Goal: Task Accomplishment & Management: Use online tool/utility

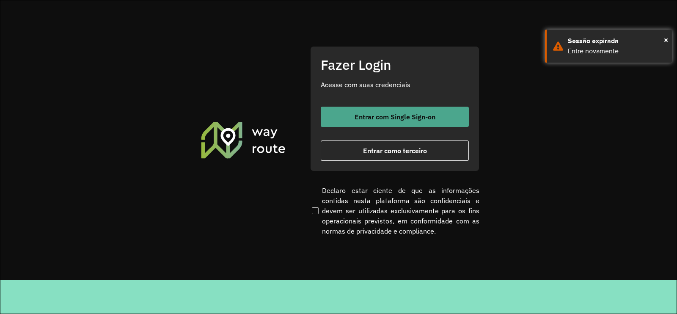
click at [389, 114] on span "Entrar com Single Sign-on" at bounding box center [395, 116] width 81 height 7
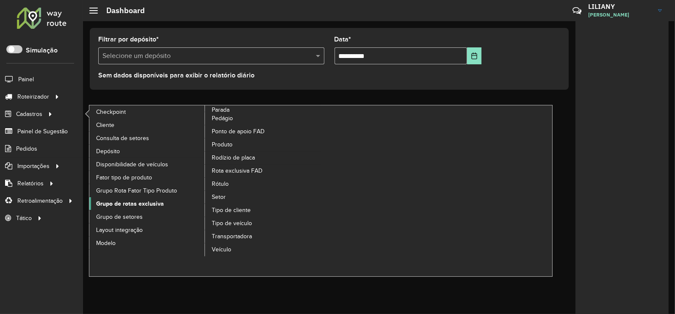
click at [138, 206] on span "Grupo de rotas exclusiva" at bounding box center [130, 203] width 68 height 9
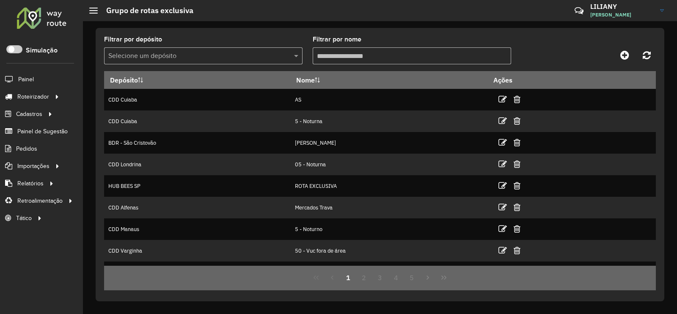
click at [168, 54] on input "text" at bounding box center [194, 56] width 173 height 10
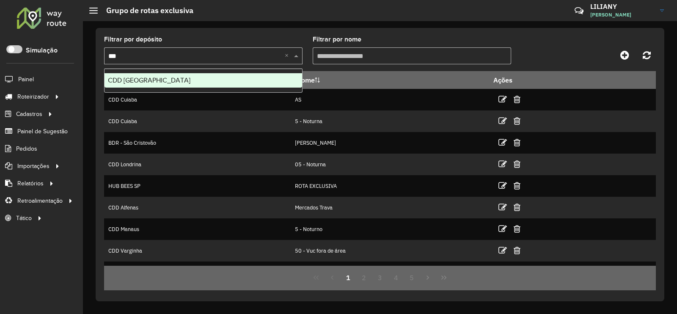
type input "****"
click at [154, 74] on div "CDD [GEOGRAPHIC_DATA]" at bounding box center [204, 80] width 198 height 14
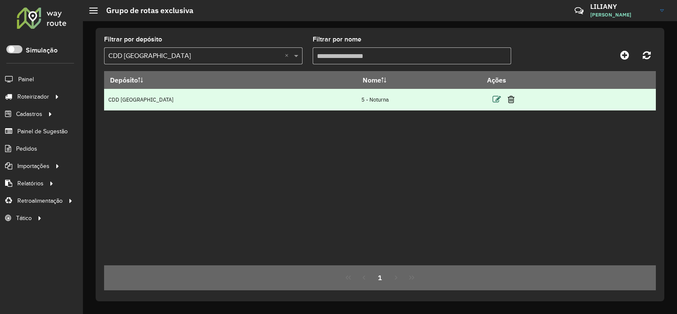
click at [493, 102] on icon at bounding box center [497, 99] width 8 height 8
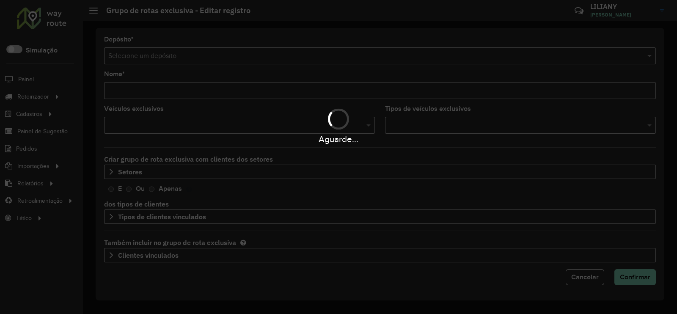
type input "**********"
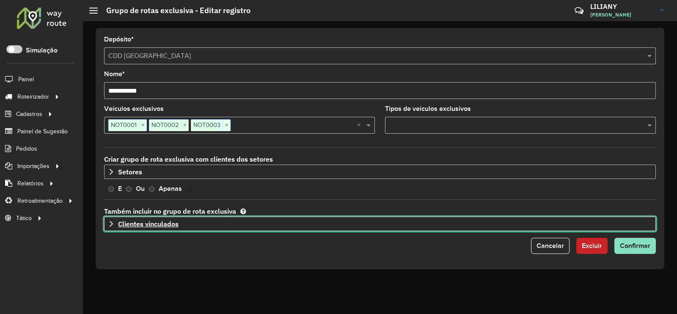
click at [130, 223] on span "Clientes vinculados" at bounding box center [148, 223] width 61 height 7
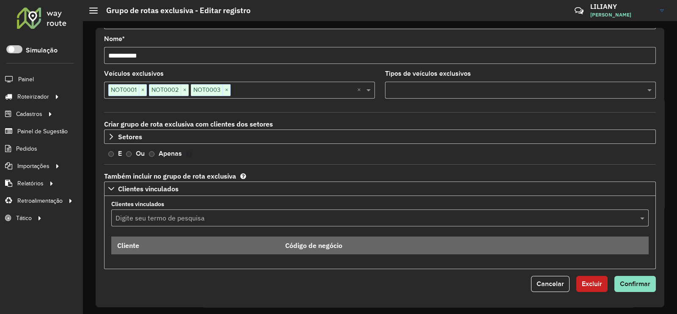
scroll to position [34, 0]
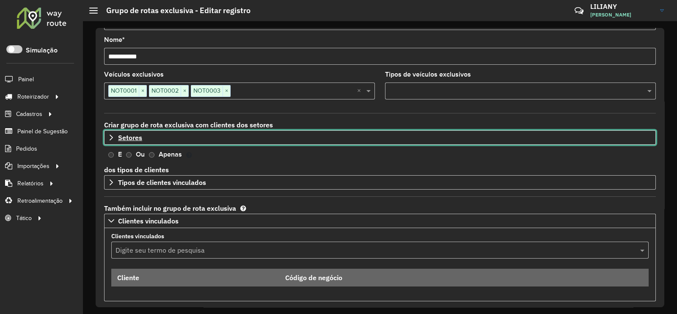
click at [128, 138] on span "Setores" at bounding box center [130, 137] width 24 height 7
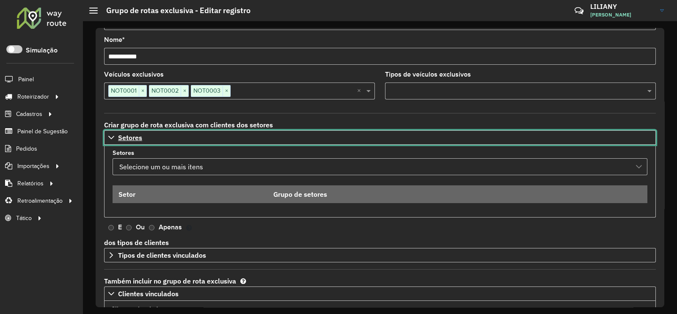
click at [111, 134] on icon at bounding box center [111, 137] width 7 height 7
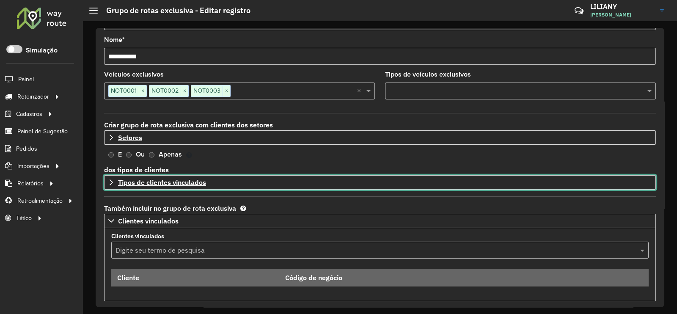
click at [149, 184] on span "Tipos de clientes vinculados" at bounding box center [162, 182] width 88 height 7
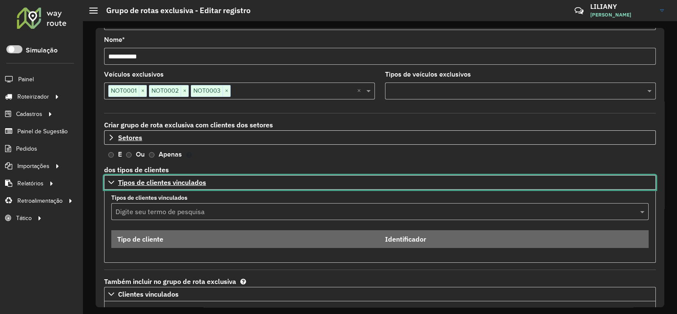
click at [154, 182] on span "Tipos de clientes vinculados" at bounding box center [162, 182] width 88 height 7
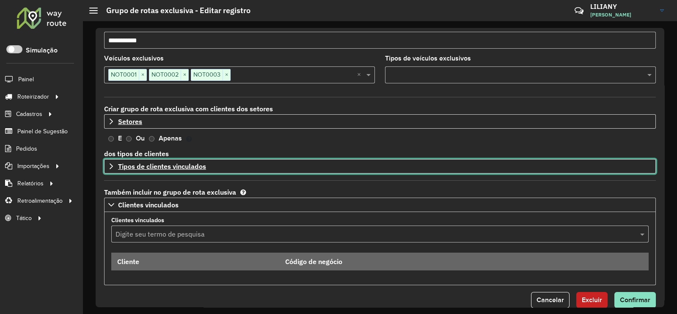
scroll to position [66, 0]
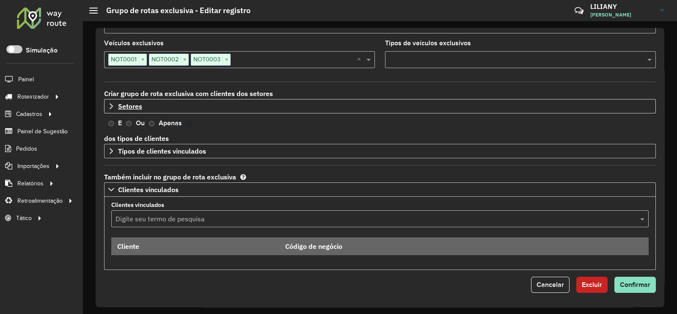
click at [139, 121] on label "Ou" at bounding box center [140, 123] width 9 height 11
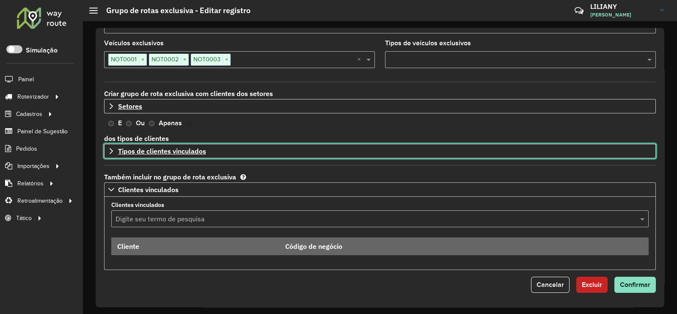
click at [139, 149] on span "Tipos de clientes vinculados" at bounding box center [162, 151] width 88 height 7
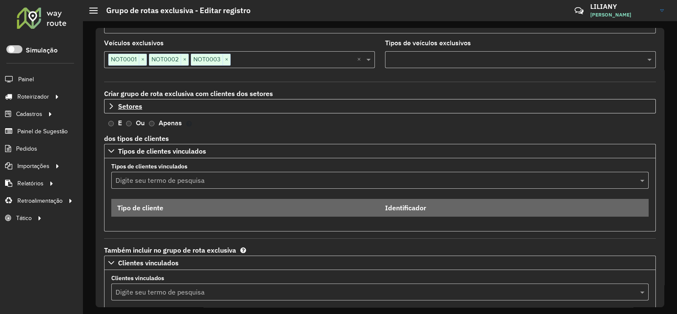
click at [160, 182] on input "text" at bounding box center [372, 181] width 512 height 10
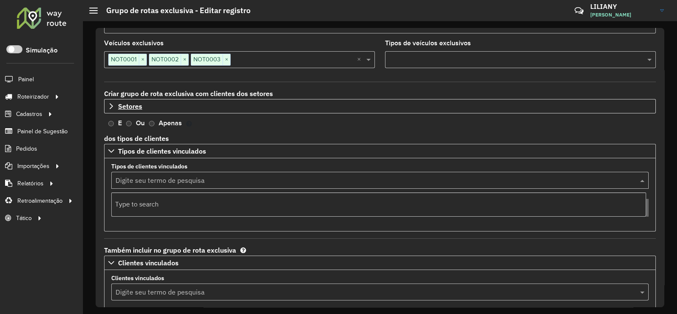
type input "*"
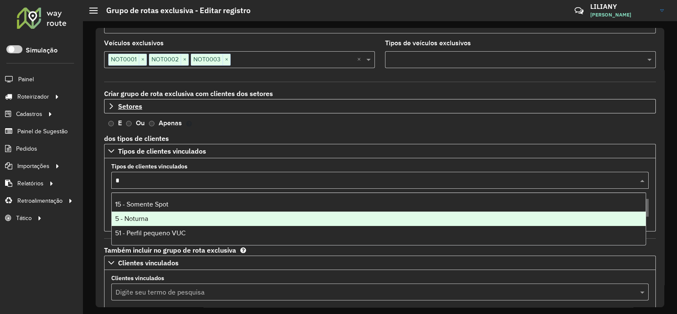
click at [150, 216] on div "5 - Noturna" at bounding box center [379, 219] width 535 height 14
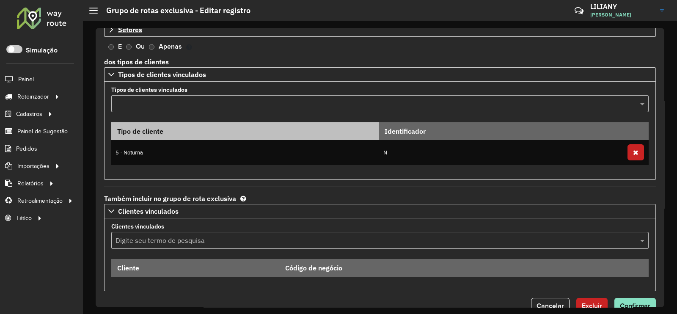
scroll to position [163, 0]
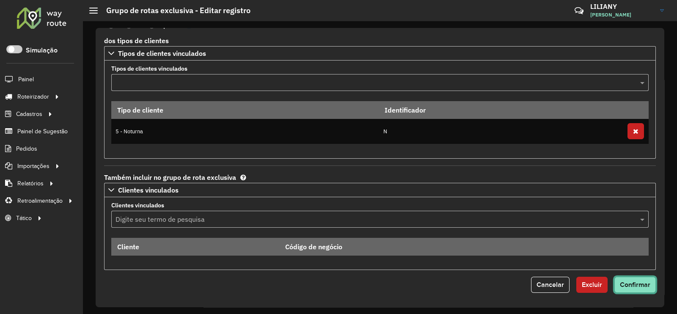
click at [628, 287] on span "Confirmar" at bounding box center [635, 284] width 30 height 7
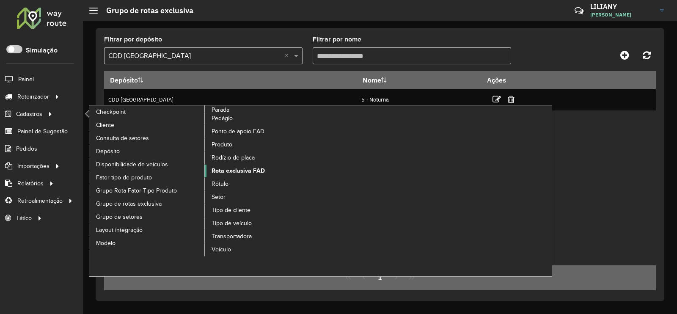
click at [243, 170] on span "Rota exclusiva FAD" at bounding box center [238, 170] width 53 height 9
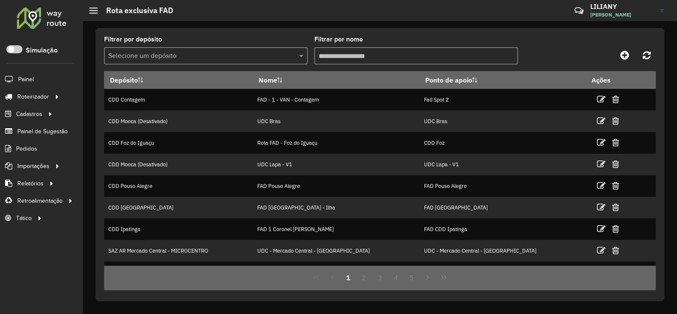
click at [239, 59] on input "text" at bounding box center [197, 56] width 178 height 10
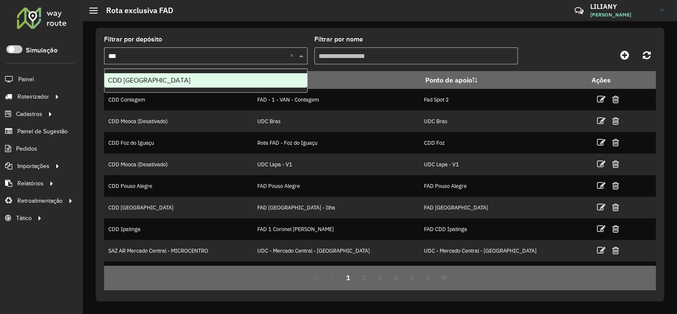
type input "****"
click at [158, 83] on span "CDD [GEOGRAPHIC_DATA]" at bounding box center [149, 80] width 83 height 7
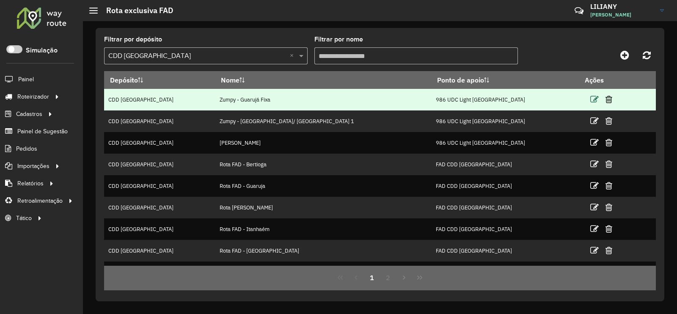
click at [590, 100] on icon at bounding box center [594, 99] width 8 height 8
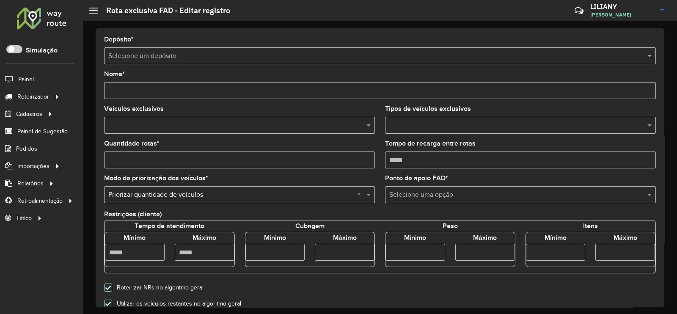
type input "**********"
type input "*"
type input "****"
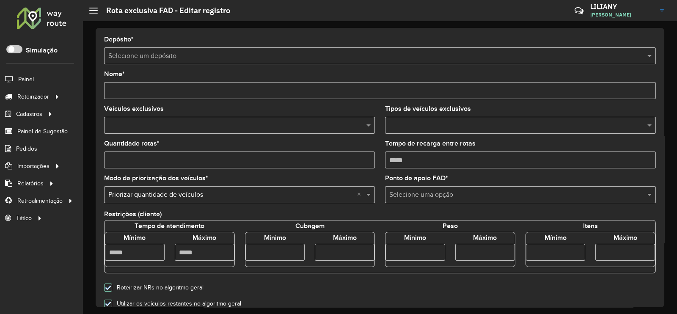
type input "****"
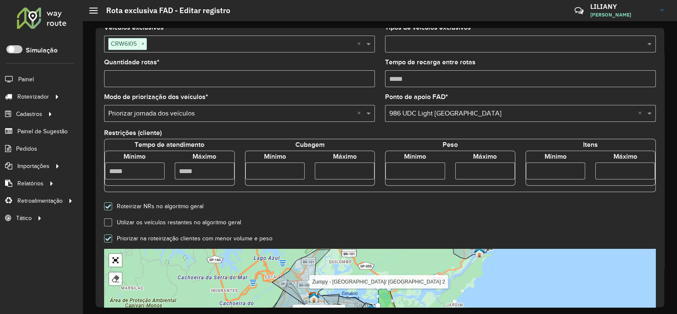
scroll to position [269, 0]
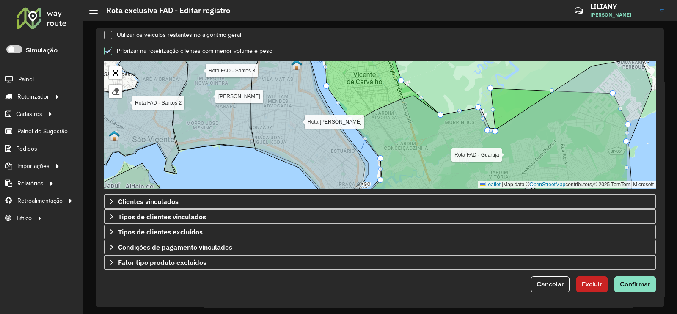
drag, startPoint x: 405, startPoint y: 129, endPoint x: 342, endPoint y: 161, distance: 71.2
click at [352, 160] on icon at bounding box center [502, 130] width 300 height 145
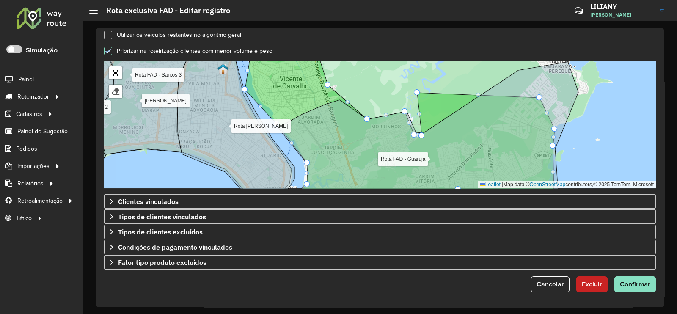
drag, startPoint x: 252, startPoint y: 89, endPoint x: 243, endPoint y: 88, distance: 8.5
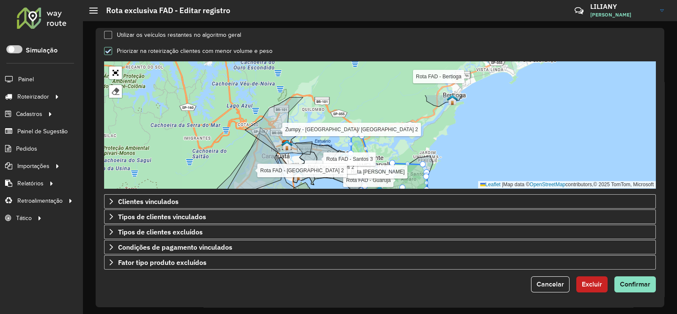
drag, startPoint x: 391, startPoint y: 82, endPoint x: 398, endPoint y: 130, distance: 48.2
click at [398, 130] on div "Zumpy - Praia grande/ cubatão 1 Zumpy - Santos Rota FAD - Bertioga Rota FAD - G…" at bounding box center [380, 124] width 552 height 127
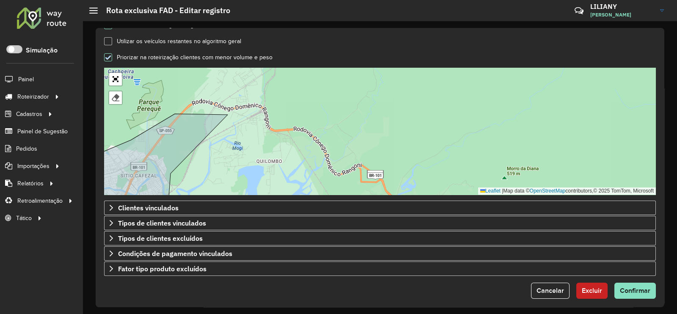
scroll to position [265, 0]
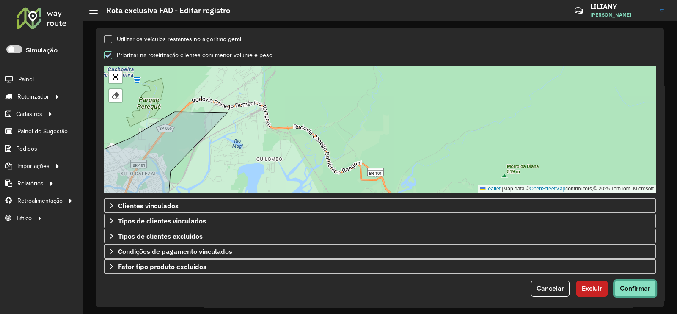
click at [630, 289] on span "Confirmar" at bounding box center [635, 288] width 30 height 7
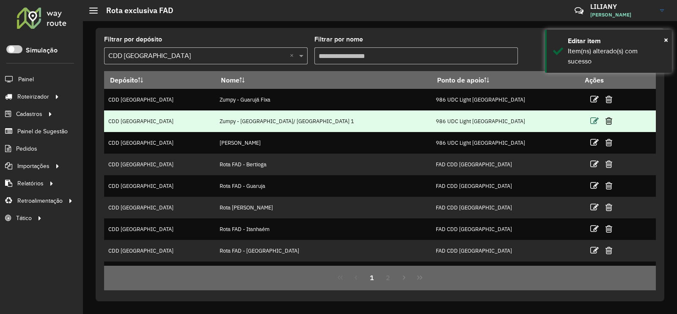
click at [590, 120] on icon at bounding box center [594, 121] width 8 height 8
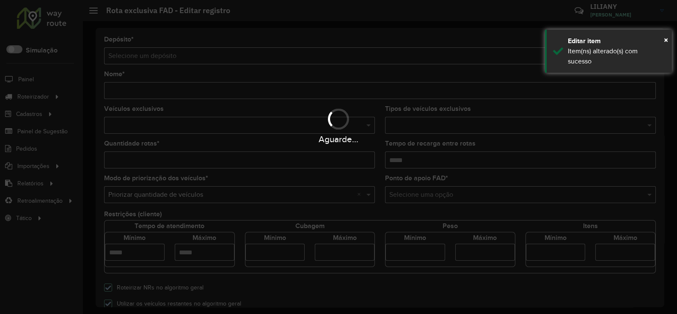
type input "**********"
type input "*"
type input "****"
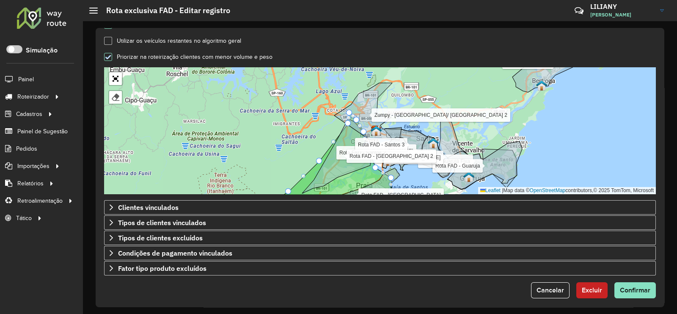
scroll to position [269, 0]
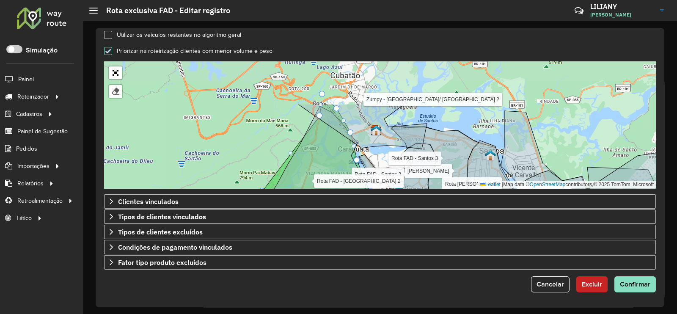
drag, startPoint x: 214, startPoint y: 117, endPoint x: 203, endPoint y: 186, distance: 69.4
click at [203, 186] on div "Zumpy - Guarujá Fixa Zumpy - Santos Rota FAD - Bertioga Rota FAD - Guaruja Rota…" at bounding box center [380, 124] width 552 height 127
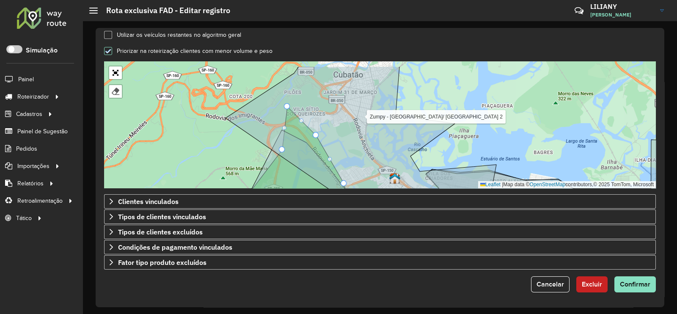
drag, startPoint x: 347, startPoint y: 128, endPoint x: 344, endPoint y: 143, distance: 15.1
click at [344, 143] on icon at bounding box center [361, 140] width 271 height 149
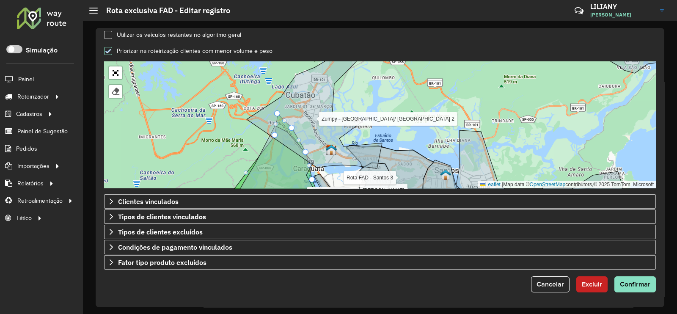
drag, startPoint x: 297, startPoint y: 105, endPoint x: 276, endPoint y: 110, distance: 22.4
click at [276, 110] on icon at bounding box center [314, 111] width 135 height 114
drag, startPoint x: 276, startPoint y: 113, endPoint x: 237, endPoint y: 123, distance: 40.4
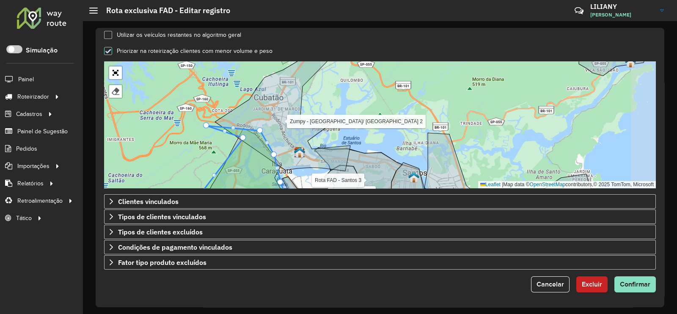
drag, startPoint x: 267, startPoint y: 138, endPoint x: 239, endPoint y: 139, distance: 27.5
click at [239, 139] on icon at bounding box center [245, 166] width 87 height 76
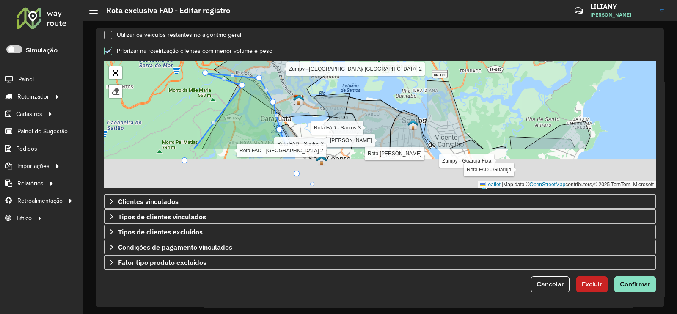
drag, startPoint x: 312, startPoint y: 124, endPoint x: 306, endPoint y: 42, distance: 81.4
click at [306, 42] on form "**********" at bounding box center [380, 30] width 552 height 525
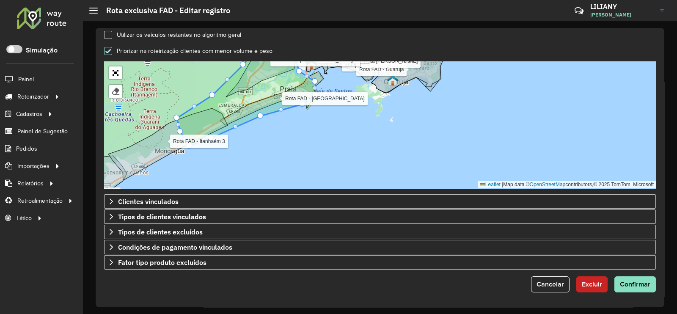
drag, startPoint x: 348, startPoint y: 111, endPoint x: 339, endPoint y: 130, distance: 20.8
click at [339, 130] on div "Zumpy - Guarujá Fixa Zumpy - Santos Rota FAD - Bertioga Rota FAD - Guaruja Rota…" at bounding box center [380, 124] width 552 height 127
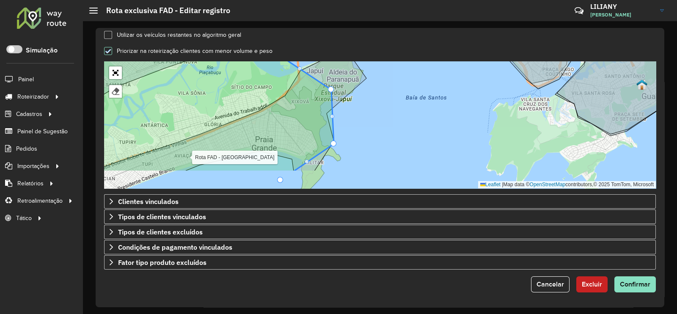
drag, startPoint x: 307, startPoint y: 116, endPoint x: 330, endPoint y: 86, distance: 38.1
click at [330, 86] on icon at bounding box center [229, 110] width 274 height 122
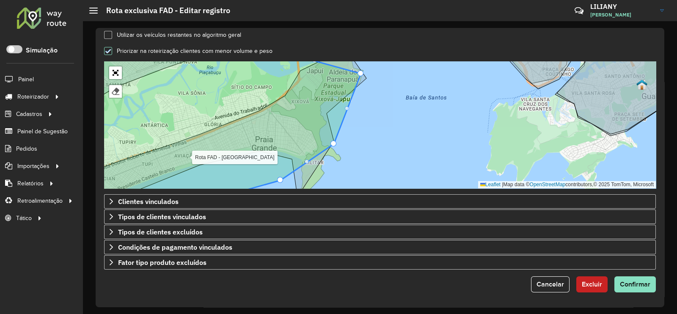
drag, startPoint x: 329, startPoint y: 88, endPoint x: 372, endPoint y: 67, distance: 47.1
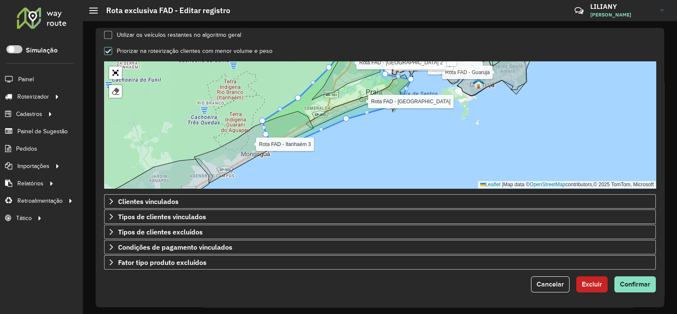
drag, startPoint x: 282, startPoint y: 132, endPoint x: 320, endPoint y: 122, distance: 38.9
click at [320, 122] on icon at bounding box center [337, 93] width 149 height 112
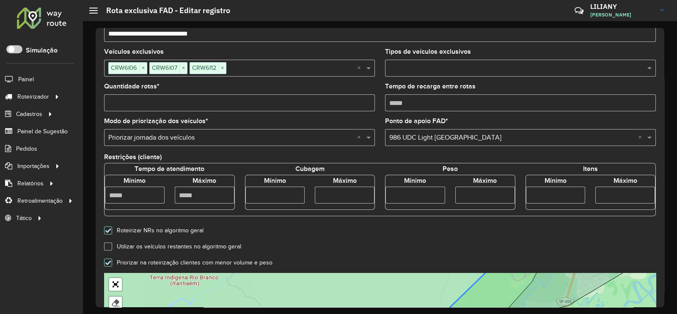
scroll to position [0, 0]
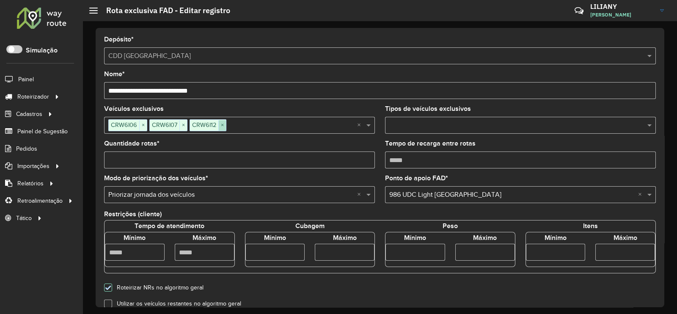
click at [223, 124] on span "×" at bounding box center [222, 125] width 8 height 10
drag, startPoint x: 121, startPoint y: 164, endPoint x: 95, endPoint y: 163, distance: 25.8
click at [96, 163] on div "**********" at bounding box center [380, 167] width 569 height 279
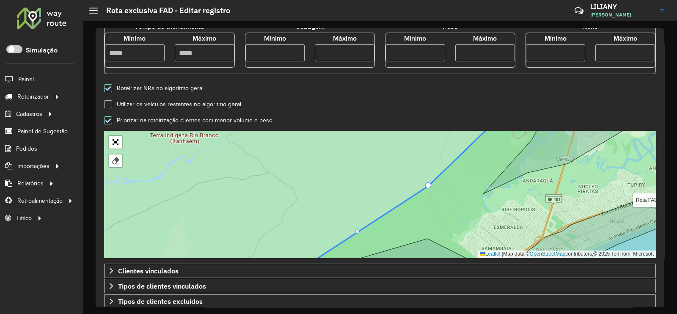
scroll to position [211, 0]
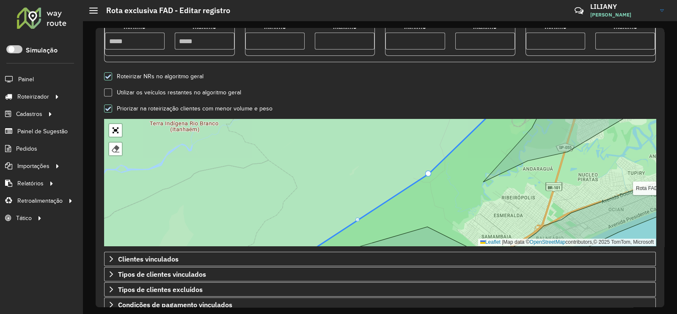
type input "*"
drag, startPoint x: 348, startPoint y: 44, endPoint x: 311, endPoint y: 44, distance: 37.2
click at [311, 44] on div "Máximo ****" at bounding box center [345, 35] width 70 height 27
type input "****"
click at [367, 67] on form "**********" at bounding box center [380, 87] width 552 height 525
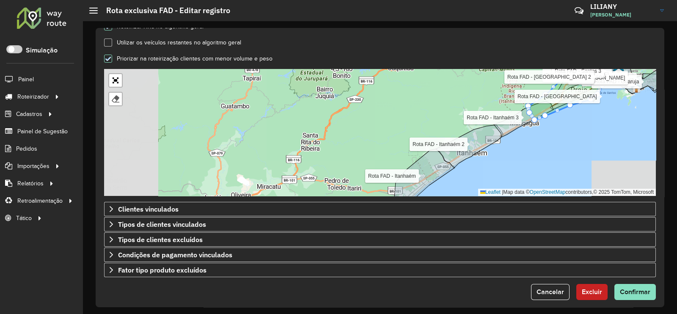
scroll to position [269, 0]
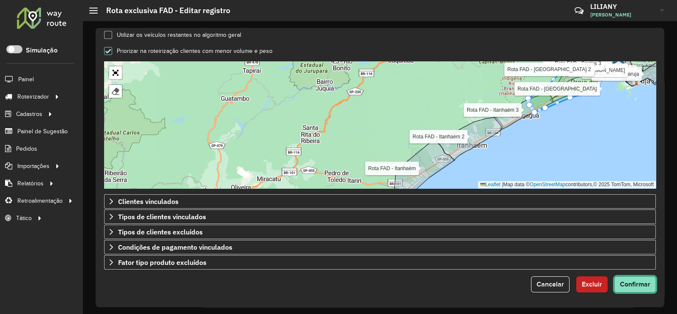
click at [632, 282] on span "Confirmar" at bounding box center [635, 284] width 30 height 7
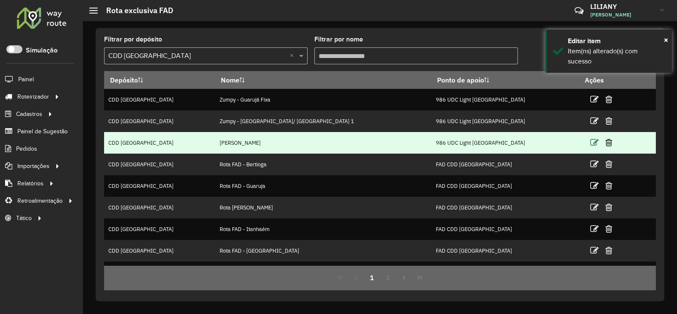
click at [590, 141] on icon at bounding box center [594, 142] width 8 height 8
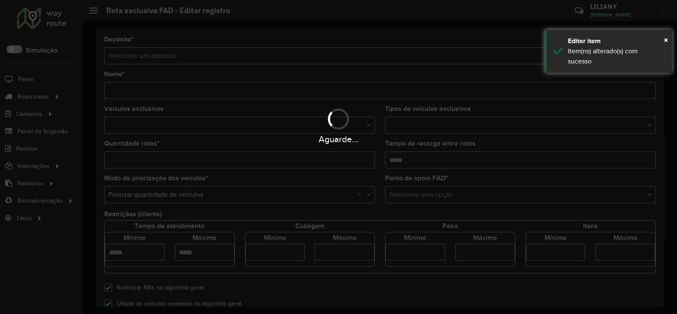
type input "**********"
type input "*"
type input "****"
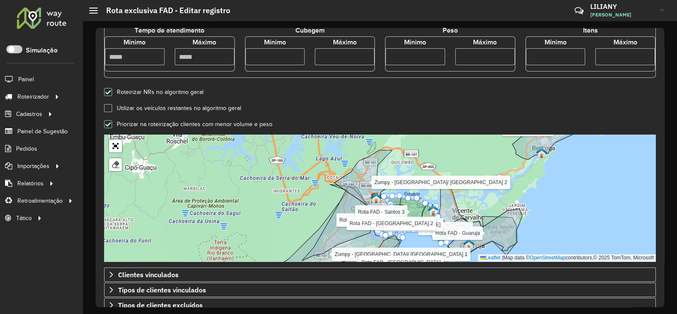
scroll to position [265, 0]
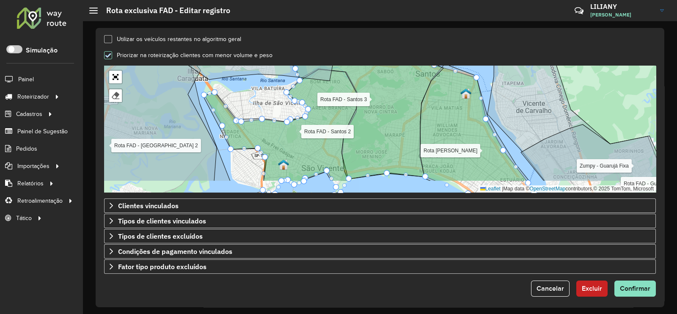
drag, startPoint x: 408, startPoint y: 123, endPoint x: 391, endPoint y: 114, distance: 19.0
click at [391, 114] on icon at bounding box center [356, 106] width 175 height 145
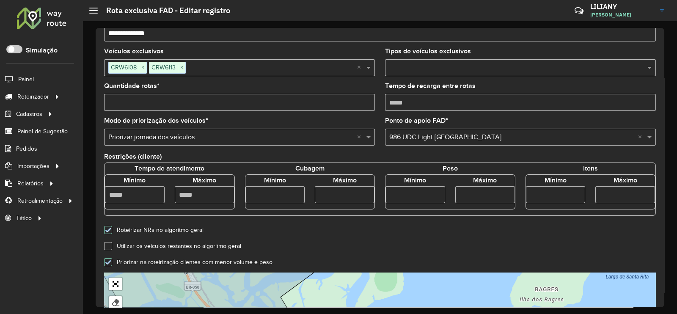
scroll to position [0, 0]
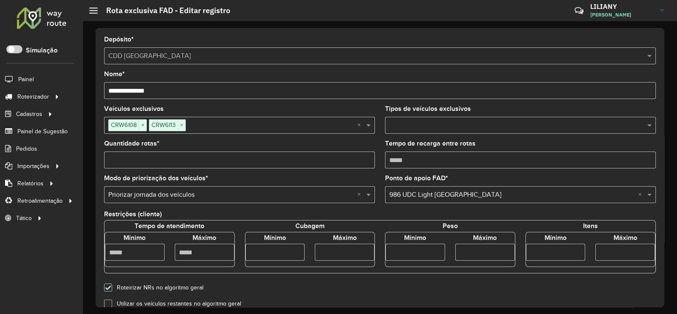
click at [279, 252] on input "number" at bounding box center [275, 252] width 60 height 17
type input "****"
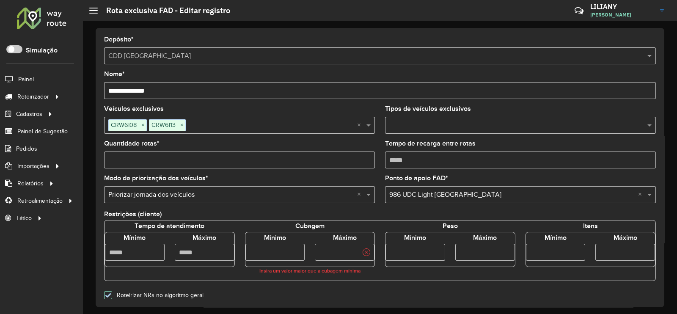
click at [353, 252] on input "number" at bounding box center [345, 252] width 60 height 17
type input "****"
click at [414, 203] on div "Selecione uma opção × 986 UDC Light Cubatão ×" at bounding box center [520, 194] width 271 height 17
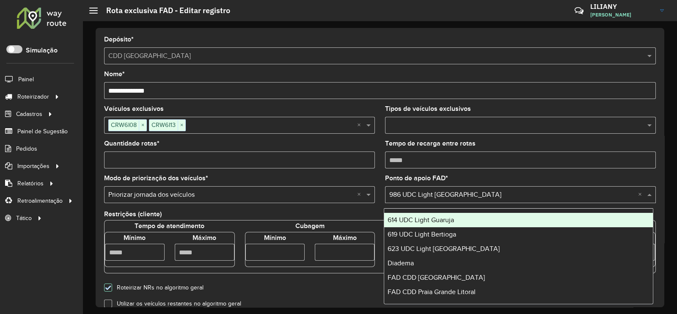
click at [355, 99] on input "**********" at bounding box center [380, 90] width 552 height 17
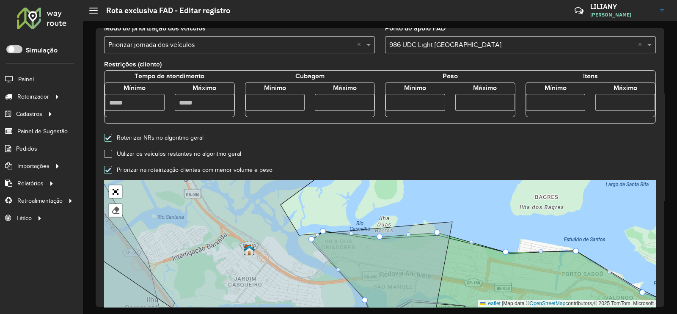
scroll to position [269, 0]
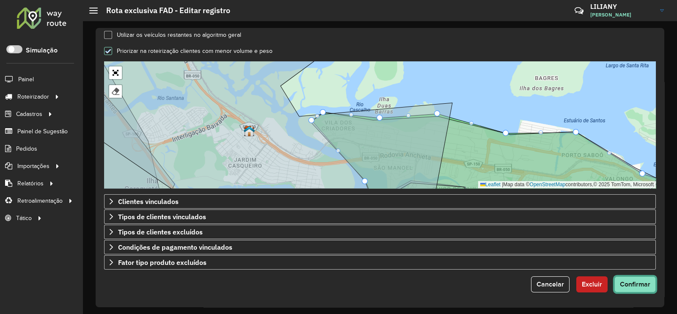
click at [633, 284] on span "Confirmar" at bounding box center [635, 284] width 30 height 7
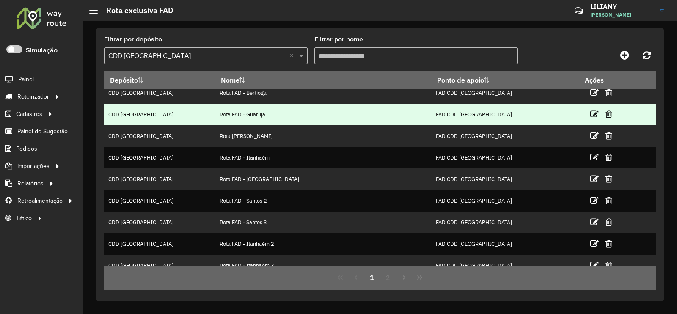
scroll to position [82, 0]
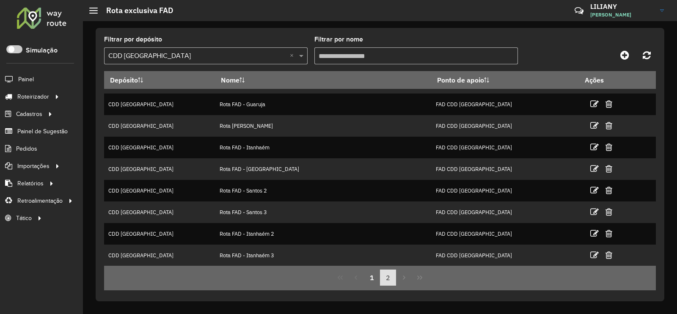
click at [389, 279] on button "2" at bounding box center [388, 278] width 16 height 16
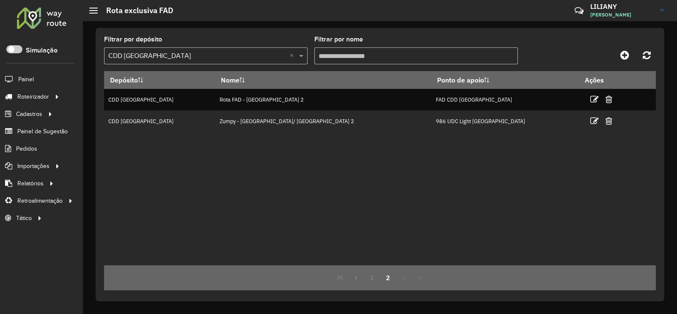
scroll to position [0, 0]
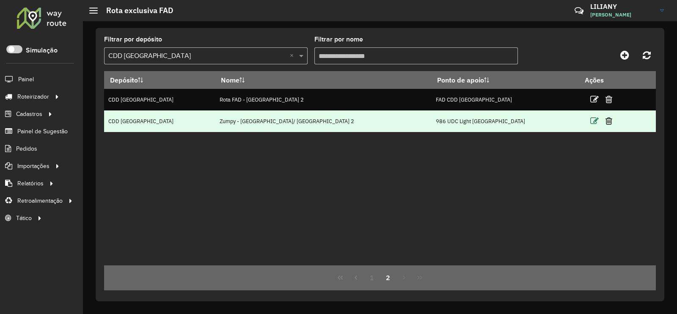
click at [590, 122] on icon at bounding box center [594, 121] width 8 height 8
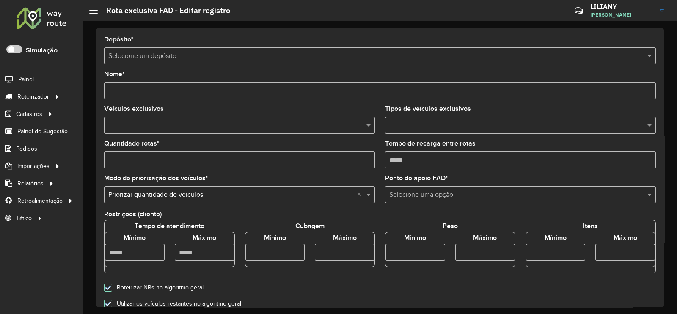
type input "**********"
type input "*"
type input "****"
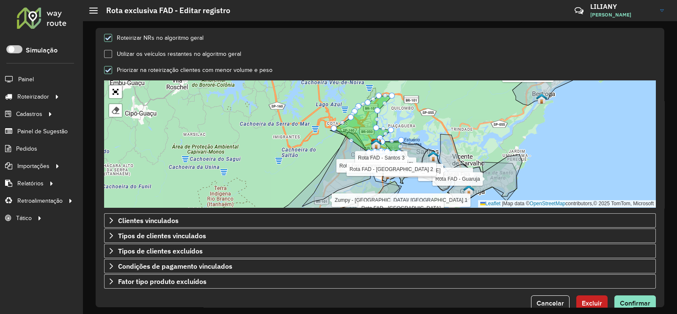
scroll to position [265, 0]
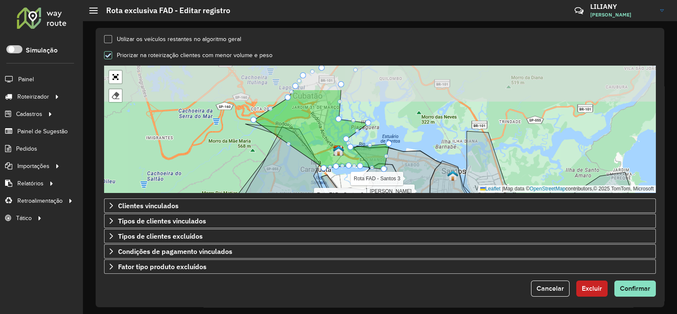
drag, startPoint x: 446, startPoint y: 96, endPoint x: 387, endPoint y: 162, distance: 88.4
click at [388, 159] on div "Zumpy - Guarujá Fixa Zumpy - [GEOGRAPHIC_DATA]/ [GEOGRAPHIC_DATA] 1 Zumpy - San…" at bounding box center [380, 129] width 552 height 127
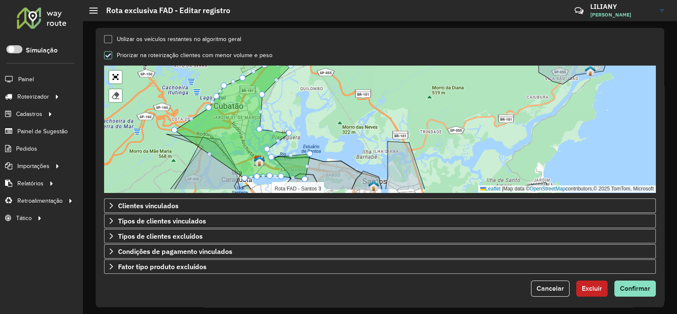
drag, startPoint x: 392, startPoint y: 143, endPoint x: 319, endPoint y: 121, distance: 77.0
click at [319, 121] on div "Zumpy - Guarujá Fixa Zumpy - [GEOGRAPHIC_DATA]/ [GEOGRAPHIC_DATA] 1 Zumpy - San…" at bounding box center [380, 129] width 552 height 127
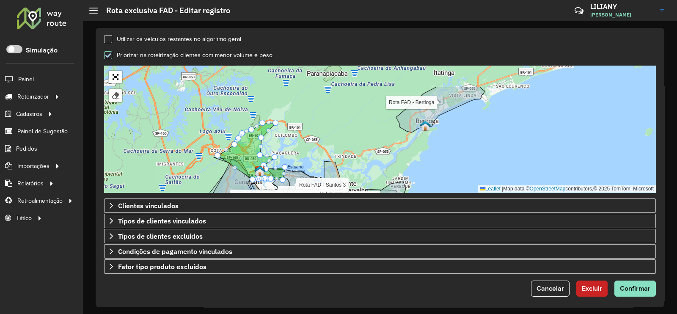
drag, startPoint x: 412, startPoint y: 126, endPoint x: 385, endPoint y: 168, distance: 50.0
click at [385, 168] on div "Zumpy - Guarujá Fixa Zumpy - [GEOGRAPHIC_DATA]/ [GEOGRAPHIC_DATA] 1 Zumpy - San…" at bounding box center [380, 129] width 552 height 127
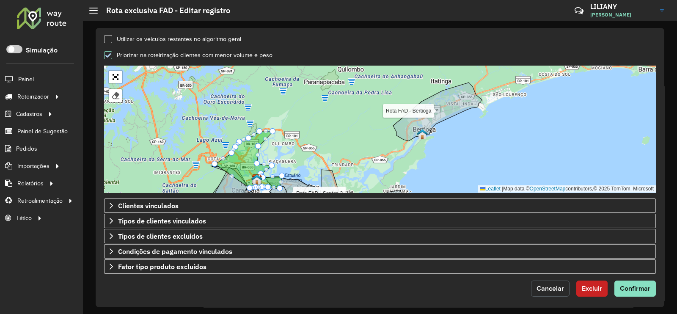
click at [548, 282] on button "Cancelar" at bounding box center [550, 289] width 39 height 16
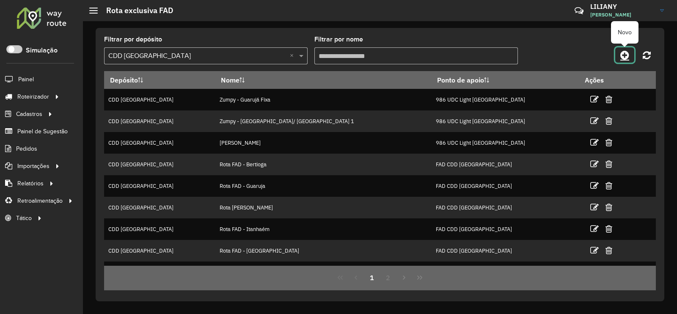
click at [622, 55] on icon at bounding box center [624, 55] width 9 height 10
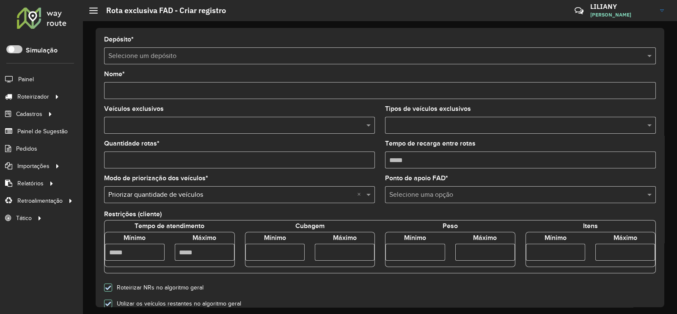
click at [190, 57] on input "text" at bounding box center [371, 56] width 526 height 10
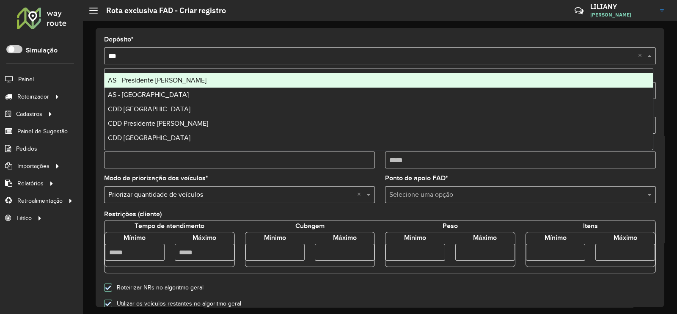
type input "****"
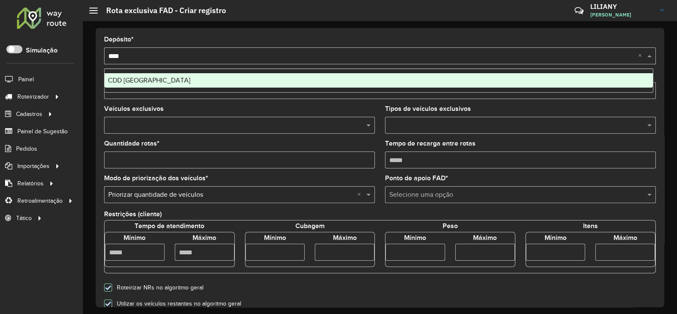
click at [159, 82] on span "CDD [GEOGRAPHIC_DATA]" at bounding box center [149, 80] width 83 height 7
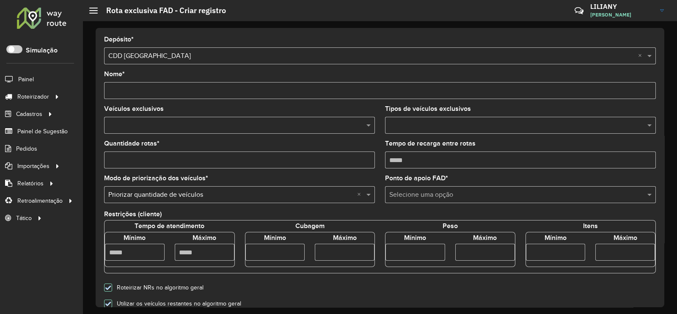
click at [147, 123] on input "text" at bounding box center [235, 126] width 258 height 10
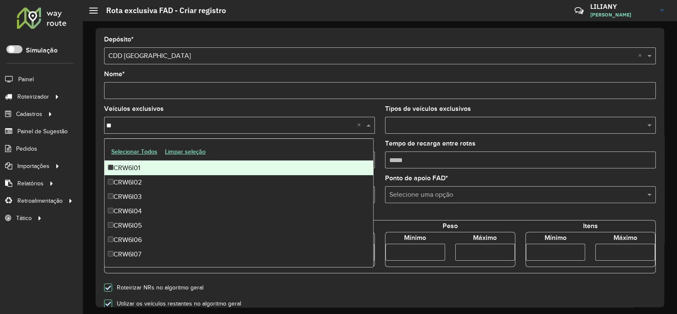
type input "***"
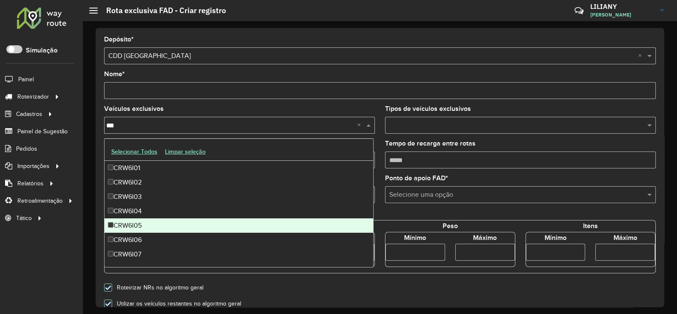
scroll to position [42, 0]
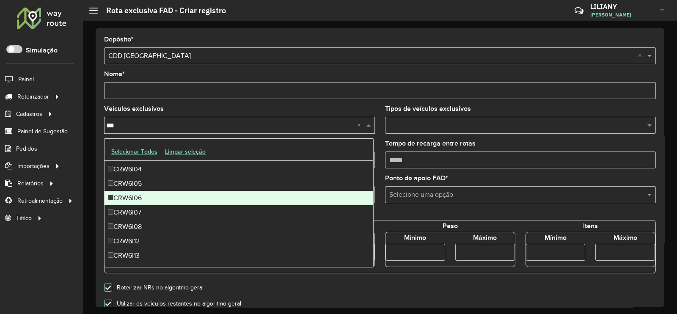
click at [141, 197] on div "CRW6I06" at bounding box center [239, 198] width 269 height 14
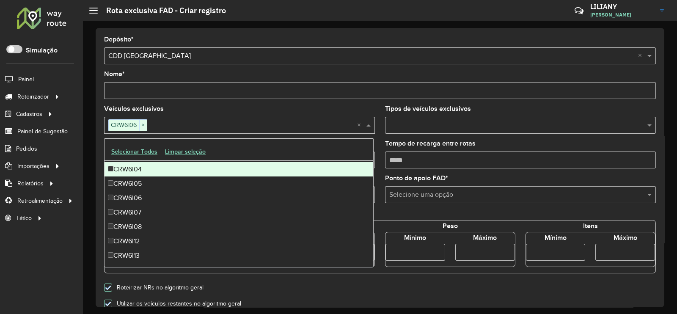
click at [216, 108] on div "Veículos exclusivos CRW6I06 × ×" at bounding box center [239, 120] width 271 height 28
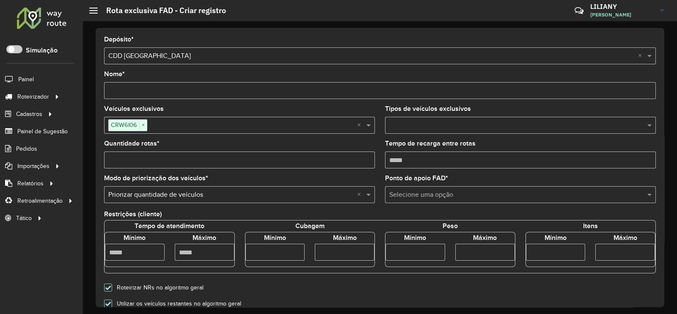
click at [151, 163] on input "Quantidade rotas *" at bounding box center [239, 160] width 271 height 17
type input "*"
click at [267, 246] on input "number" at bounding box center [275, 252] width 60 height 17
type input "****"
click at [342, 253] on input "number" at bounding box center [345, 252] width 60 height 17
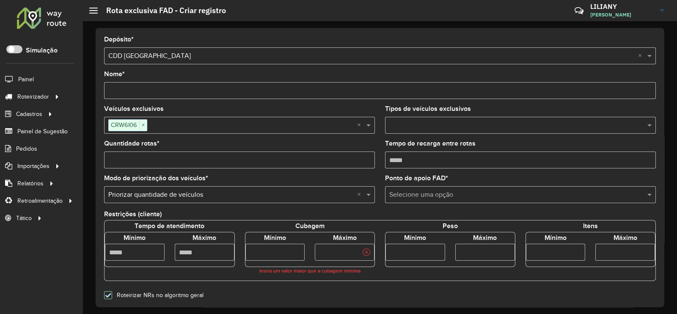
type input "****"
click at [430, 286] on form "Depósito * Selecione um depósito × CDD Praia Grande × Nome * Veículos exclusivo…" at bounding box center [380, 302] width 552 height 532
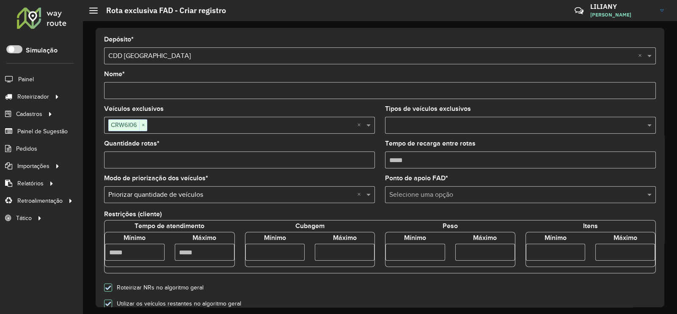
click at [426, 192] on input "text" at bounding box center [511, 195] width 245 height 10
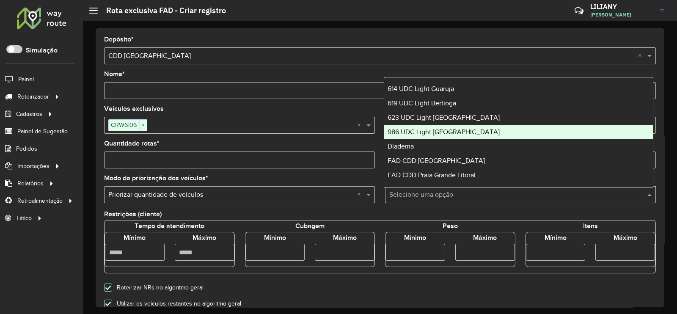
click at [455, 135] on span "986 UDC Light [GEOGRAPHIC_DATA]" at bounding box center [444, 131] width 112 height 7
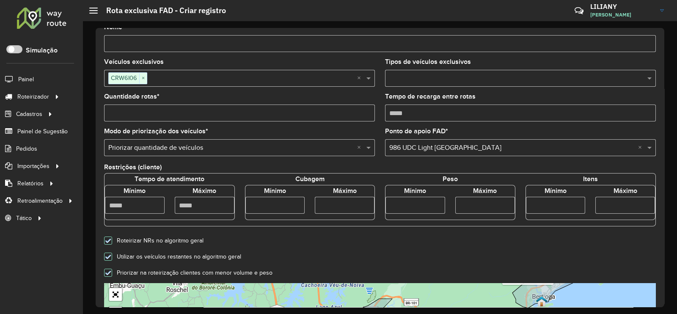
scroll to position [159, 0]
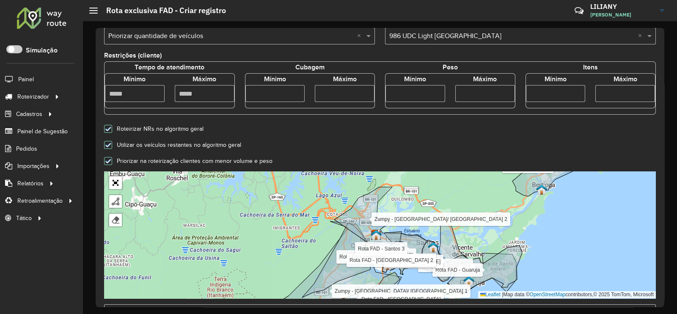
click at [106, 143] on icon at bounding box center [108, 145] width 6 height 6
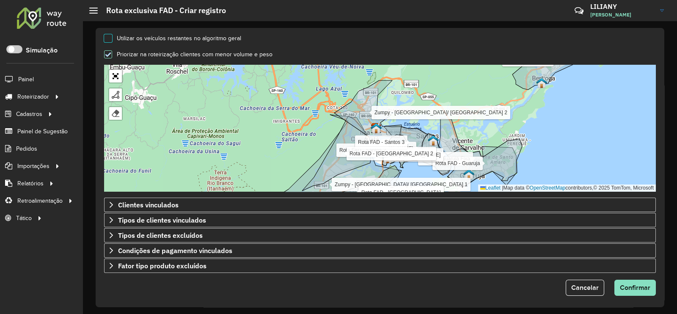
scroll to position [269, 0]
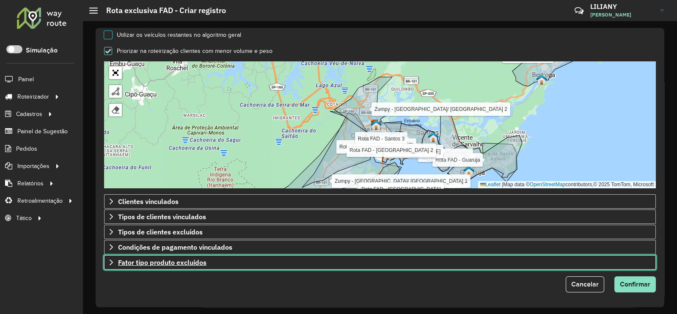
click at [176, 261] on span "Fator tipo produto excluídos" at bounding box center [162, 262] width 88 height 7
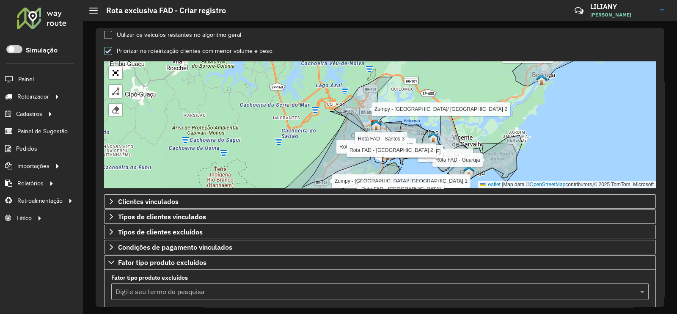
click at [133, 290] on input "text" at bounding box center [372, 292] width 512 height 10
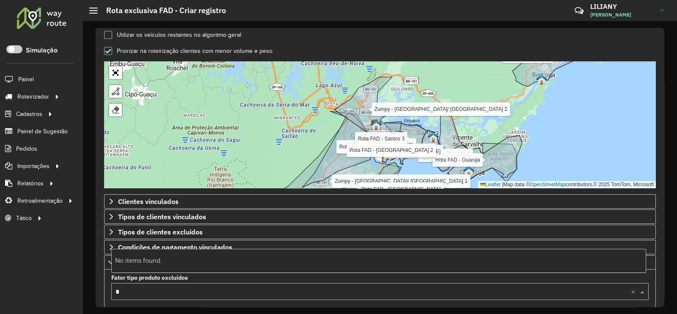
type input "**"
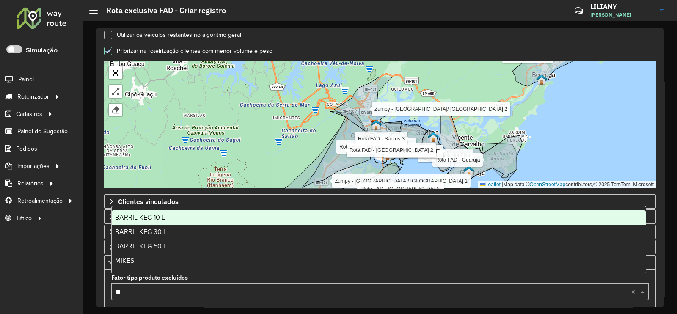
click at [156, 221] on div "BARRIL KEG 10 L" at bounding box center [379, 217] width 535 height 14
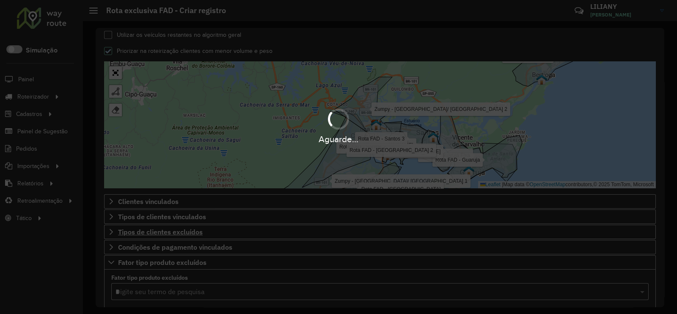
type input "**"
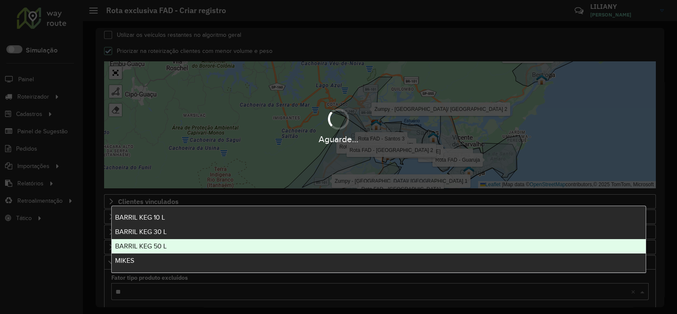
click at [150, 243] on span "BARRIL KEG 50 L" at bounding box center [141, 246] width 52 height 7
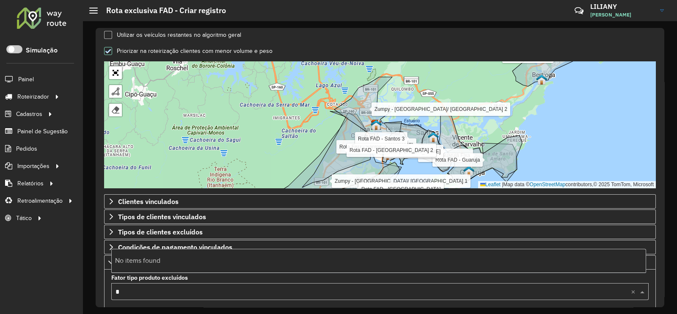
type input "**"
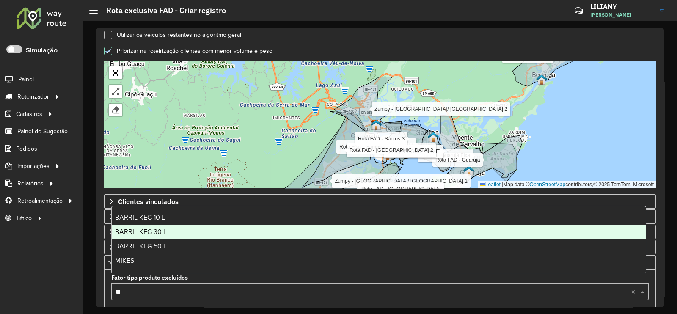
click at [162, 230] on span "BARRIL KEG 30 L" at bounding box center [141, 231] width 52 height 7
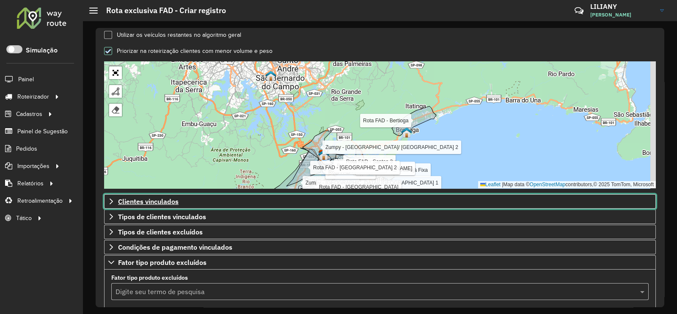
click at [153, 198] on span "Clientes vinculados" at bounding box center [148, 201] width 61 height 7
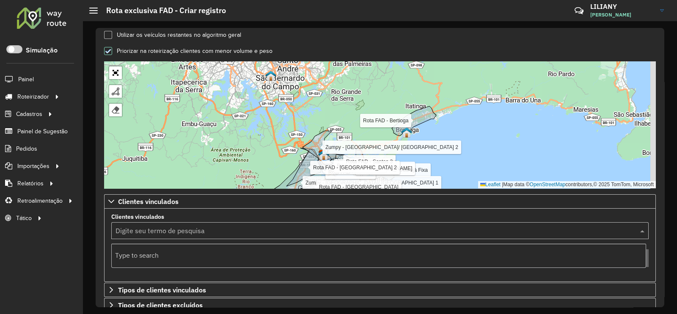
click at [155, 229] on input "text" at bounding box center [372, 231] width 512 height 10
type input "*"
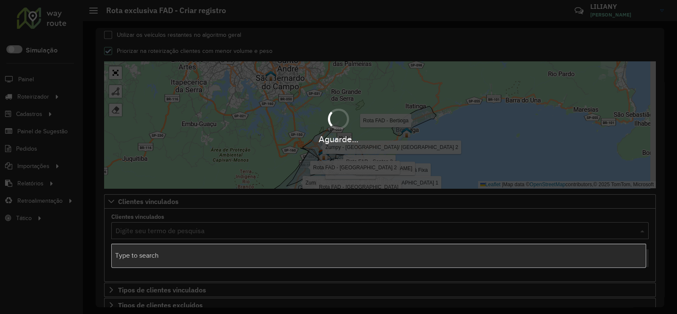
click at [293, 136] on div "Aguarde..." at bounding box center [338, 138] width 677 height 13
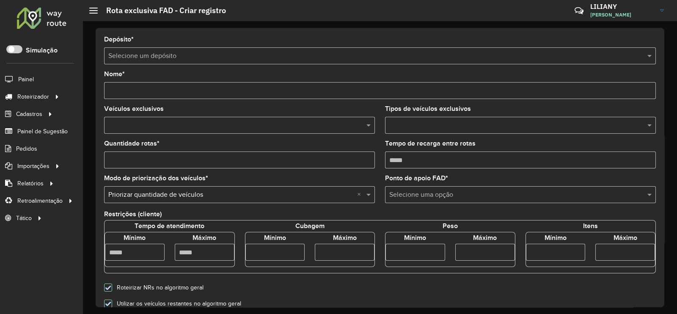
click at [156, 56] on input "text" at bounding box center [371, 56] width 526 height 10
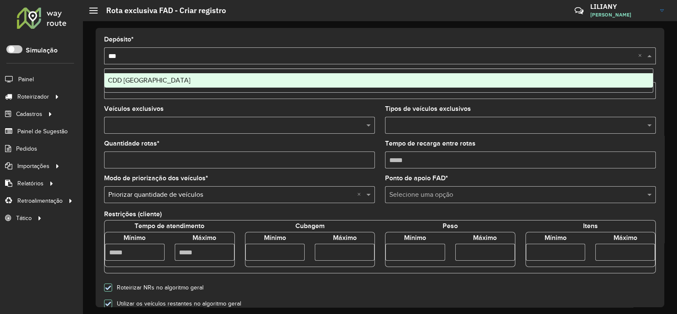
type input "****"
click at [146, 74] on div "CDD [GEOGRAPHIC_DATA]" at bounding box center [379, 80] width 548 height 14
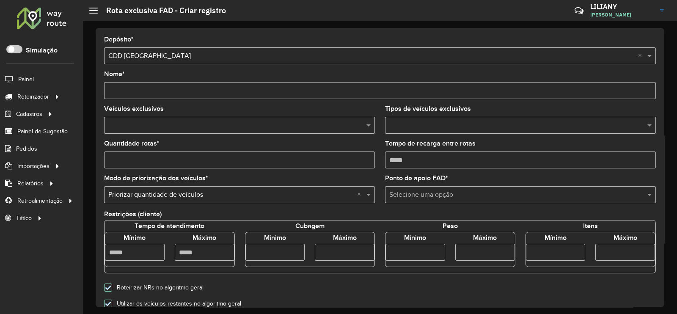
click at [127, 121] on input "text" at bounding box center [235, 126] width 258 height 10
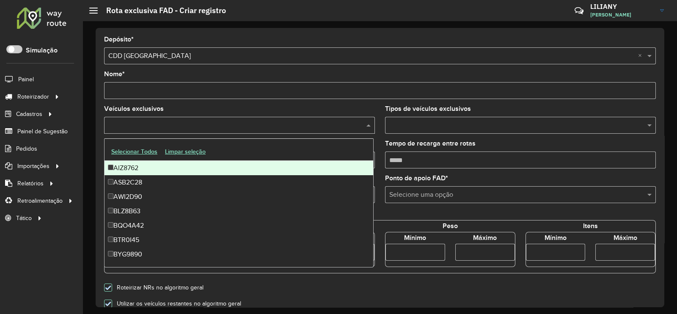
type input "*"
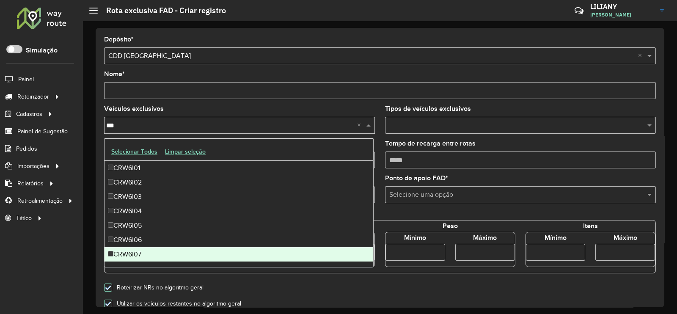
type input "***"
click at [455, 280] on form "Depósito * Selecione um depósito × CDD [GEOGRAPHIC_DATA] × Nome * Veículos excl…" at bounding box center [380, 298] width 552 height 525
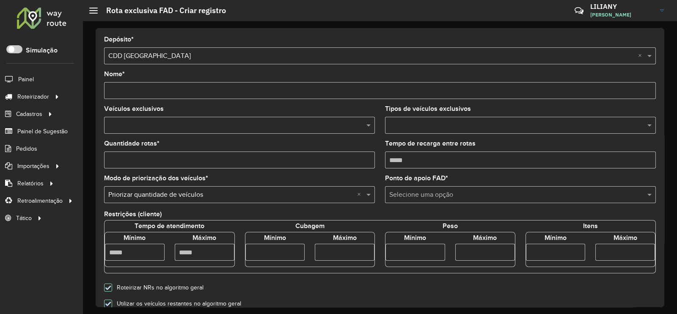
scroll to position [269, 0]
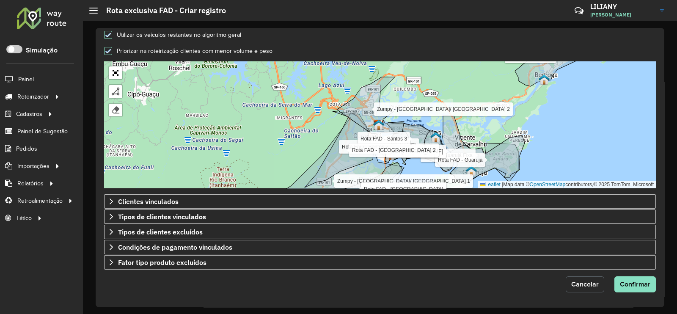
click at [577, 282] on span "Cancelar" at bounding box center [585, 284] width 28 height 7
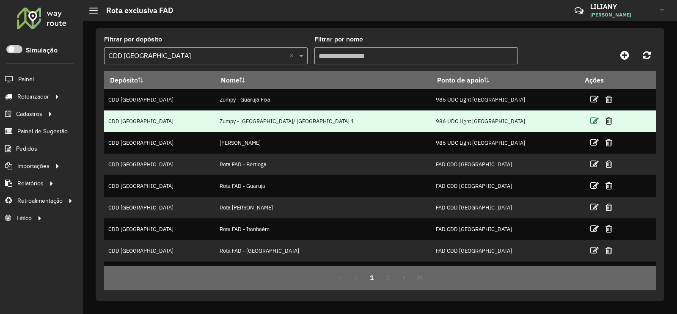
click at [590, 121] on icon at bounding box center [594, 121] width 8 height 8
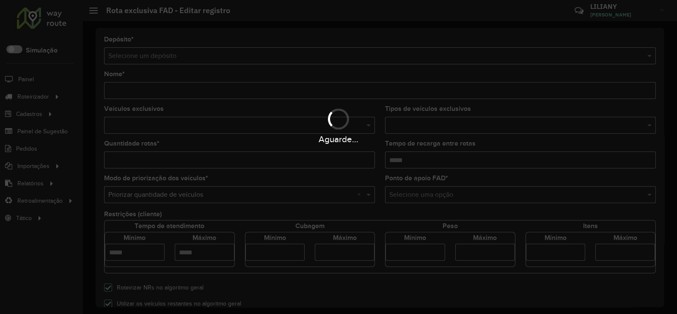
type input "**********"
type input "*"
type input "****"
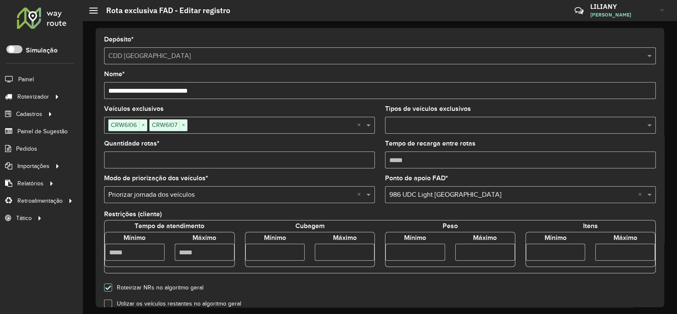
scroll to position [269, 0]
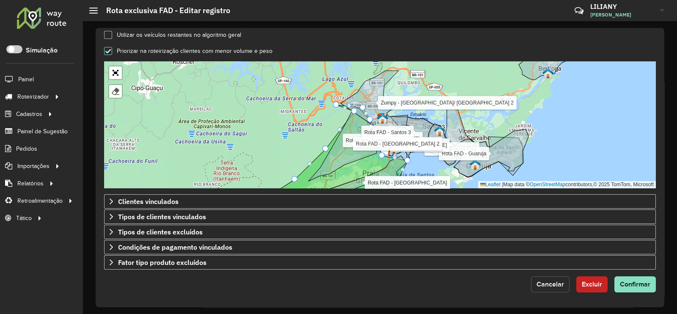
click at [549, 282] on span "Cancelar" at bounding box center [551, 284] width 28 height 7
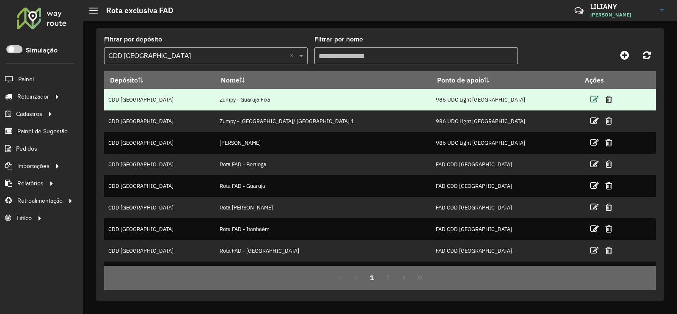
click at [590, 100] on icon at bounding box center [594, 99] width 8 height 8
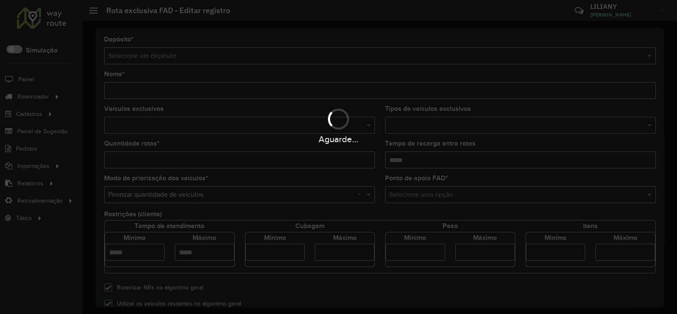
type input "**********"
type input "*"
type input "****"
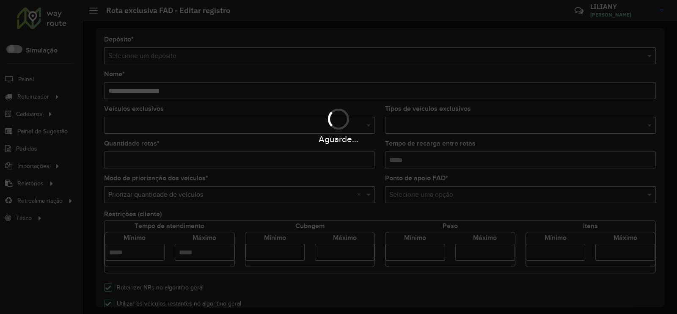
type input "****"
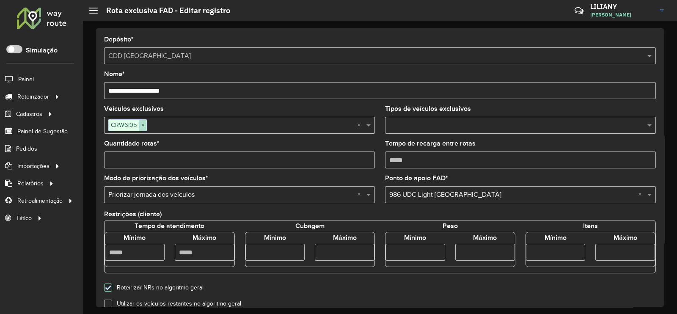
click at [144, 125] on span "×" at bounding box center [143, 125] width 8 height 10
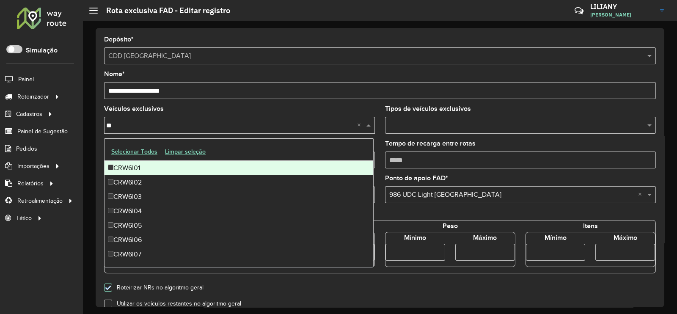
type input "***"
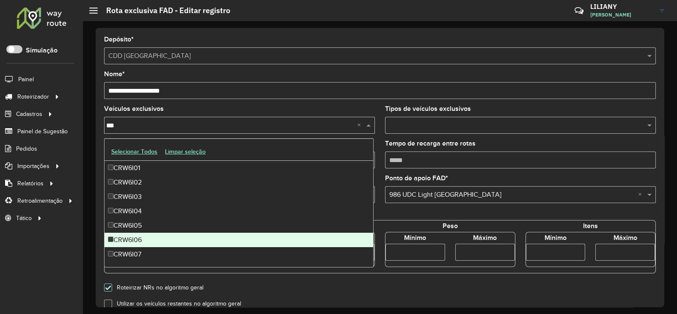
click at [143, 236] on div "CRW6I06" at bounding box center [239, 240] width 269 height 14
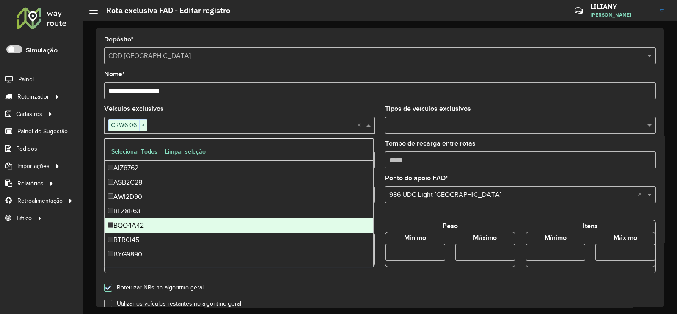
click at [457, 205] on formly-field "Ponto de apoio FAD * Selecione uma opção × 986 UDC Light Cubatão ×" at bounding box center [520, 192] width 281 height 35
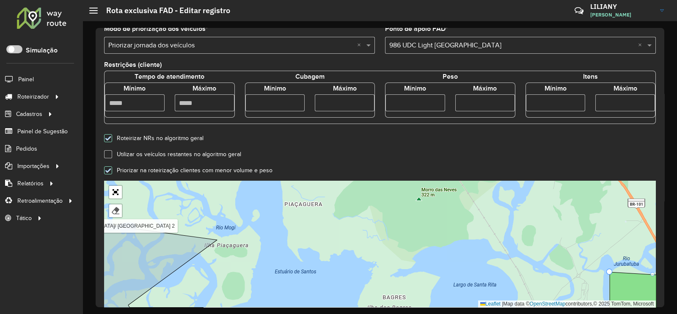
scroll to position [265, 0]
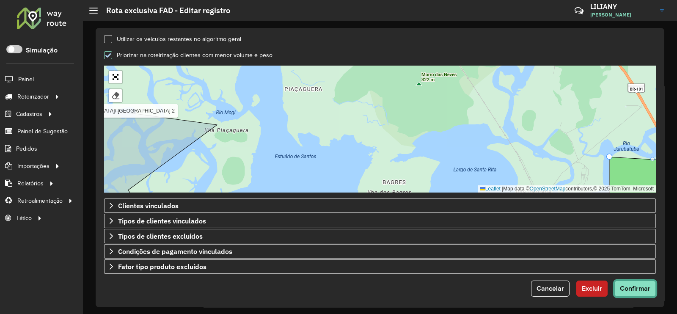
click at [630, 282] on button "Confirmar" at bounding box center [635, 289] width 41 height 16
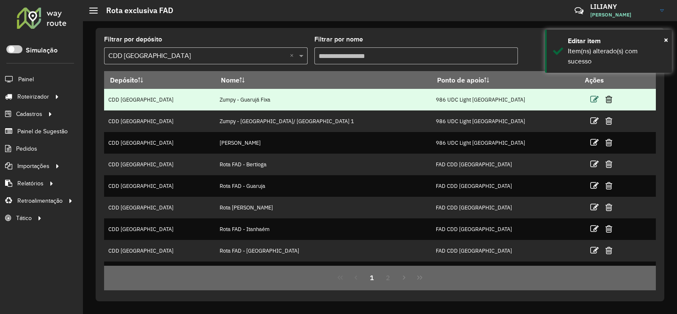
click at [590, 99] on icon at bounding box center [594, 99] width 8 height 8
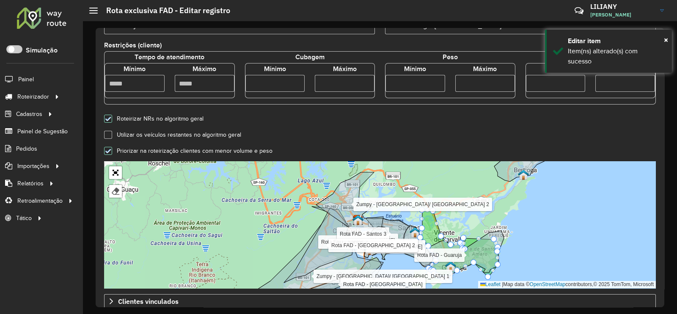
scroll to position [269, 0]
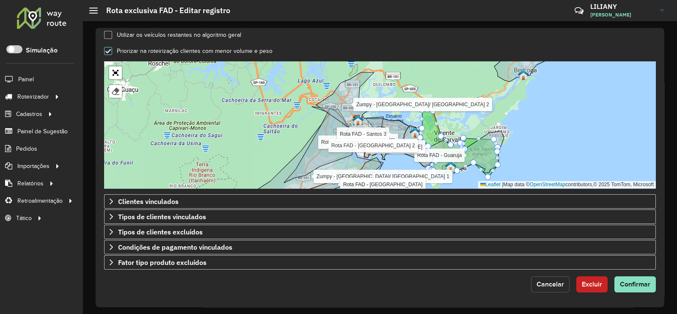
click at [542, 277] on button "Cancelar" at bounding box center [550, 284] width 39 height 16
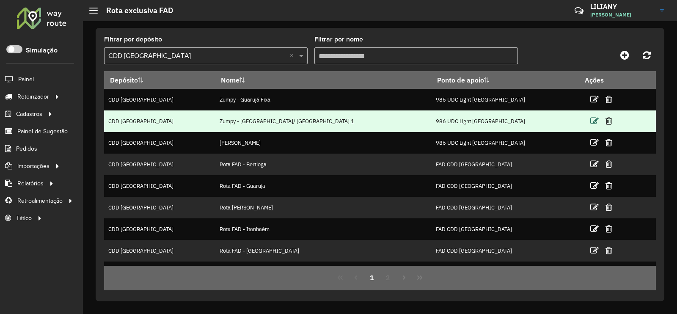
click at [590, 121] on icon at bounding box center [594, 121] width 8 height 8
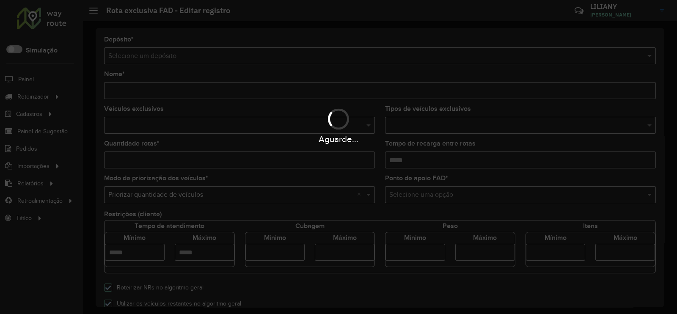
type input "**********"
type input "*"
type input "****"
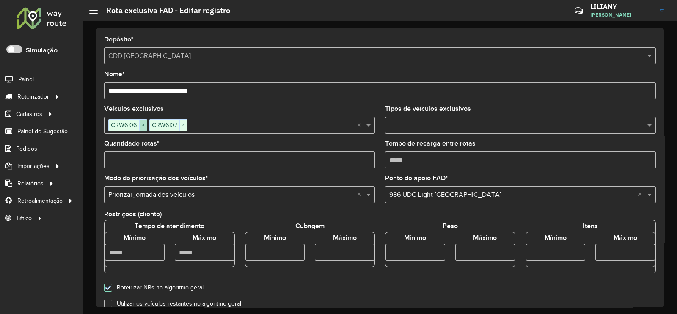
click at [143, 128] on span "×" at bounding box center [143, 125] width 8 height 10
drag, startPoint x: 112, startPoint y: 164, endPoint x: 104, endPoint y: 164, distance: 8.5
click at [104, 164] on formly-field "Quantidade rotas * *" at bounding box center [239, 158] width 281 height 35
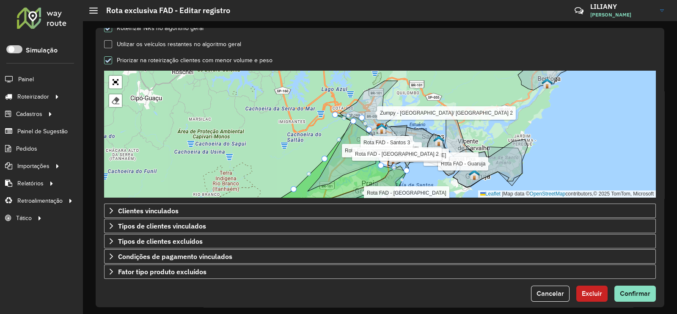
scroll to position [265, 0]
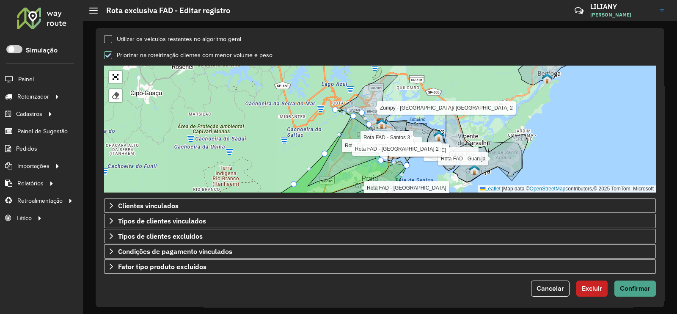
type input "*"
click at [624, 291] on span "Confirmar" at bounding box center [635, 288] width 30 height 7
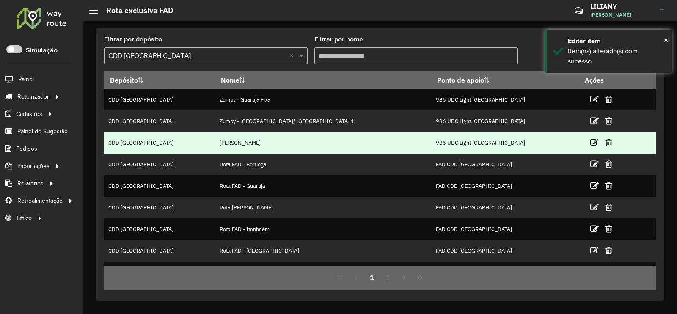
click at [579, 145] on td at bounding box center [604, 142] width 51 height 21
click at [590, 145] on icon at bounding box center [594, 142] width 8 height 8
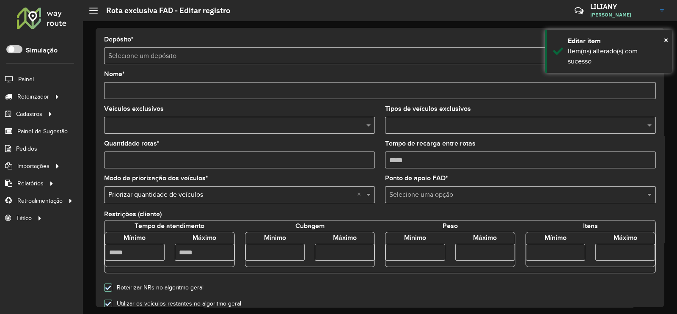
type input "**********"
type input "*"
type input "****"
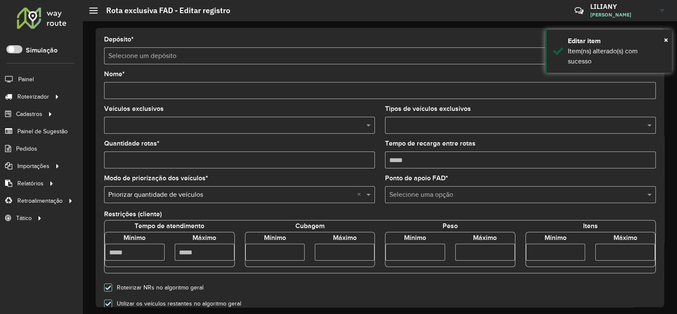
type input "****"
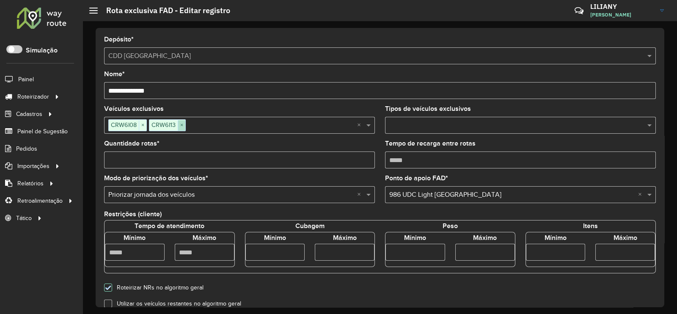
click at [182, 129] on span "×" at bounding box center [182, 125] width 8 height 10
drag, startPoint x: 102, startPoint y: 157, endPoint x: 72, endPoint y: 156, distance: 30.1
click at [72, 156] on div "Roteirizador AmbevTech Simulação Painel Roteirizador Entregas Cadastros Checkpo…" at bounding box center [338, 157] width 677 height 314
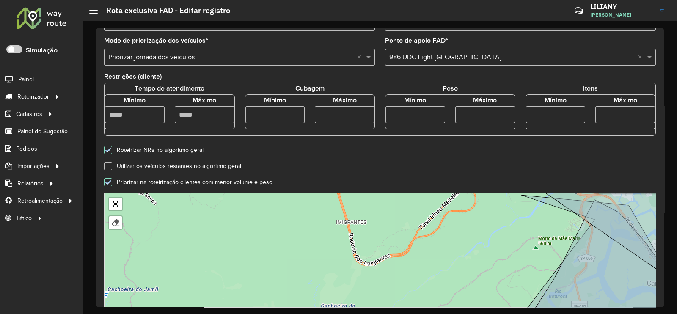
scroll to position [265, 0]
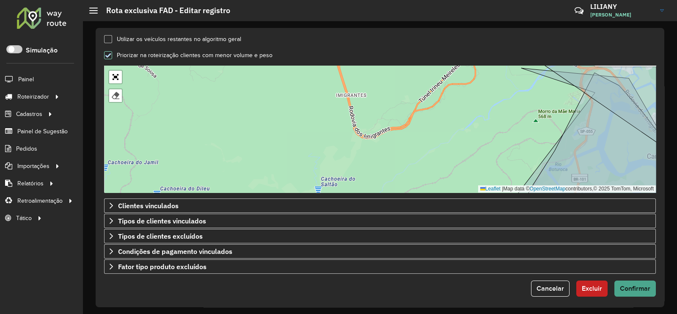
type input "*"
click at [633, 291] on span "Confirmar" at bounding box center [635, 288] width 30 height 7
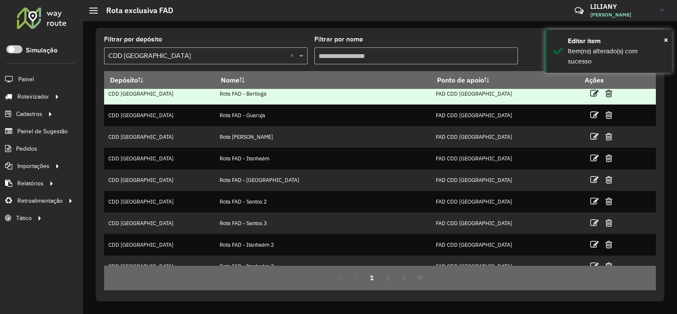
scroll to position [82, 0]
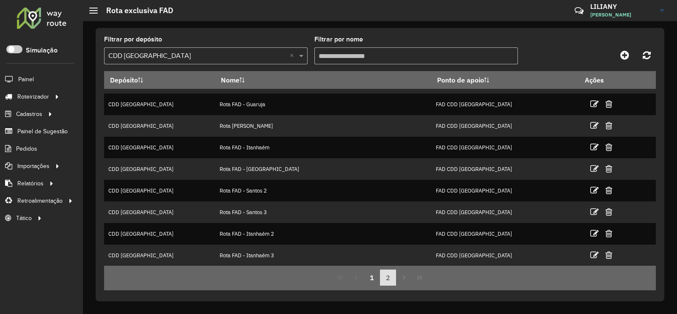
click at [394, 278] on button "2" at bounding box center [388, 278] width 16 height 16
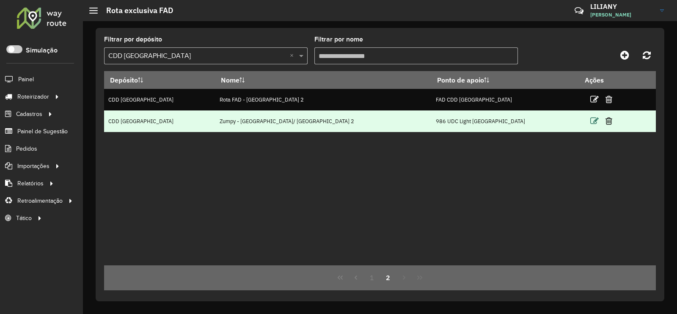
click at [590, 120] on icon at bounding box center [594, 121] width 8 height 8
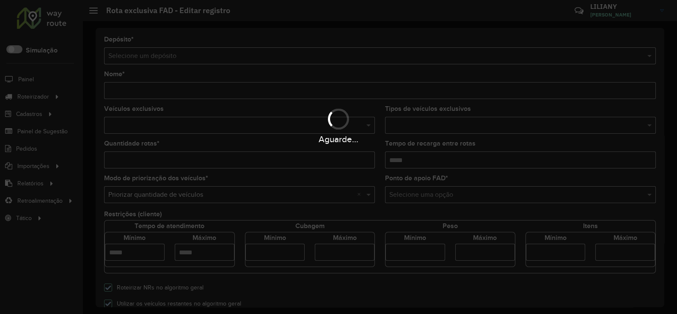
type input "**********"
type input "*"
type input "****"
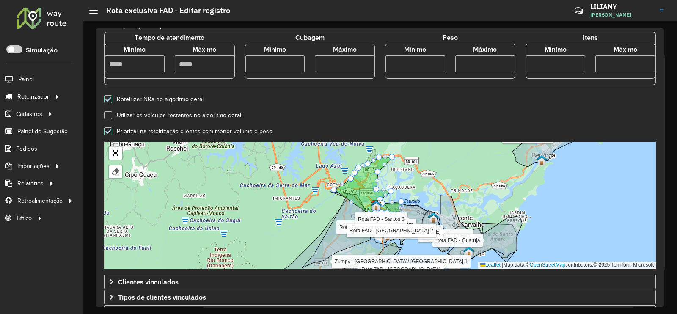
scroll to position [211, 0]
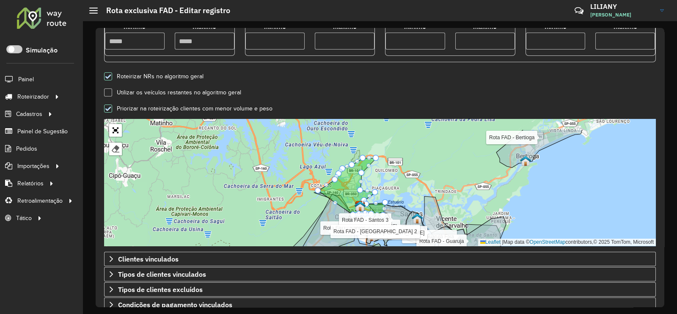
drag, startPoint x: 442, startPoint y: 143, endPoint x: 424, endPoint y: 172, distance: 34.8
click at [424, 172] on div "Zumpy - Guarujá Fixa Zumpy - [GEOGRAPHIC_DATA]/ [GEOGRAPHIC_DATA] 1 Zumpy - San…" at bounding box center [380, 182] width 552 height 127
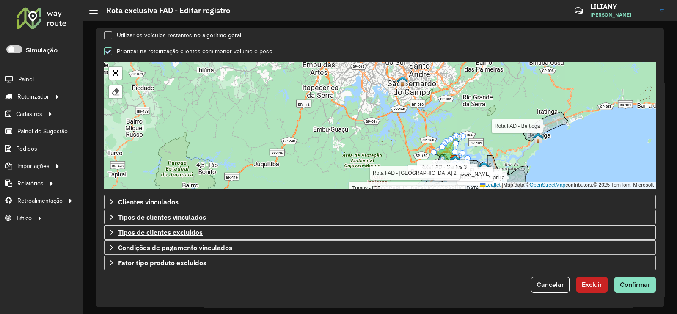
scroll to position [269, 0]
click at [556, 282] on span "Cancelar" at bounding box center [551, 284] width 28 height 7
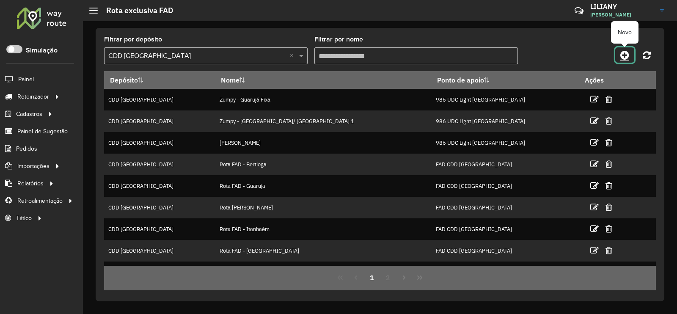
click at [621, 56] on icon at bounding box center [624, 55] width 9 height 10
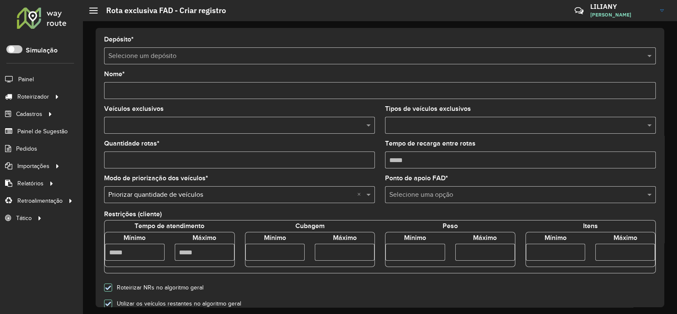
click at [219, 55] on input "text" at bounding box center [371, 56] width 526 height 10
type input "*"
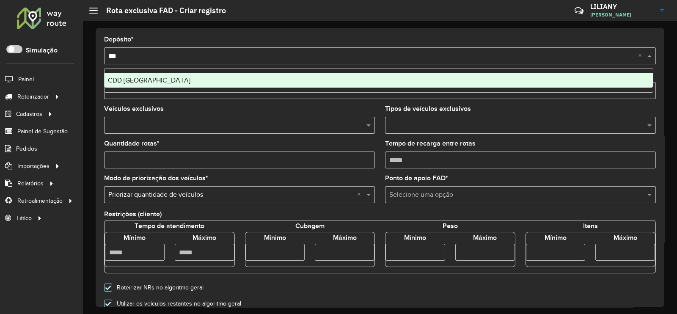
type input "****"
click at [173, 82] on div "CDD [GEOGRAPHIC_DATA]" at bounding box center [379, 80] width 548 height 14
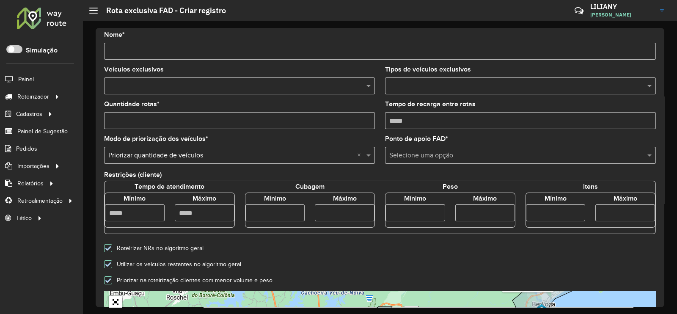
scroll to position [105, 0]
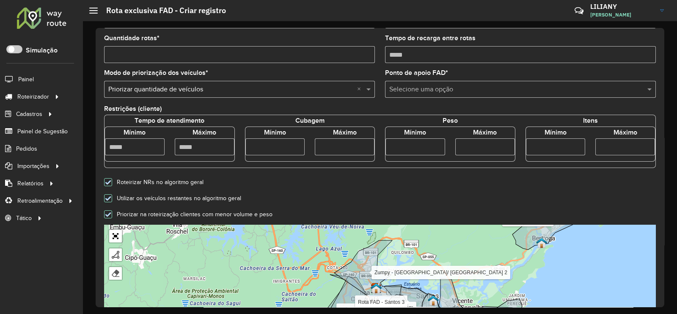
click at [119, 199] on label "Utilizar os veículos restantes no algoritmo geral" at bounding box center [177, 199] width 129 height 6
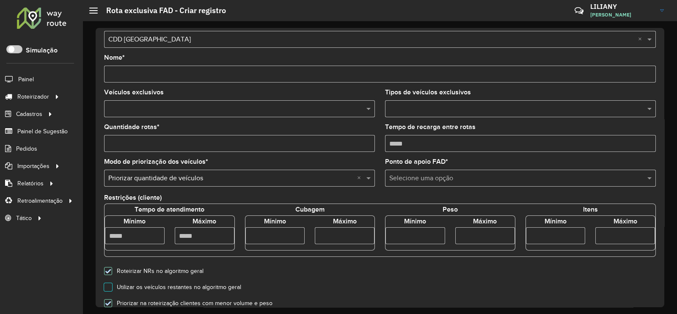
scroll to position [0, 0]
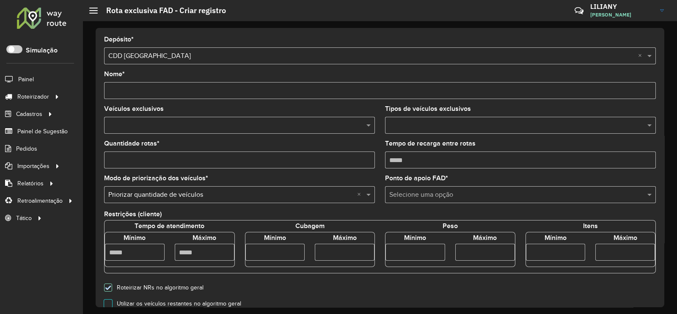
click at [167, 129] on input "text" at bounding box center [235, 126] width 258 height 10
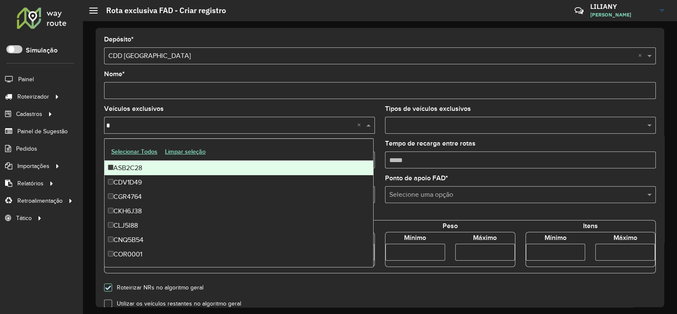
type input "*"
click at [148, 85] on input "Nome *" at bounding box center [380, 90] width 552 height 17
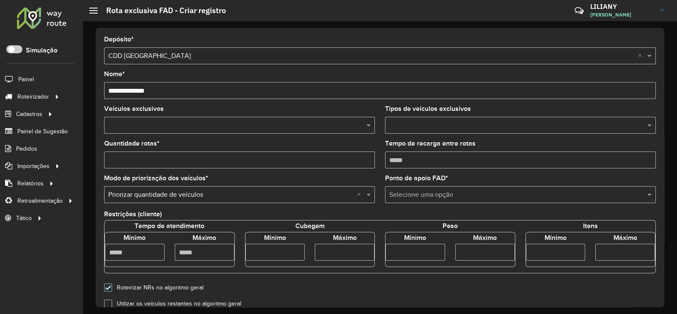
type input "**********"
click at [154, 124] on input "text" at bounding box center [235, 126] width 258 height 10
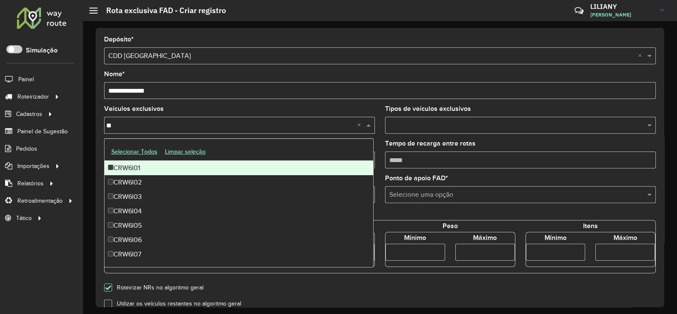
type input "***"
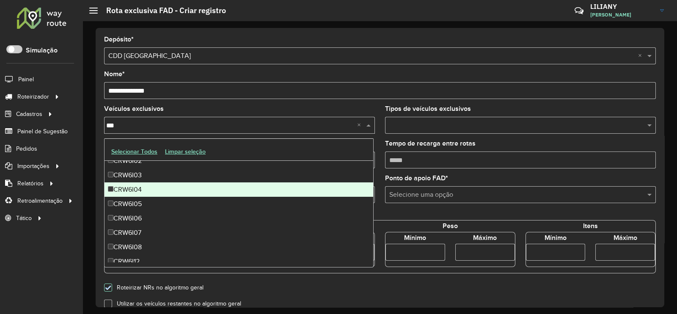
scroll to position [42, 0]
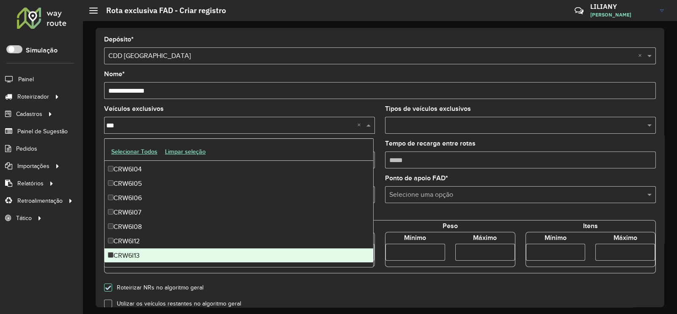
click at [134, 255] on div "CRW6I13" at bounding box center [239, 255] width 269 height 14
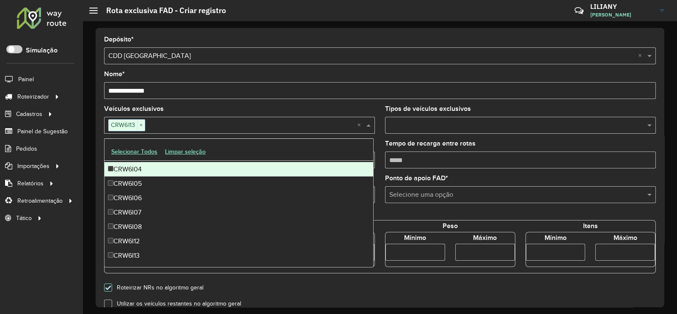
click at [229, 106] on div "Veículos exclusivos CRW6I13 × ×" at bounding box center [239, 120] width 271 height 28
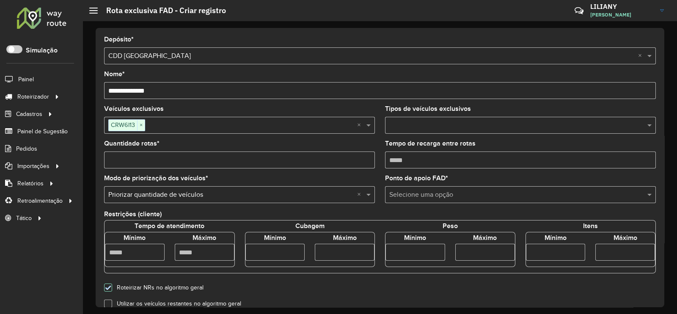
click at [192, 162] on input "Quantidade rotas *" at bounding box center [239, 160] width 271 height 17
type input "*"
click at [269, 250] on input "number" at bounding box center [275, 252] width 60 height 17
type input "****"
click at [317, 251] on input "number" at bounding box center [345, 252] width 60 height 17
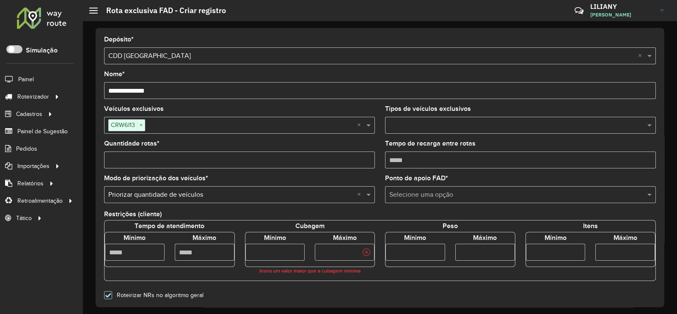
scroll to position [52, 0]
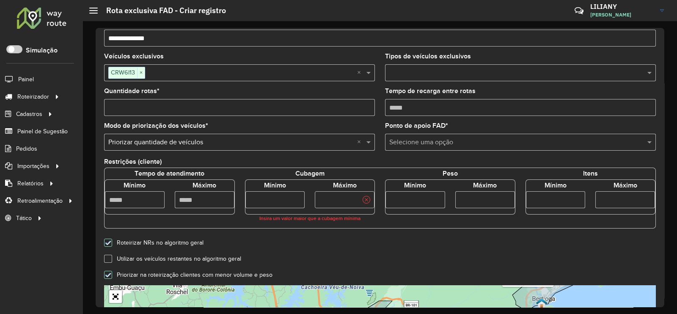
drag, startPoint x: 335, startPoint y: 201, endPoint x: 306, endPoint y: 200, distance: 29.7
click at [306, 200] on div "Mínimo **** Máximo ***" at bounding box center [310, 194] width 140 height 28
type input "****"
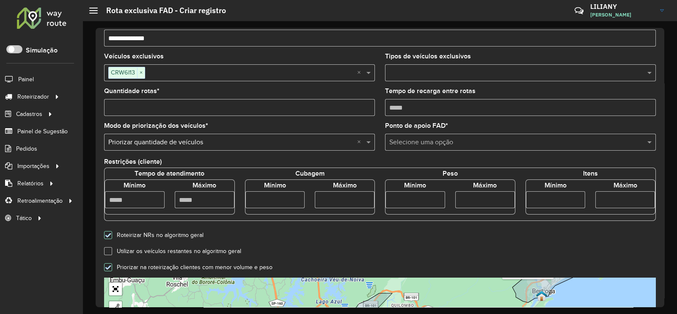
click at [364, 238] on div "Roteirizar NRs no algoritmo geral" at bounding box center [380, 234] width 562 height 10
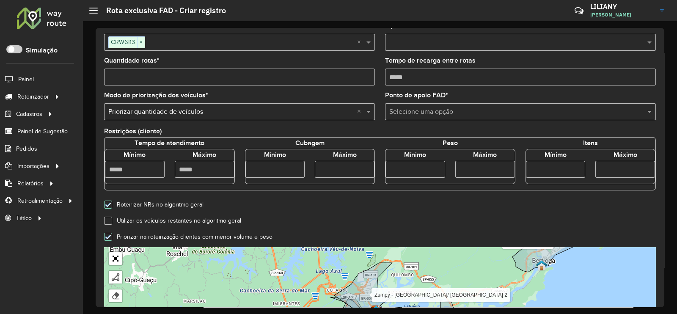
scroll to position [269, 0]
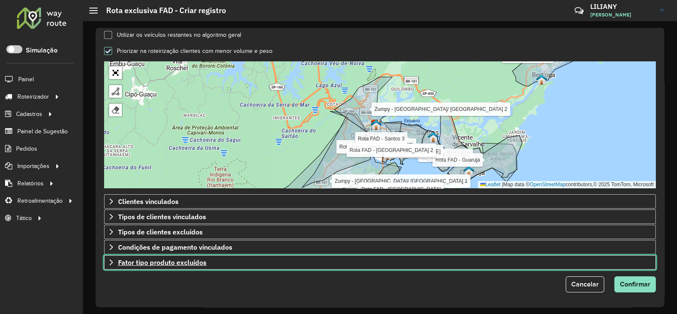
click at [183, 259] on span "Fator tipo produto excluídos" at bounding box center [162, 262] width 88 height 7
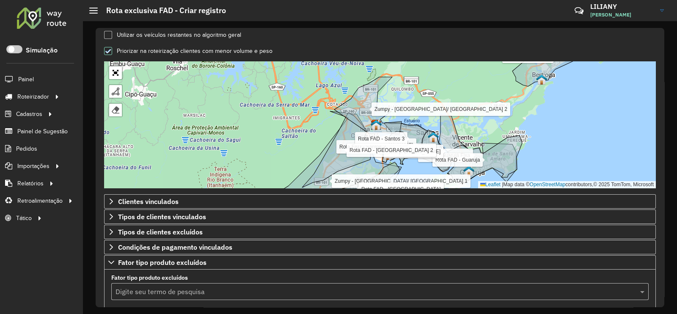
click at [154, 290] on input "text" at bounding box center [372, 292] width 512 height 10
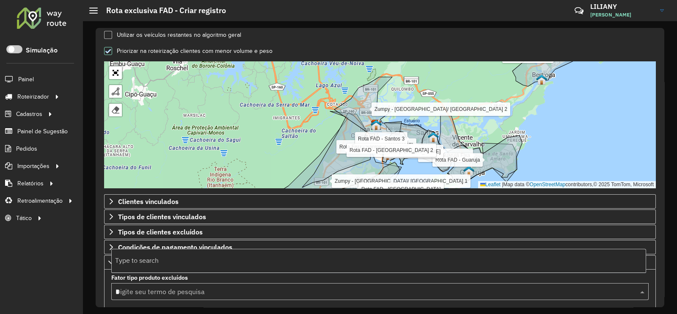
type input "**"
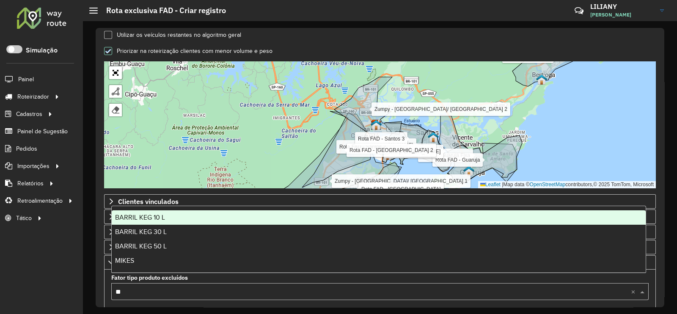
click at [153, 221] on div "BARRIL KEG 10 L" at bounding box center [379, 217] width 535 height 14
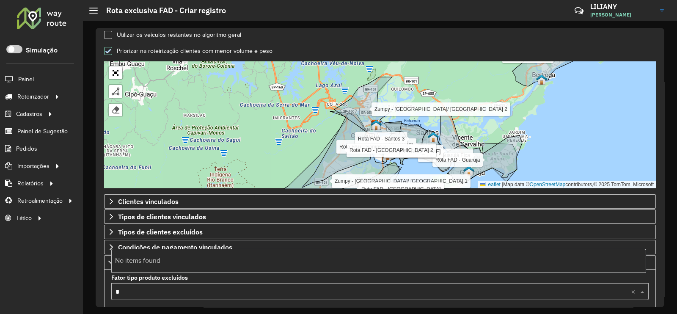
type input "**"
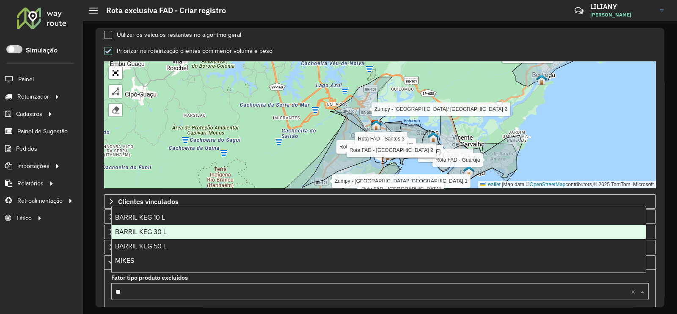
click at [148, 232] on span "BARRIL KEG 30 L" at bounding box center [141, 231] width 52 height 7
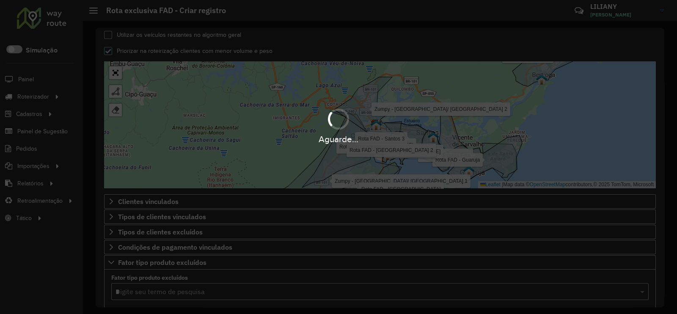
type input "**"
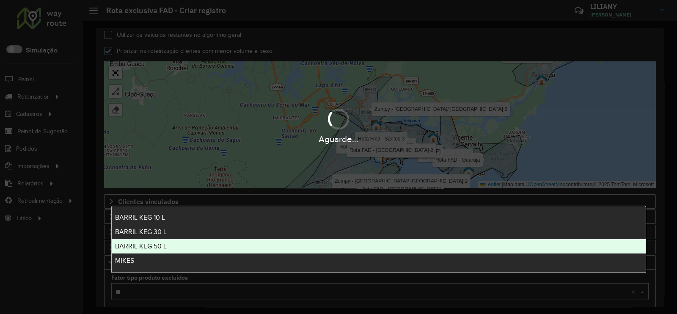
click at [149, 243] on span "BARRIL KEG 50 L" at bounding box center [141, 246] width 52 height 7
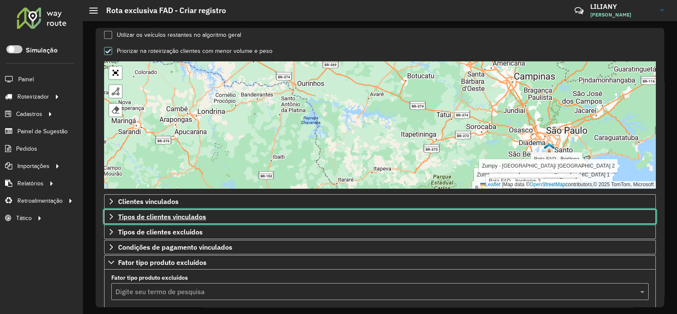
click at [158, 215] on span "Tipos de clientes vinculados" at bounding box center [162, 216] width 88 height 7
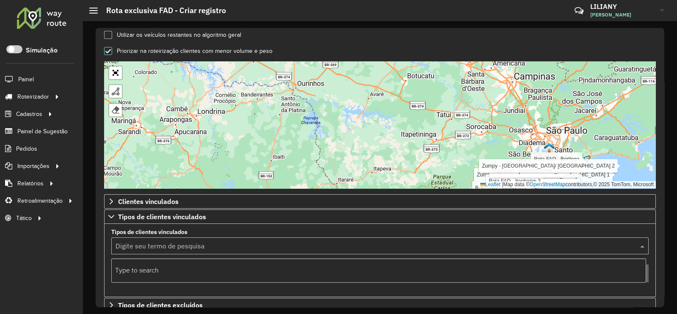
click at [133, 244] on input "text" at bounding box center [372, 246] width 512 height 10
type input "*"
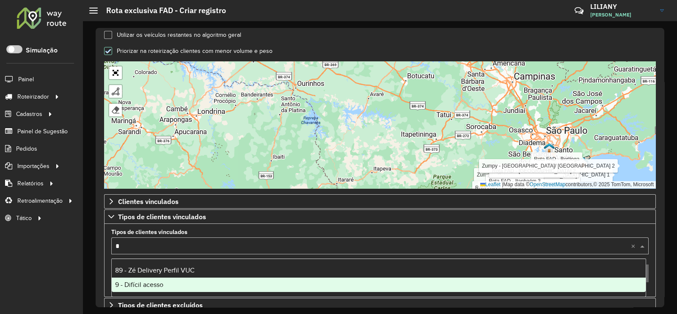
click at [141, 278] on div "9 - Difícil acesso" at bounding box center [379, 285] width 535 height 14
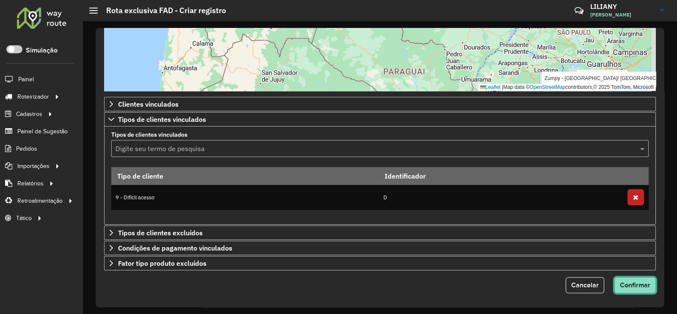
click at [651, 280] on button "Confirmar" at bounding box center [635, 285] width 41 height 16
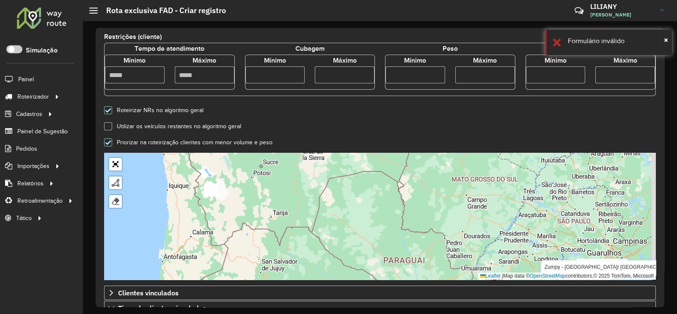
scroll to position [165, 0]
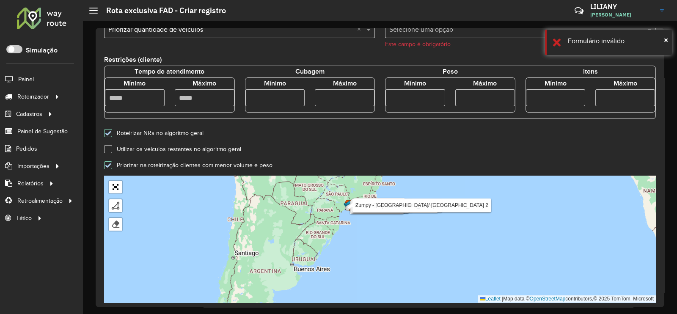
drag, startPoint x: 295, startPoint y: 212, endPoint x: 231, endPoint y: 217, distance: 64.1
click at [231, 217] on div "Zumpy - Guarujá Fixa Zumpy - [GEOGRAPHIC_DATA]/ [GEOGRAPHIC_DATA] 1 Zumpy - San…" at bounding box center [380, 239] width 552 height 127
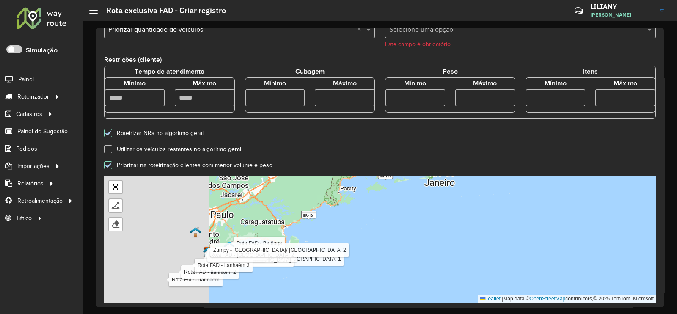
drag, startPoint x: 360, startPoint y: 209, endPoint x: 409, endPoint y: 209, distance: 48.7
click at [409, 209] on div "Zumpy - Guarujá Fixa Zumpy - [GEOGRAPHIC_DATA]/ [GEOGRAPHIC_DATA] 1 Zumpy - San…" at bounding box center [380, 239] width 552 height 127
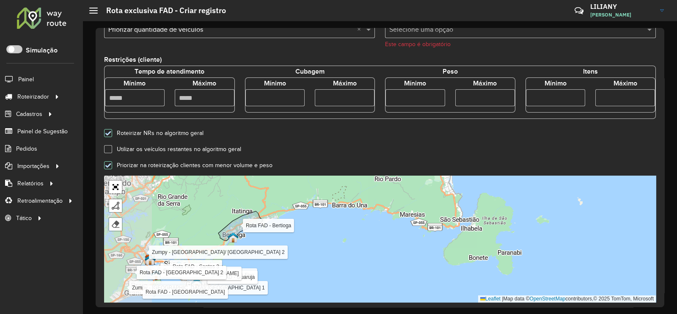
drag, startPoint x: 245, startPoint y: 240, endPoint x: 427, endPoint y: 212, distance: 183.8
click at [441, 206] on div "Zumpy - Guarujá Fixa Zumpy - [GEOGRAPHIC_DATA]/ [GEOGRAPHIC_DATA] 1 Zumpy - San…" at bounding box center [380, 239] width 552 height 127
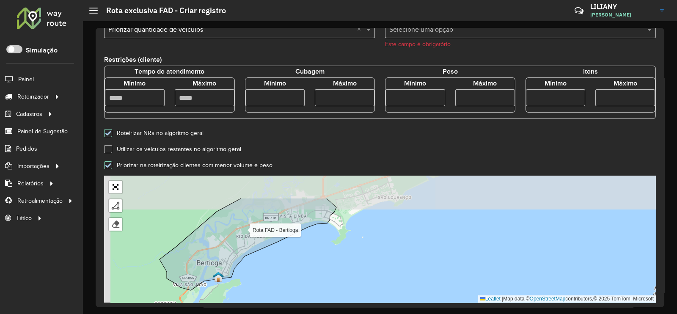
drag, startPoint x: 292, startPoint y: 280, endPoint x: 298, endPoint y: 282, distance: 6.4
click at [298, 284] on div "Zumpy - Guarujá Fixa Zumpy - [GEOGRAPHIC_DATA]/ [GEOGRAPHIC_DATA] 1 Zumpy - San…" at bounding box center [380, 239] width 552 height 127
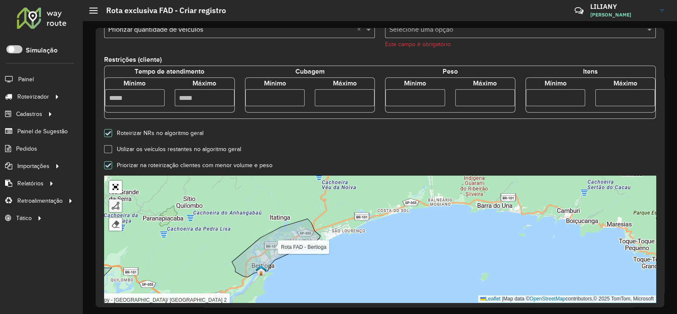
click at [118, 207] on div at bounding box center [115, 205] width 8 height 8
click at [270, 226] on div "Zumpy - Guarujá Fixa Zumpy - [GEOGRAPHIC_DATA]/ [GEOGRAPHIC_DATA] 1 Zumpy - San…" at bounding box center [380, 239] width 552 height 127
click at [232, 258] on div "Zumpy - Guarujá Fixa Zumpy - [GEOGRAPHIC_DATA]/ [GEOGRAPHIC_DATA] 1 Zumpy - San…" at bounding box center [380, 239] width 552 height 127
click at [228, 275] on div "Zumpy - Guarujá Fixa Zumpy - [GEOGRAPHIC_DATA]/ [GEOGRAPHIC_DATA] 1 Zumpy - San…" at bounding box center [380, 239] width 552 height 127
click at [258, 280] on div "Zumpy - Guarujá Fixa Zumpy - [GEOGRAPHIC_DATA]/ [GEOGRAPHIC_DATA] 1 Zumpy - San…" at bounding box center [380, 239] width 552 height 127
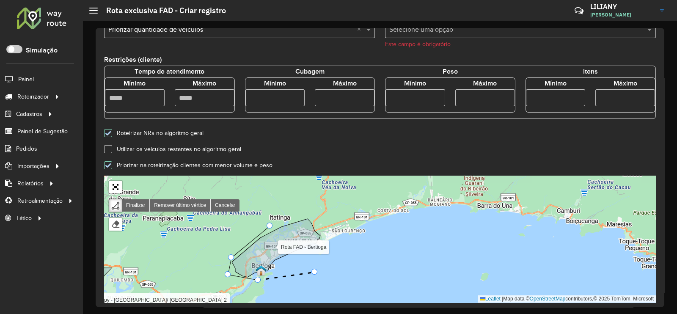
click at [316, 272] on div "Zumpy - Guarujá Fixa Zumpy - [GEOGRAPHIC_DATA]/ [GEOGRAPHIC_DATA] 1 Zumpy - San…" at bounding box center [380, 239] width 552 height 127
click at [336, 249] on div "Zumpy - Guarujá Fixa Zumpy - [GEOGRAPHIC_DATA]/ [GEOGRAPHIC_DATA] 1 Zumpy - San…" at bounding box center [380, 239] width 552 height 127
click at [336, 221] on div "Zumpy - Guarujá Fixa Zumpy - [GEOGRAPHIC_DATA]/ [GEOGRAPHIC_DATA] 1 Zumpy - San…" at bounding box center [380, 239] width 552 height 127
click at [300, 212] on icon at bounding box center [317, 230] width 34 height 36
click at [269, 219] on div "Zumpy - Guarujá Fixa Zumpy - [GEOGRAPHIC_DATA]/ [GEOGRAPHIC_DATA] 1 Zumpy - San…" at bounding box center [380, 239] width 552 height 127
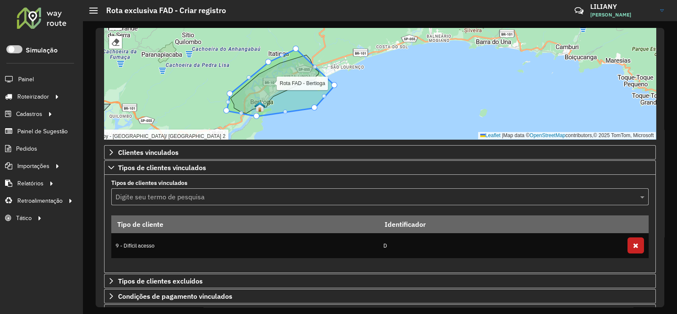
scroll to position [371, 0]
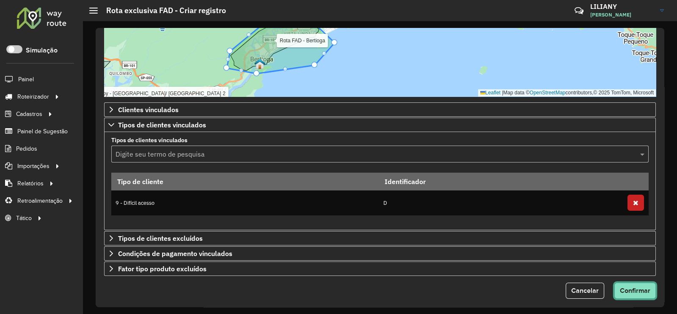
click at [635, 283] on button "Confirmar" at bounding box center [635, 291] width 41 height 16
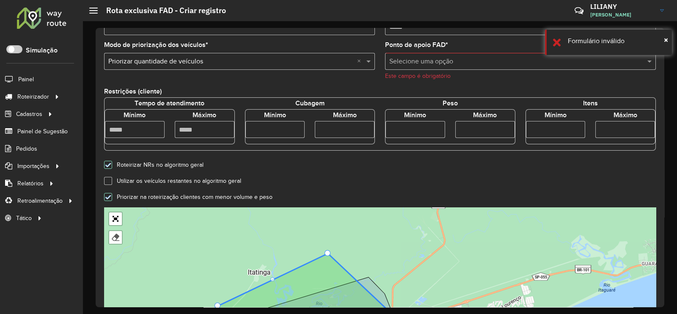
scroll to position [54, 0]
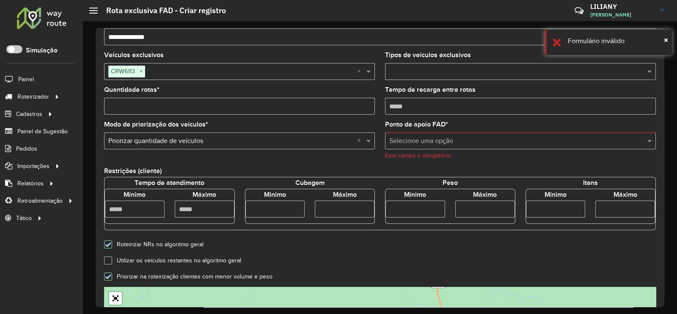
click at [400, 139] on input "text" at bounding box center [511, 141] width 245 height 10
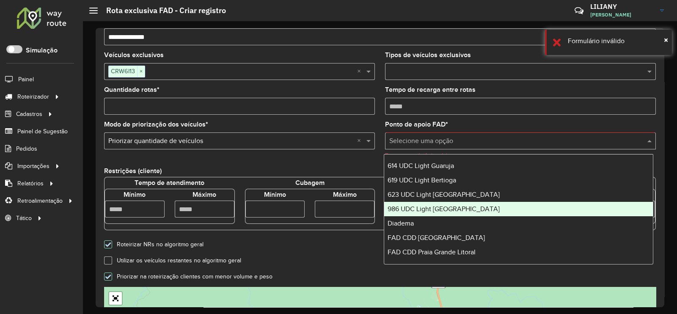
click at [441, 205] on span "986 UDC Light [GEOGRAPHIC_DATA]" at bounding box center [444, 208] width 112 height 7
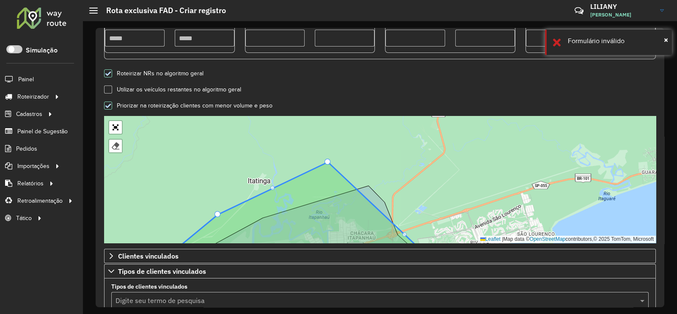
scroll to position [366, 0]
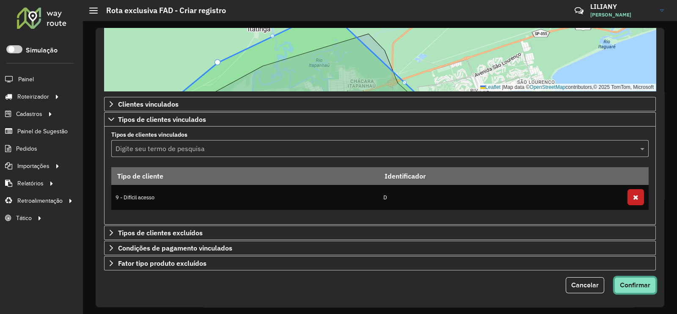
click at [646, 286] on span "Confirmar" at bounding box center [635, 284] width 30 height 7
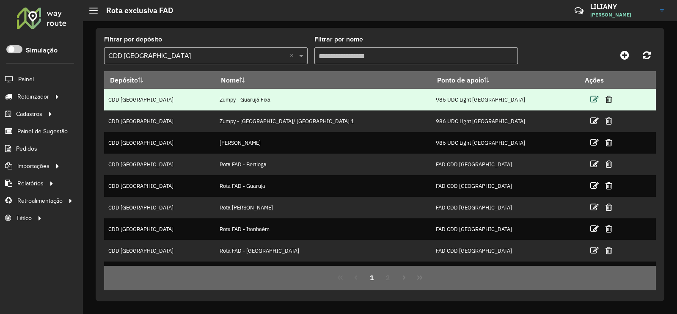
click at [590, 101] on icon at bounding box center [594, 99] width 8 height 8
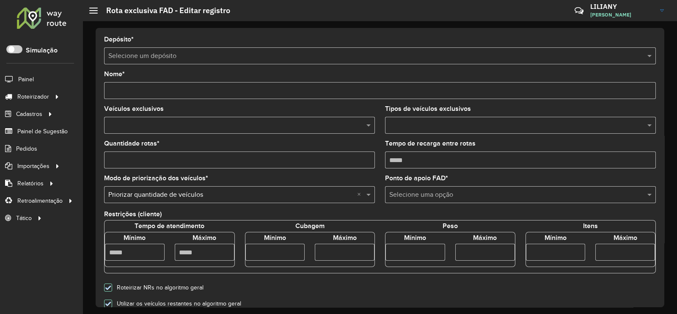
type input "**********"
type input "*"
type input "****"
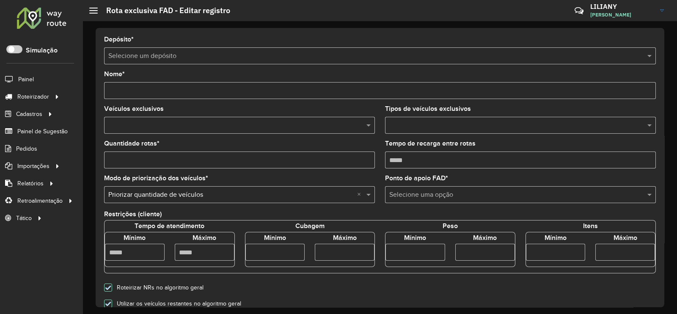
type input "****"
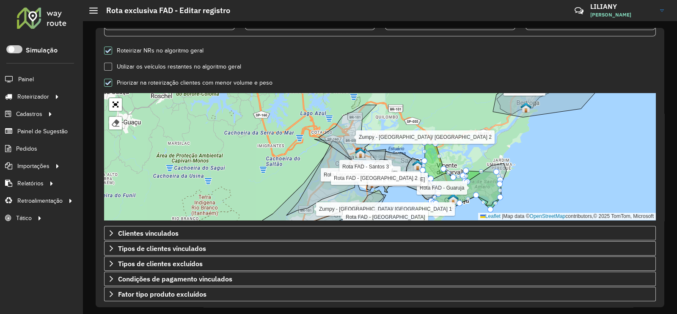
scroll to position [265, 0]
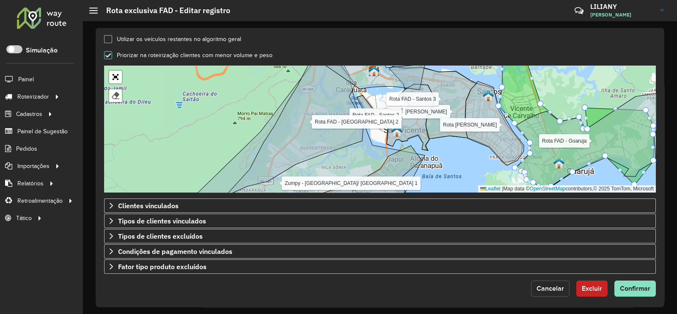
click at [545, 286] on span "Cancelar" at bounding box center [551, 288] width 28 height 7
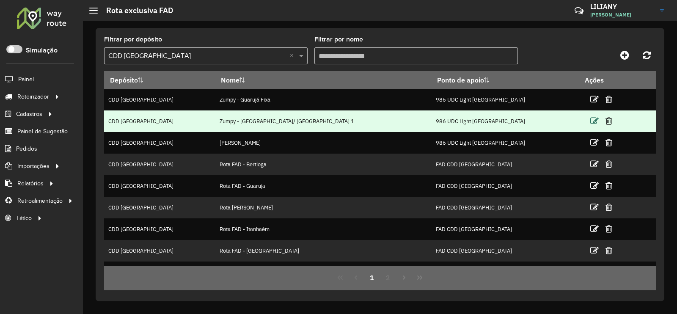
click at [590, 124] on icon at bounding box center [594, 121] width 8 height 8
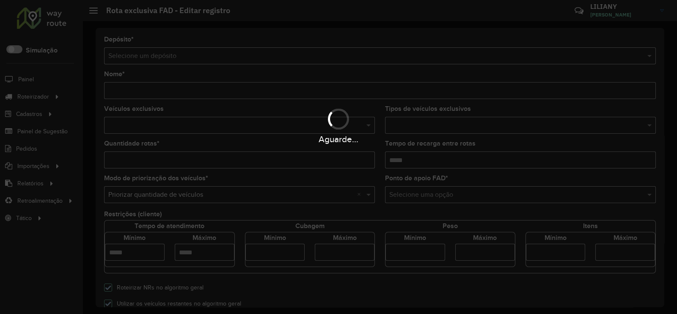
type input "**********"
type input "*"
type input "****"
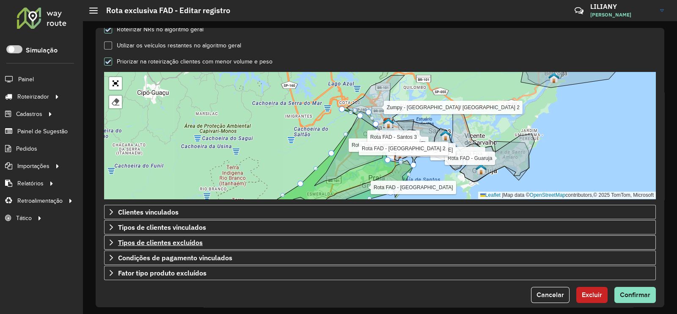
scroll to position [265, 0]
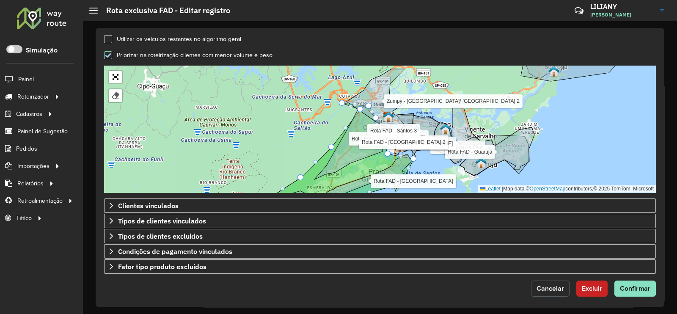
click at [547, 287] on span "Cancelar" at bounding box center [551, 288] width 28 height 7
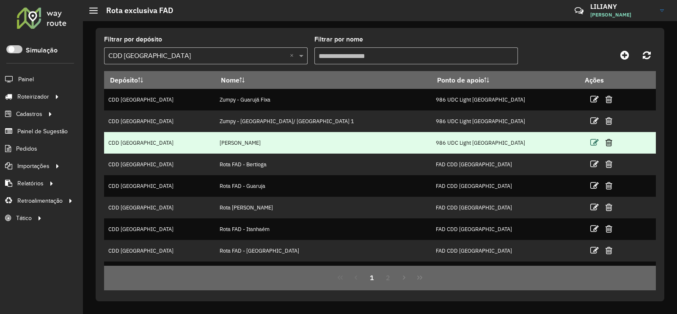
click at [590, 145] on icon at bounding box center [594, 142] width 8 height 8
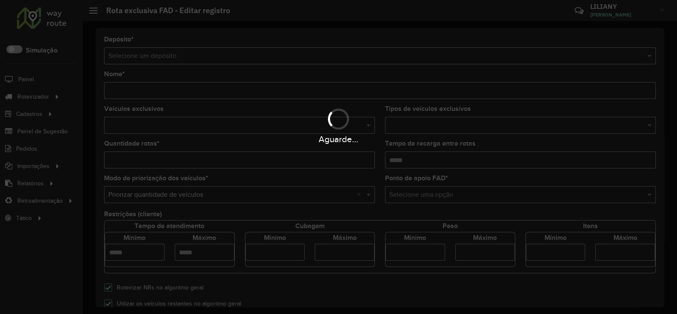
type input "**********"
type input "*"
type input "****"
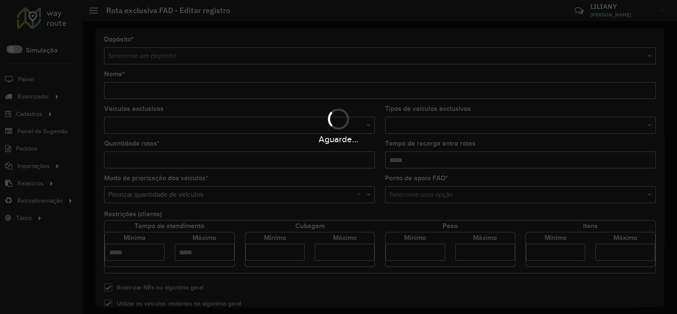
type input "****"
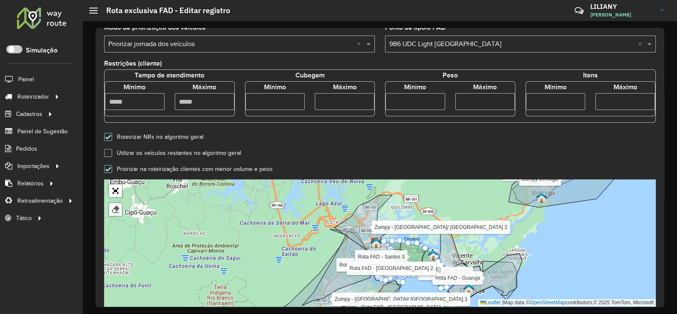
scroll to position [269, 0]
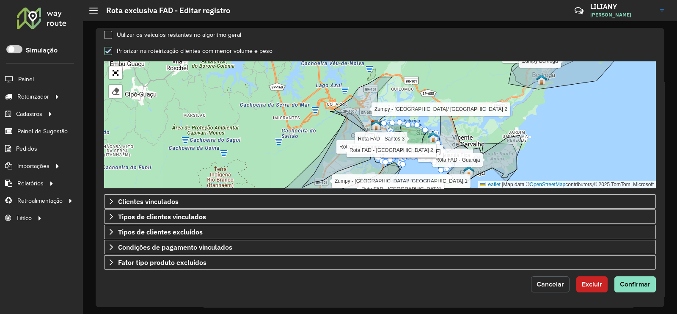
click at [551, 282] on span "Cancelar" at bounding box center [551, 284] width 28 height 7
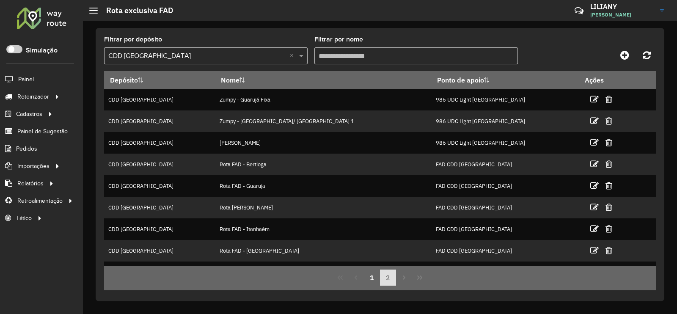
click at [391, 276] on button "2" at bounding box center [388, 278] width 16 height 16
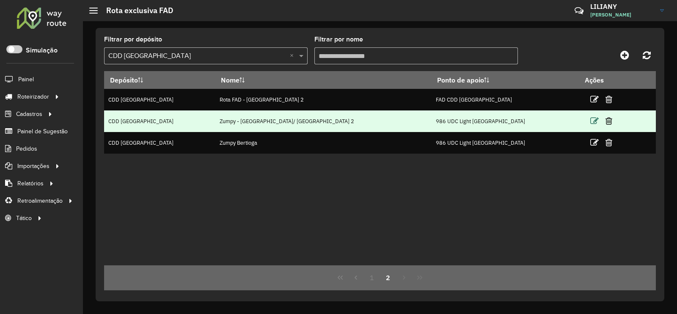
click at [590, 123] on icon at bounding box center [594, 121] width 8 height 8
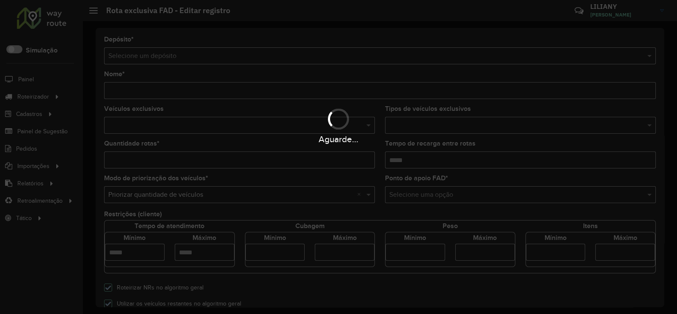
type input "**********"
type input "*"
type input "****"
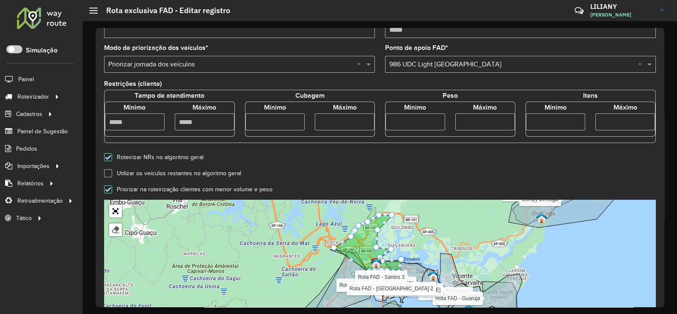
scroll to position [265, 0]
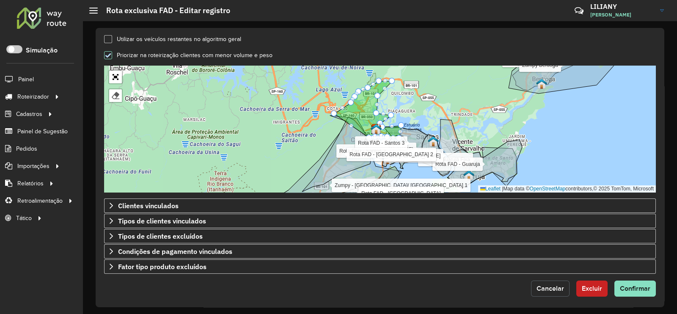
click at [546, 287] on span "Cancelar" at bounding box center [551, 288] width 28 height 7
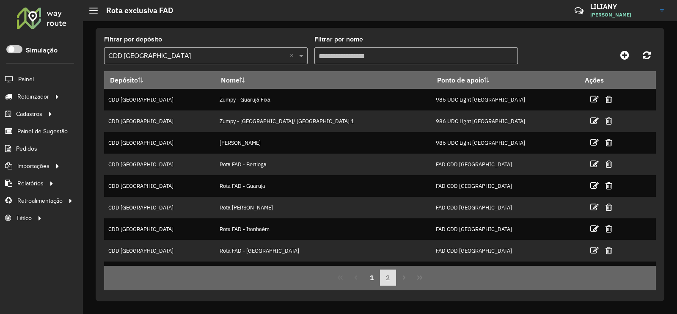
click at [389, 281] on button "2" at bounding box center [388, 278] width 16 height 16
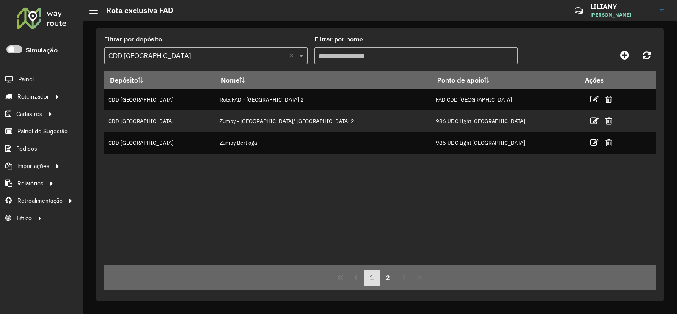
click at [371, 279] on button "1" at bounding box center [372, 278] width 16 height 16
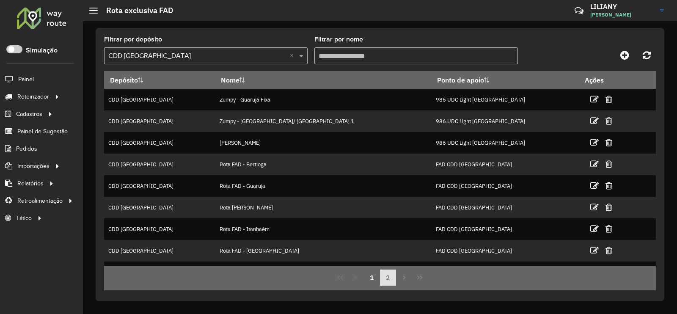
click at [388, 278] on button "2" at bounding box center [388, 278] width 16 height 16
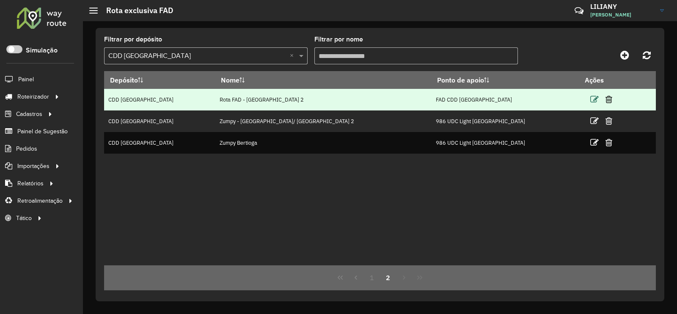
click at [590, 104] on icon at bounding box center [594, 99] width 8 height 8
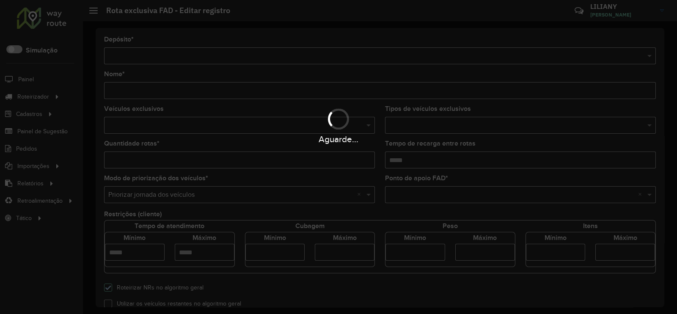
type input "**********"
type input "*"
type input "****"
type input "******"
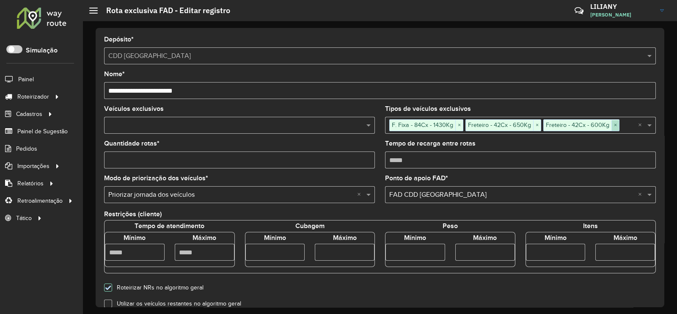
click at [612, 126] on span "×" at bounding box center [616, 125] width 8 height 10
click at [533, 127] on span "×" at bounding box center [537, 125] width 8 height 10
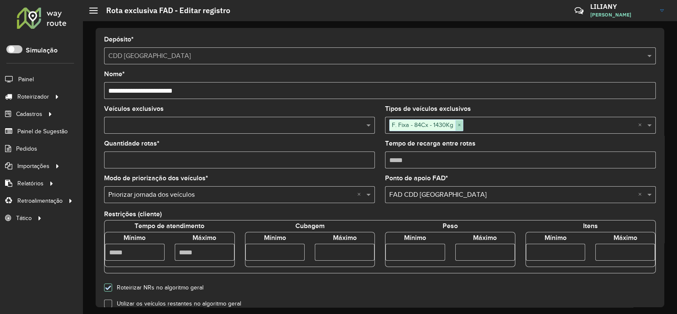
click at [455, 127] on span "×" at bounding box center [459, 125] width 8 height 10
click at [257, 127] on input "text" at bounding box center [235, 126] width 258 height 10
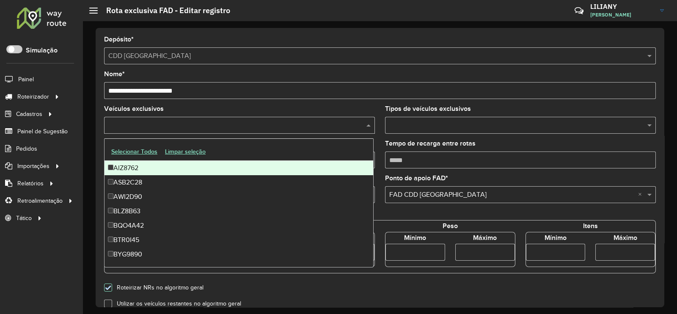
click at [262, 116] on div "Veículos exclusivos" at bounding box center [239, 120] width 271 height 28
type input "***"
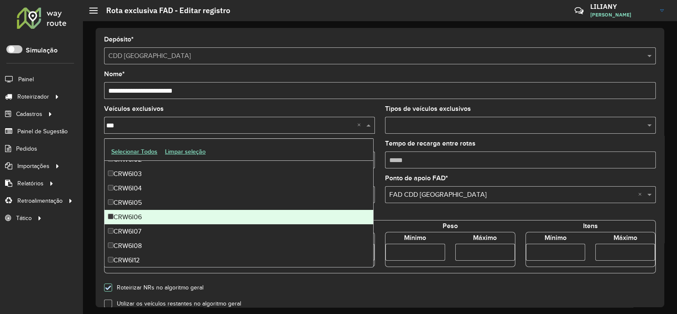
scroll to position [42, 0]
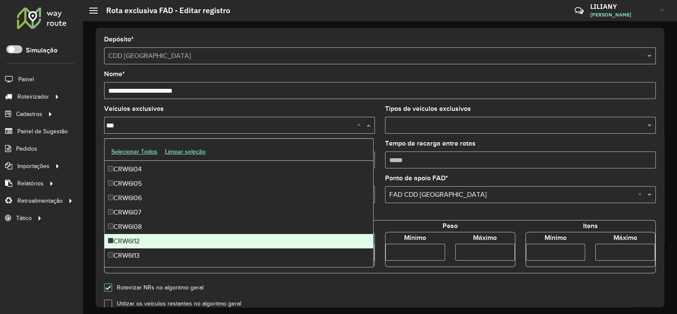
click at [138, 242] on div "CRW6I12" at bounding box center [239, 241] width 269 height 14
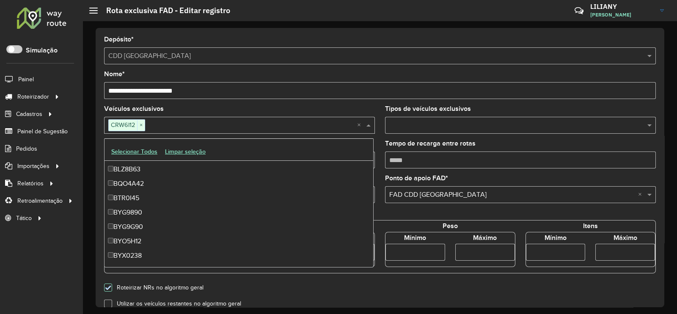
scroll to position [358, 0]
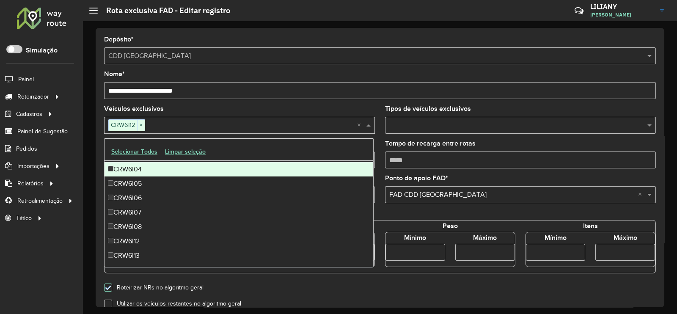
click at [214, 115] on div "Veículos exclusivos CRW6I12 × ×" at bounding box center [239, 120] width 271 height 28
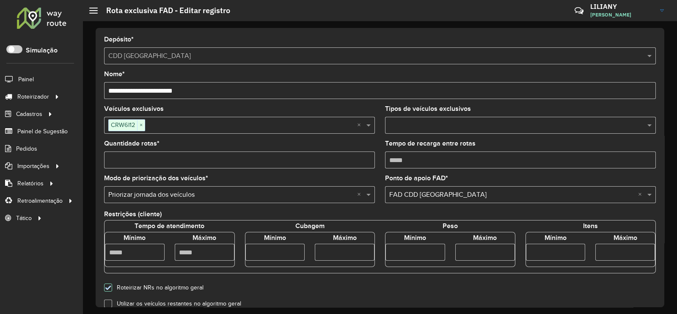
drag, startPoint x: 148, startPoint y: 160, endPoint x: 104, endPoint y: 153, distance: 44.9
click at [104, 153] on formly-field "Quantidade rotas * *" at bounding box center [239, 158] width 281 height 35
click at [272, 246] on input "number" at bounding box center [275, 252] width 60 height 17
type input "****"
click at [340, 248] on input "number" at bounding box center [345, 252] width 60 height 17
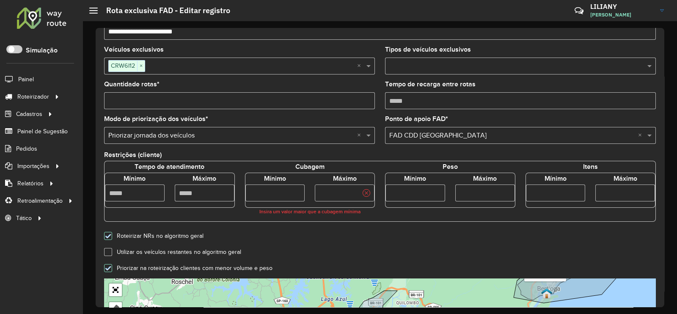
scroll to position [265, 0]
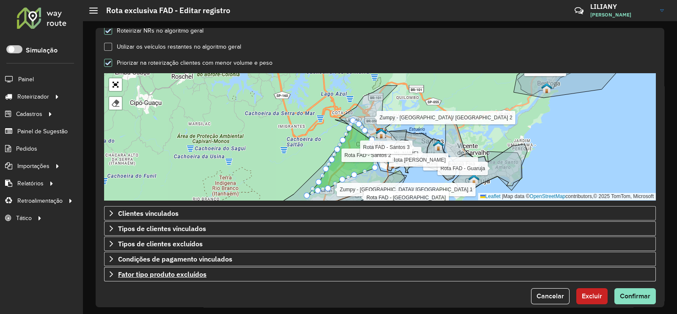
type input "****"
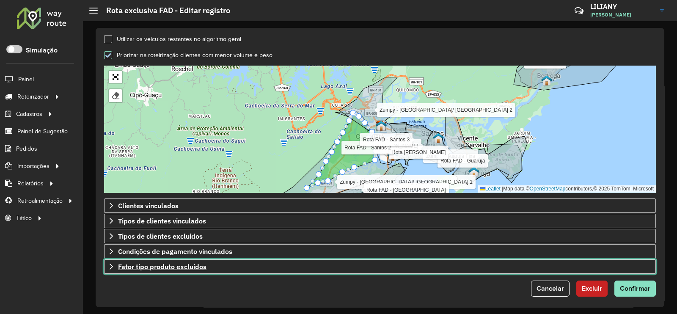
click at [163, 270] on span "Fator tipo produto excluídos" at bounding box center [162, 266] width 88 height 7
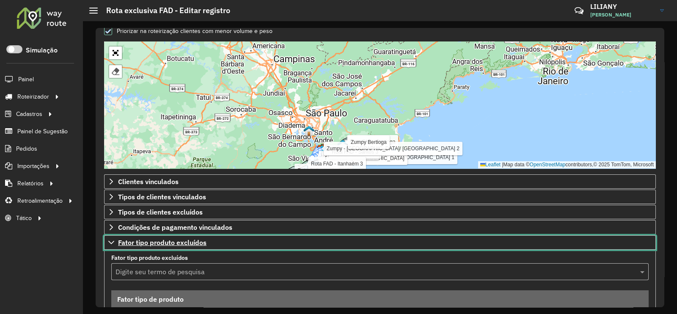
scroll to position [363, 0]
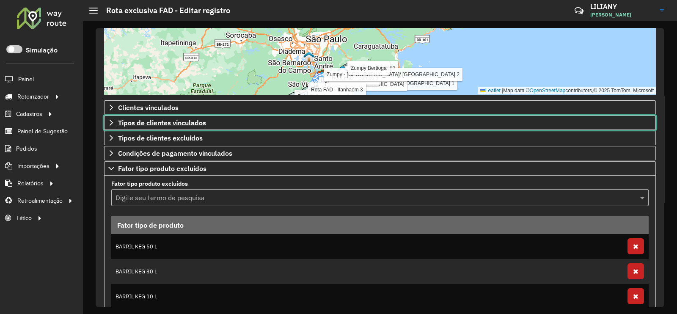
click at [167, 119] on span "Tipos de clientes vinculados" at bounding box center [162, 122] width 88 height 7
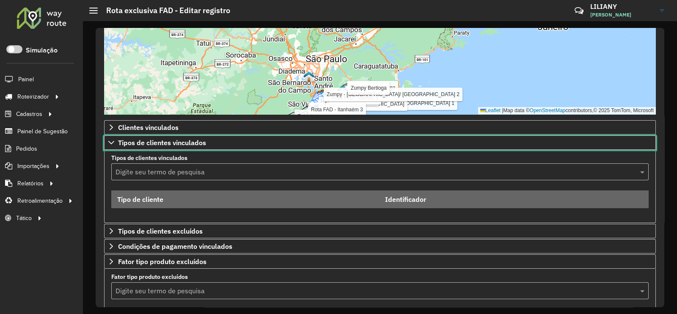
scroll to position [342, 0]
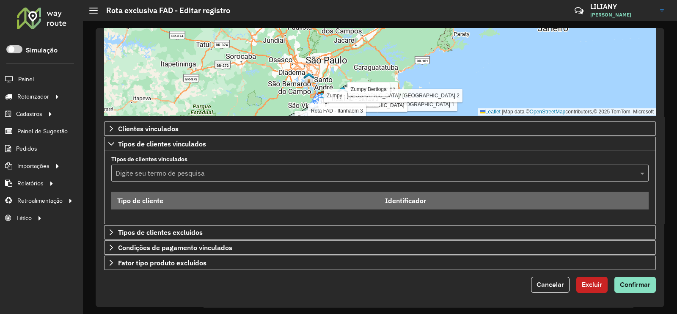
click at [153, 174] on input "text" at bounding box center [372, 173] width 512 height 10
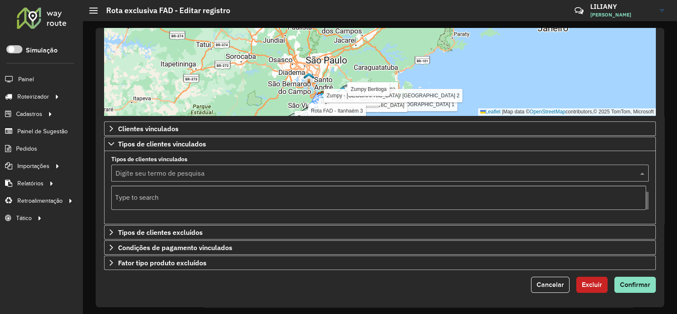
type input "*"
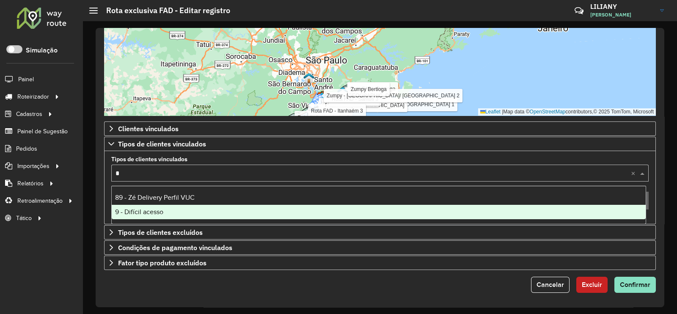
click at [139, 205] on div "9 - Difícil acesso" at bounding box center [379, 212] width 535 height 14
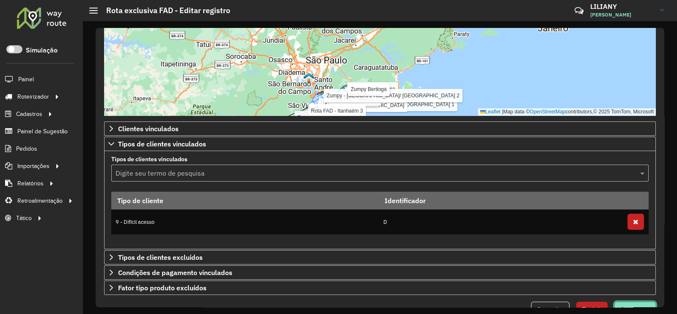
click at [632, 303] on button "Confirmar" at bounding box center [635, 310] width 41 height 16
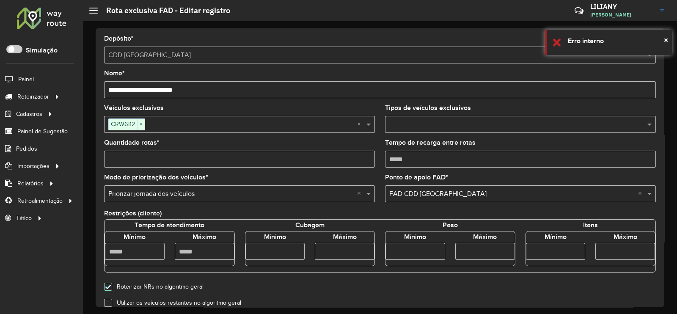
scroll to position [0, 0]
click at [428, 200] on input "text" at bounding box center [511, 195] width 245 height 10
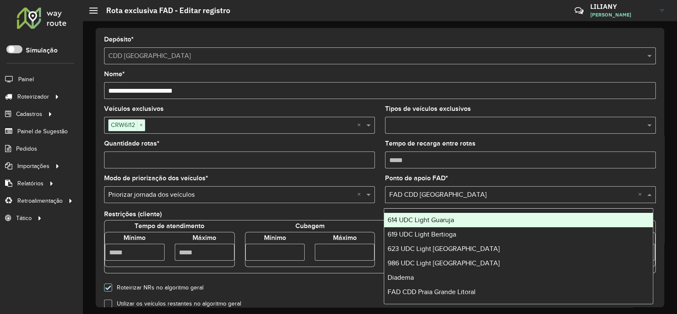
click at [317, 94] on input "**********" at bounding box center [380, 90] width 552 height 17
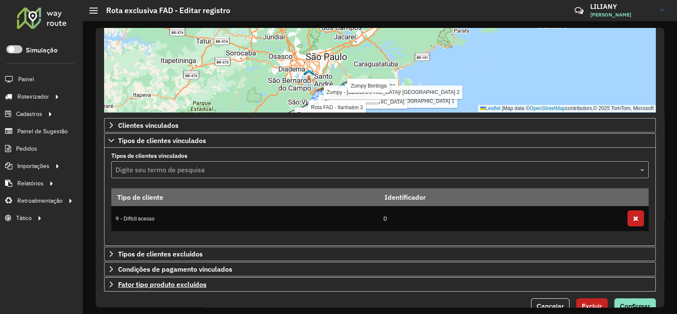
scroll to position [366, 0]
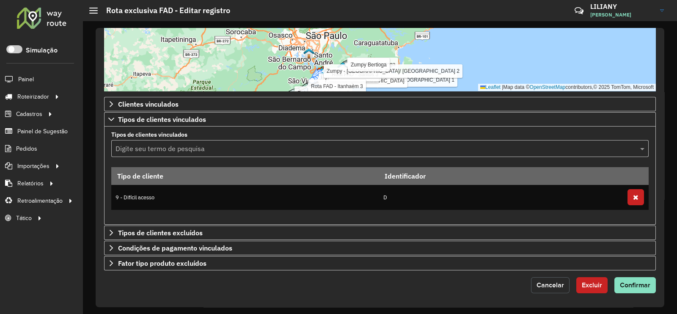
click at [546, 286] on span "Cancelar" at bounding box center [551, 284] width 28 height 7
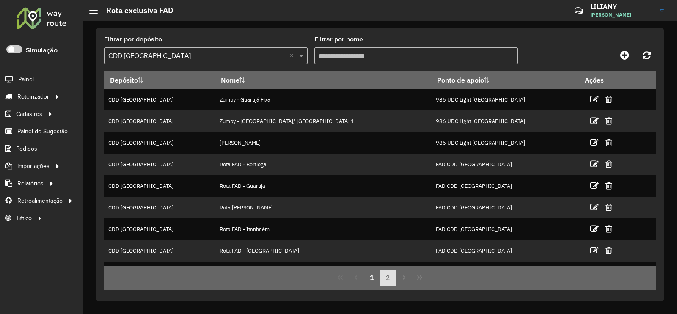
click at [391, 276] on button "2" at bounding box center [388, 278] width 16 height 16
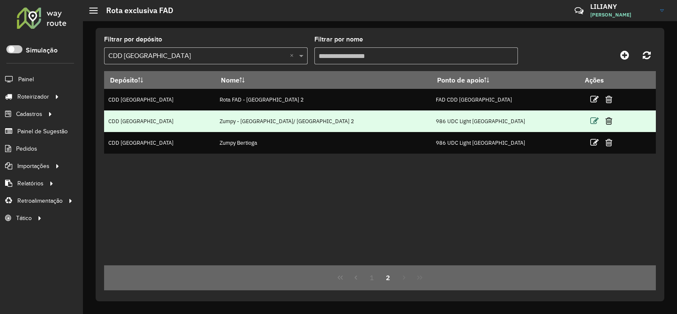
click at [590, 124] on icon at bounding box center [594, 121] width 8 height 8
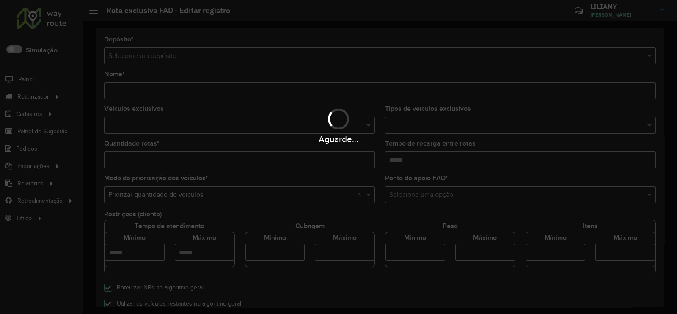
type input "**********"
type input "*"
type input "****"
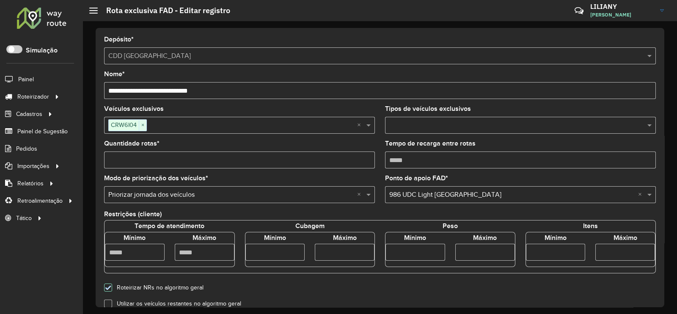
drag, startPoint x: 121, startPoint y: 156, endPoint x: 98, endPoint y: 156, distance: 22.4
click at [98, 156] on div "**********" at bounding box center [380, 167] width 569 height 279
type input "*"
click at [169, 126] on input "text" at bounding box center [252, 126] width 210 height 10
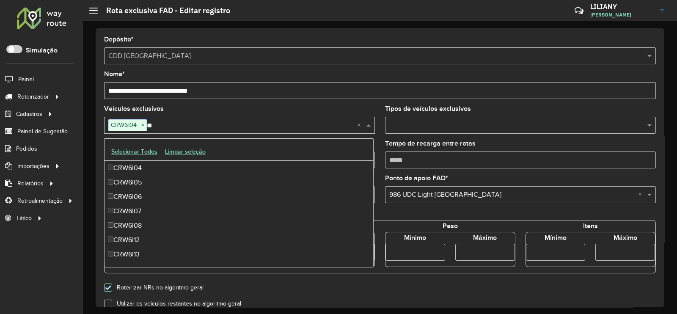
scroll to position [42, 0]
type input "***"
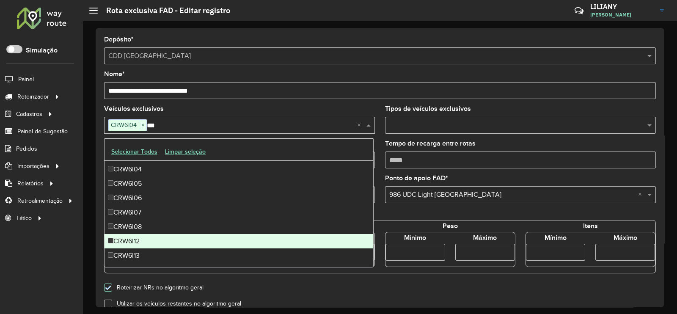
click at [134, 240] on div "CRW6I12" at bounding box center [239, 241] width 269 height 14
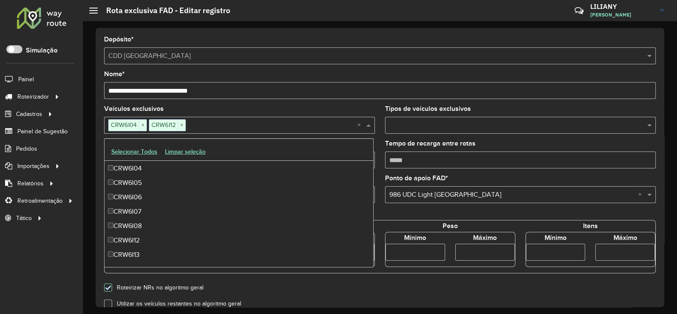
click at [558, 280] on form "**********" at bounding box center [380, 298] width 552 height 525
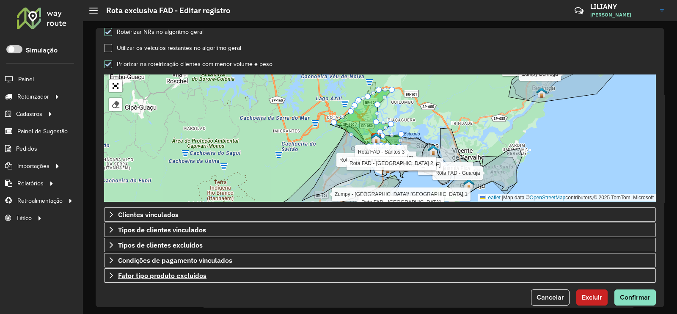
scroll to position [265, 0]
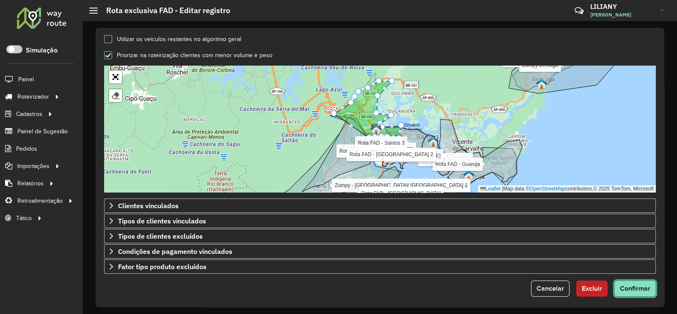
click at [641, 287] on span "Confirmar" at bounding box center [635, 288] width 30 height 7
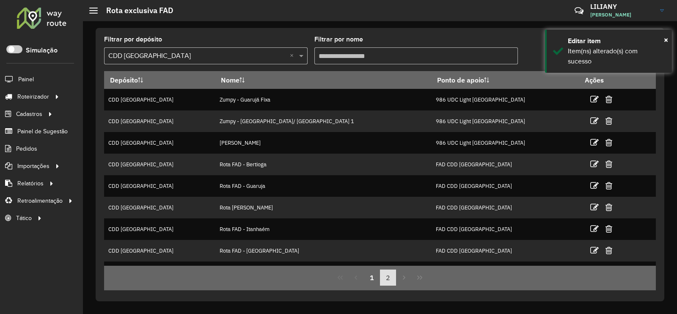
click at [390, 274] on button "2" at bounding box center [388, 278] width 16 height 16
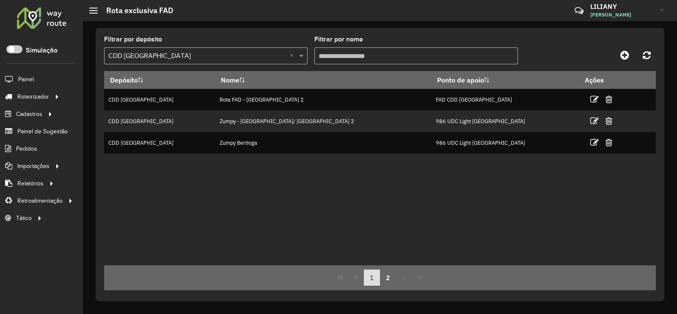
click at [368, 277] on button "1" at bounding box center [372, 278] width 16 height 16
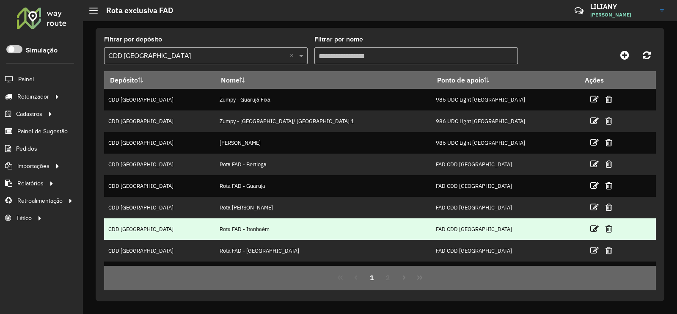
click at [579, 224] on td at bounding box center [604, 228] width 51 height 21
click at [590, 230] on icon at bounding box center [594, 229] width 8 height 8
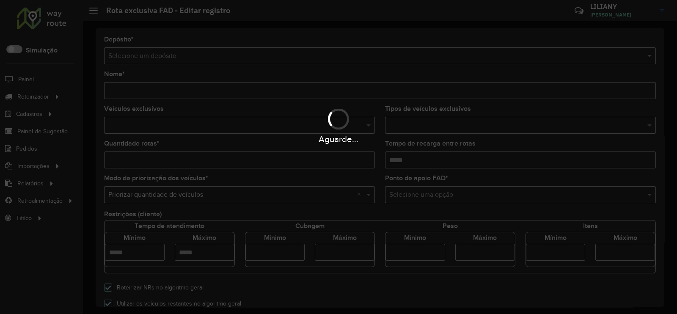
type input "**********"
type input "*"
type input "****"
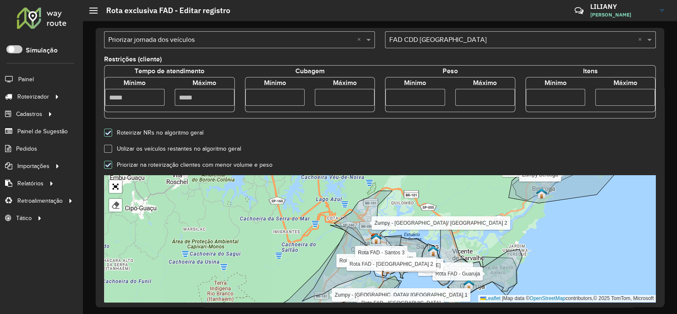
scroll to position [211, 0]
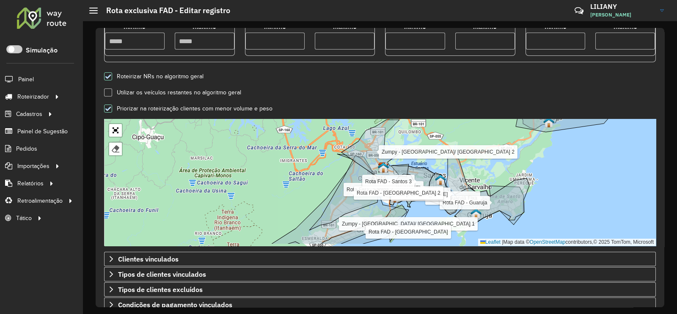
drag, startPoint x: 302, startPoint y: 181, endPoint x: 349, endPoint y: 130, distance: 69.5
click at [349, 130] on div "Zumpy - Guarujá Fixa Zumpy - [GEOGRAPHIC_DATA]/ [GEOGRAPHIC_DATA] 1 Zumpy - San…" at bounding box center [380, 182] width 552 height 127
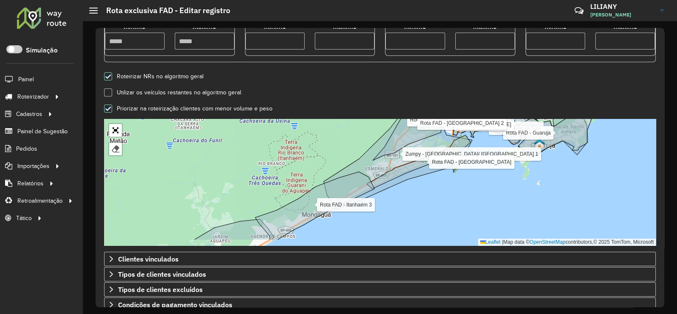
drag, startPoint x: 284, startPoint y: 204, endPoint x: 377, endPoint y: 144, distance: 110.1
click at [376, 144] on div "Zumpy - Guarujá Fixa Zumpy - [GEOGRAPHIC_DATA]/ [GEOGRAPHIC_DATA] 1 Zumpy - San…" at bounding box center [380, 182] width 552 height 127
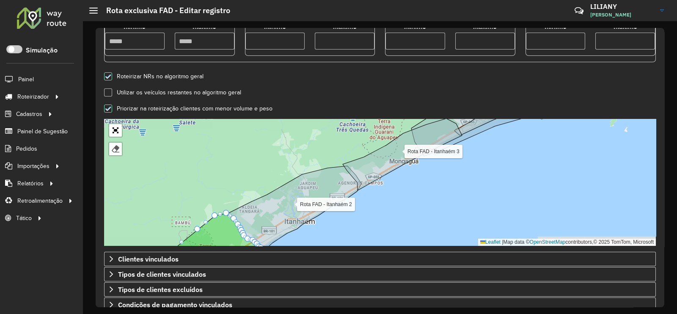
drag, startPoint x: 328, startPoint y: 192, endPoint x: 410, endPoint y: 135, distance: 100.0
click at [361, 166] on icon at bounding box center [293, 206] width 135 height 80
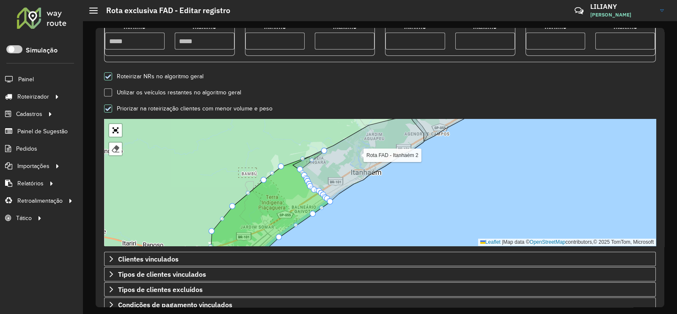
drag, startPoint x: 291, startPoint y: 162, endPoint x: 331, endPoint y: 145, distance: 42.7
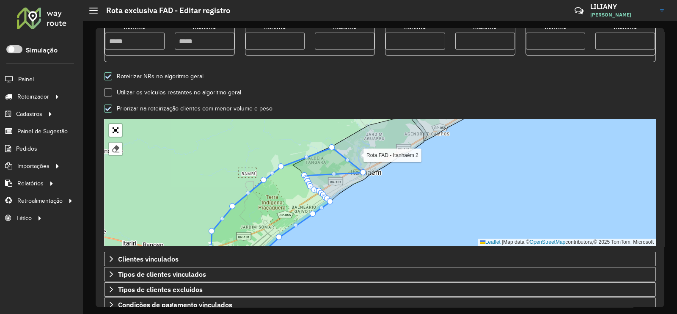
drag, startPoint x: 300, startPoint y: 169, endPoint x: 366, endPoint y: 174, distance: 66.6
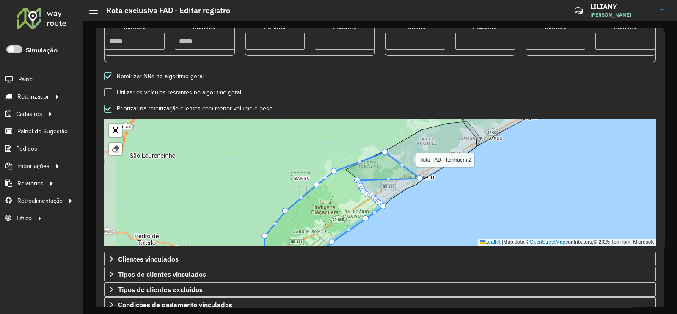
drag, startPoint x: 304, startPoint y: 171, endPoint x: 357, endPoint y: 176, distance: 53.6
click at [357, 176] on icon at bounding box center [341, 208] width 157 height 112
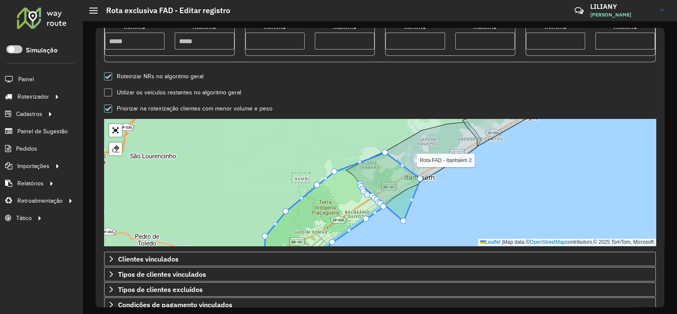
drag, startPoint x: 361, startPoint y: 179, endPoint x: 401, endPoint y: 219, distance: 57.2
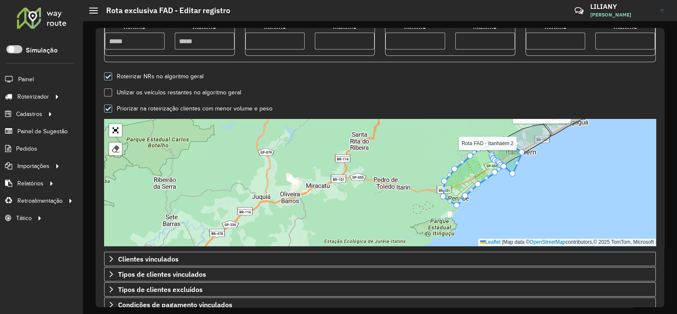
scroll to position [269, 0]
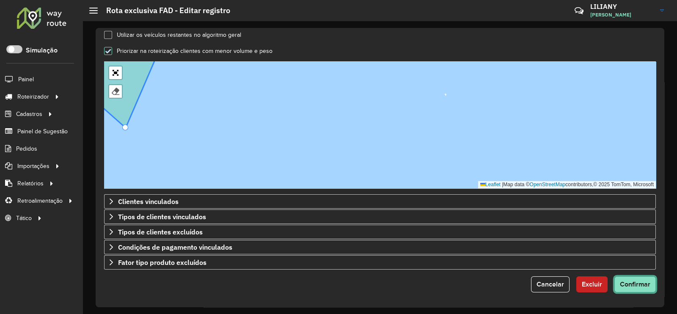
click at [635, 289] on button "Confirmar" at bounding box center [635, 284] width 41 height 16
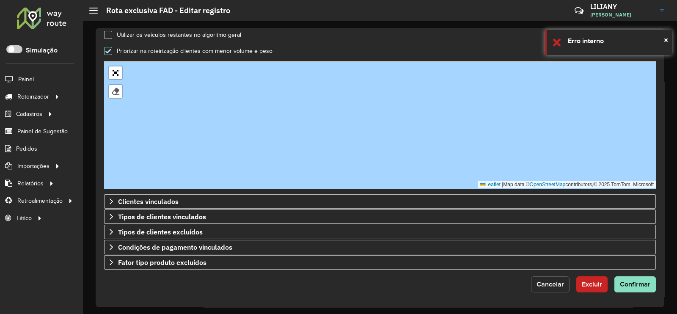
click at [550, 284] on span "Cancelar" at bounding box center [551, 284] width 28 height 7
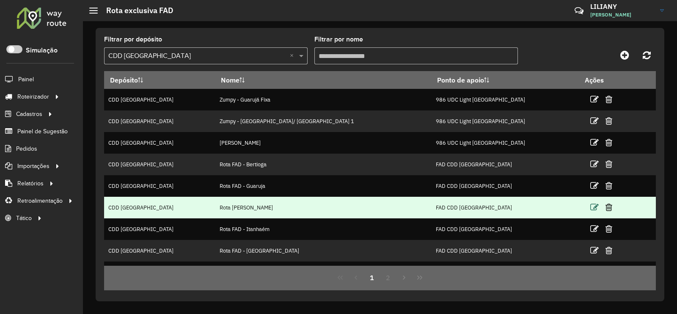
click at [590, 207] on icon at bounding box center [594, 207] width 8 height 8
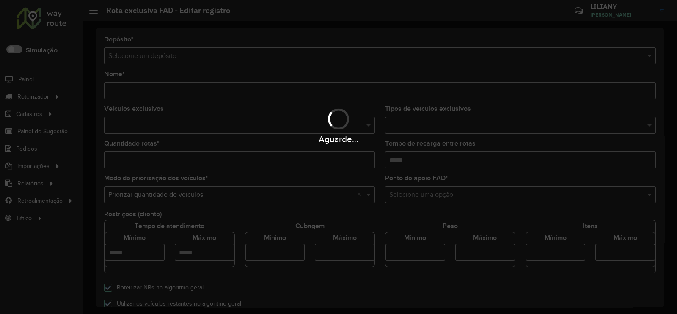
type input "**********"
type input "*"
type input "****"
type input "******"
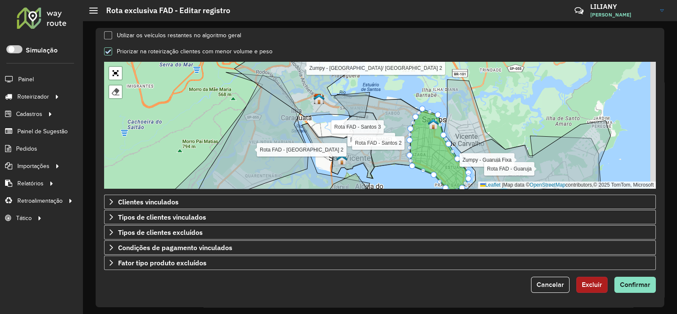
scroll to position [269, 0]
click at [547, 282] on span "Cancelar" at bounding box center [551, 284] width 28 height 7
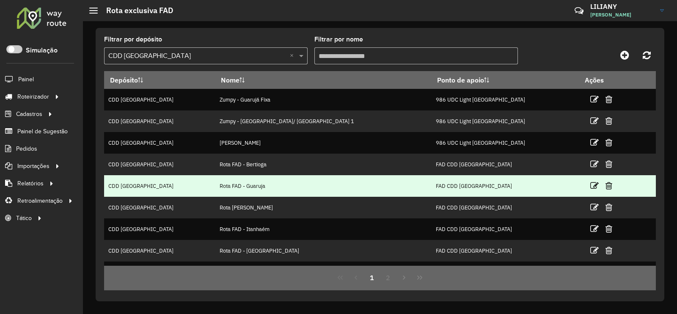
scroll to position [82, 0]
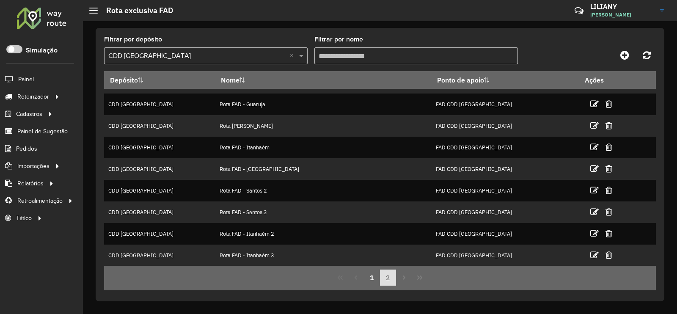
click at [387, 275] on button "2" at bounding box center [388, 278] width 16 height 16
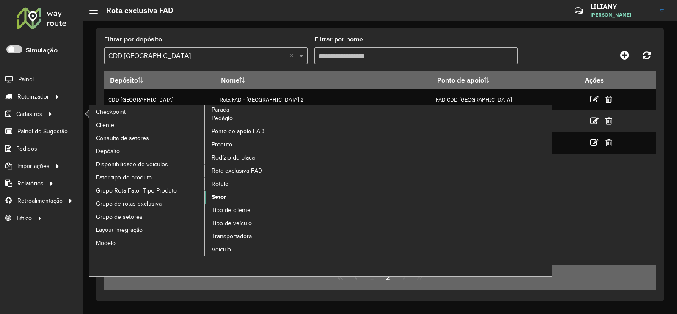
click at [218, 193] on span "Setor" at bounding box center [219, 197] width 14 height 9
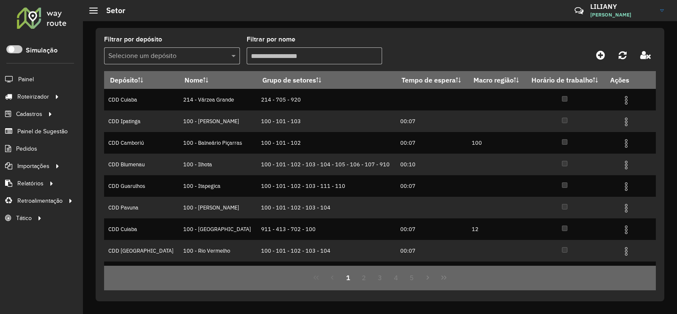
click at [159, 53] on input "text" at bounding box center [163, 56] width 110 height 10
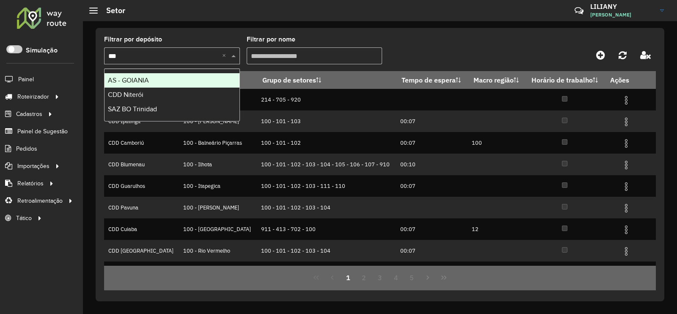
type input "****"
click at [141, 79] on span "CDD Niterói" at bounding box center [126, 80] width 36 height 7
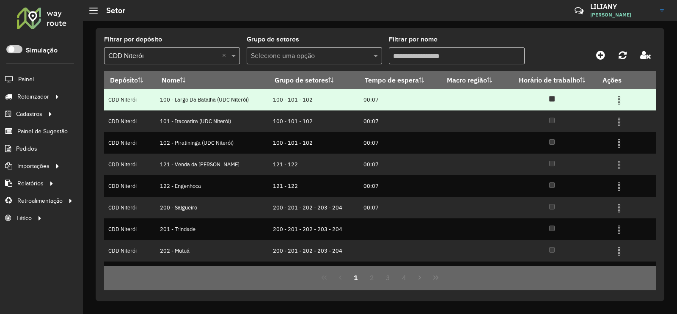
click at [619, 102] on img at bounding box center [619, 100] width 10 height 10
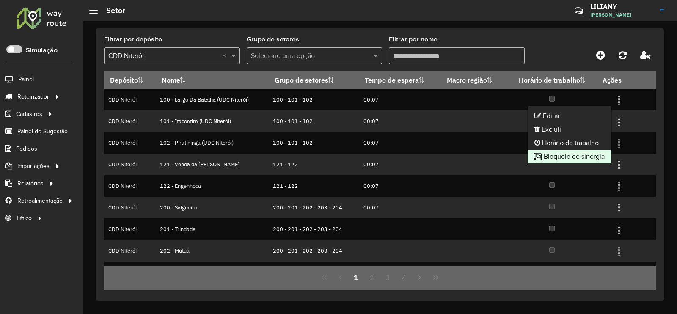
click at [578, 153] on li "Bloqueio de sinergia" at bounding box center [570, 157] width 84 height 14
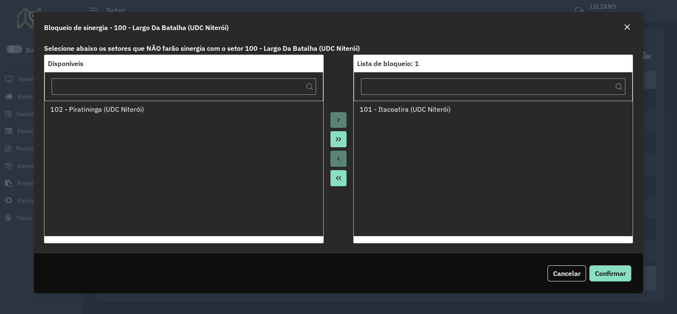
click at [628, 25] on em "Close" at bounding box center [627, 27] width 7 height 7
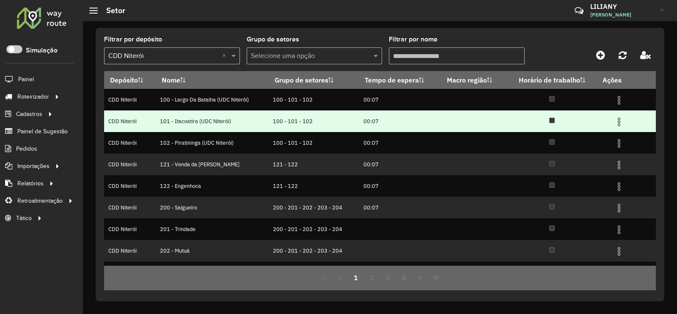
click at [619, 124] on img at bounding box center [619, 122] width 10 height 10
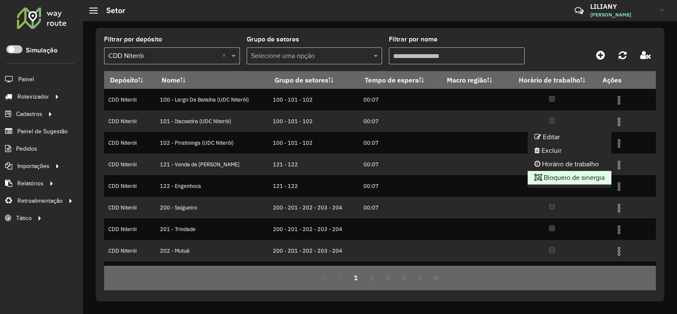
click at [581, 176] on li "Bloqueio de sinergia" at bounding box center [570, 178] width 84 height 14
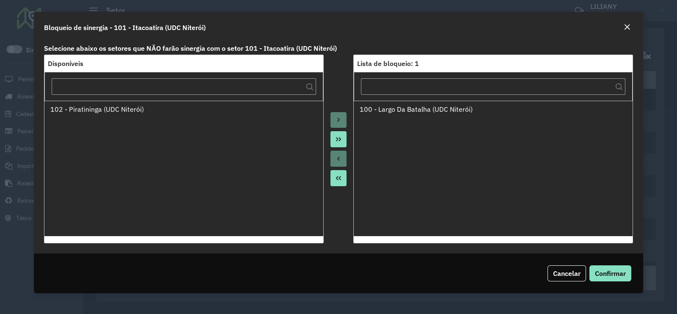
click at [624, 24] on em "Close" at bounding box center [627, 27] width 7 height 7
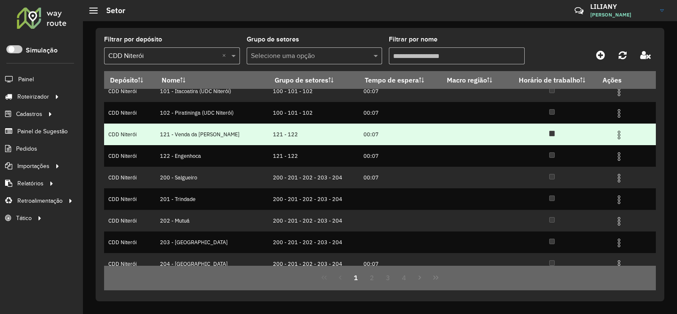
scroll to position [52, 0]
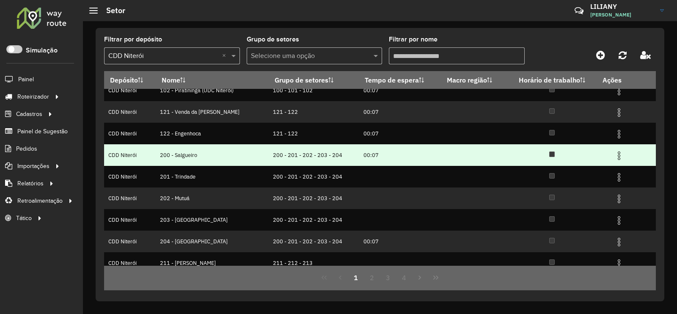
click at [616, 159] on img at bounding box center [619, 156] width 10 height 10
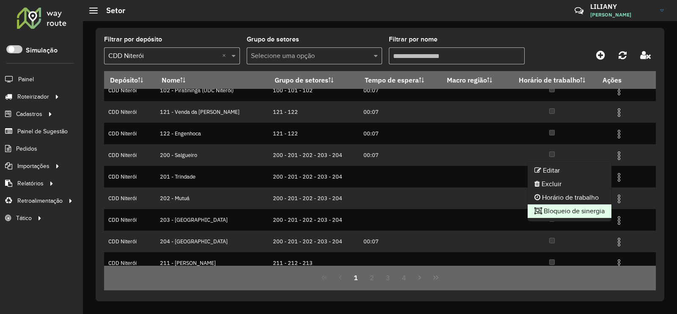
click at [588, 208] on li "Bloqueio de sinergia" at bounding box center [570, 211] width 84 height 14
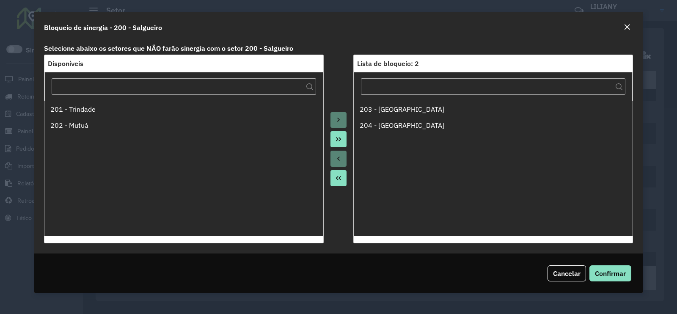
click at [622, 26] on button "Close" at bounding box center [627, 27] width 12 height 11
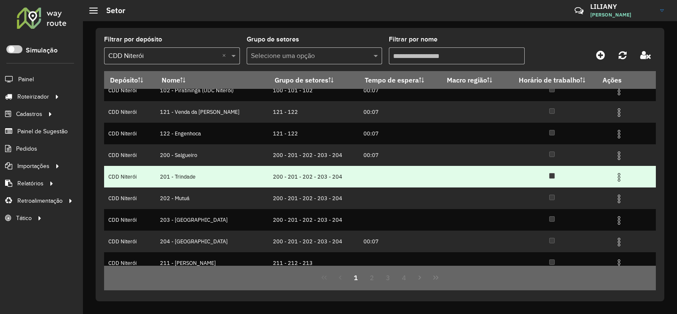
click at [620, 177] on img at bounding box center [619, 177] width 10 height 10
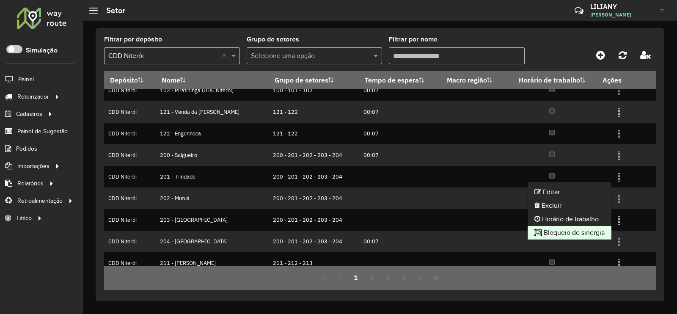
click at [582, 232] on li "Bloqueio de sinergia" at bounding box center [570, 233] width 84 height 14
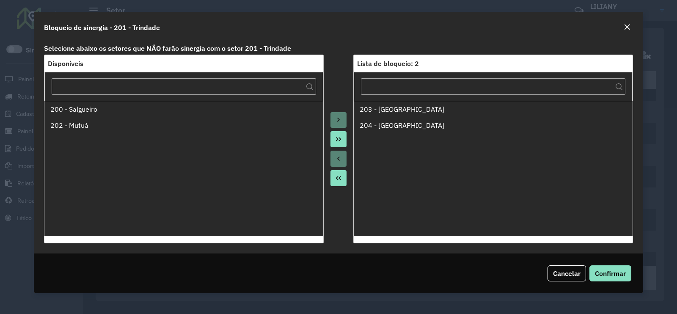
click at [632, 28] on button "Close" at bounding box center [627, 27] width 12 height 11
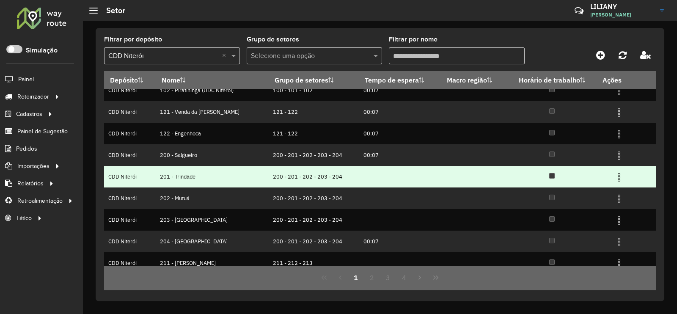
scroll to position [82, 0]
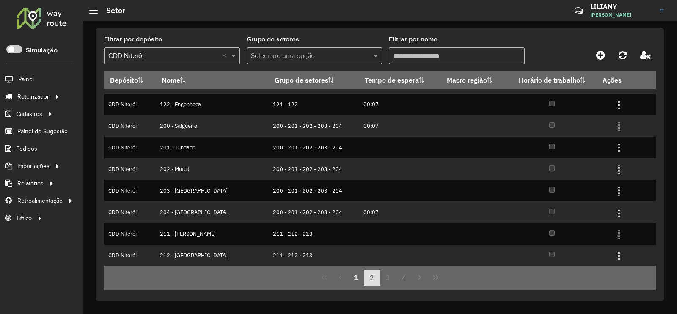
click at [375, 282] on button "2" at bounding box center [372, 278] width 16 height 16
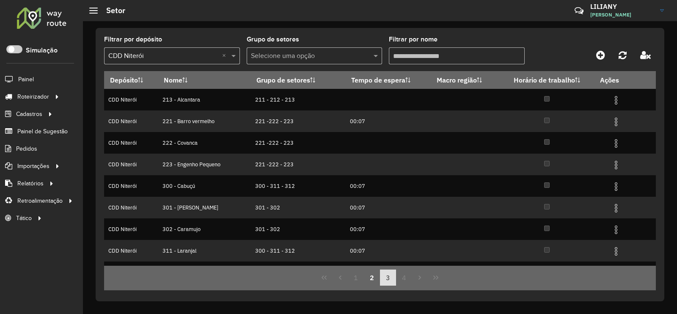
click at [383, 277] on button "3" at bounding box center [388, 278] width 16 height 16
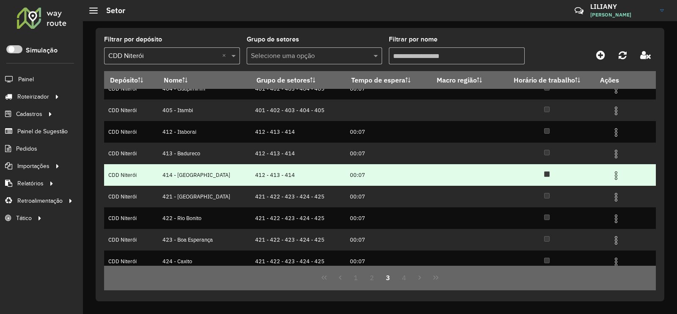
scroll to position [82, 0]
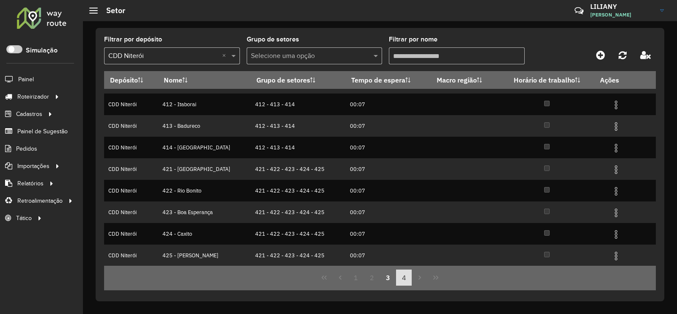
click at [408, 278] on button "4" at bounding box center [404, 278] width 16 height 16
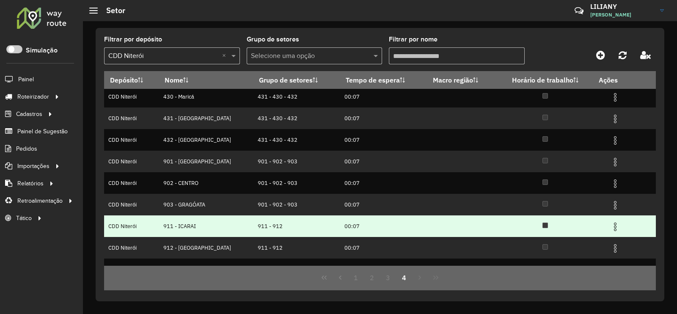
scroll to position [0, 0]
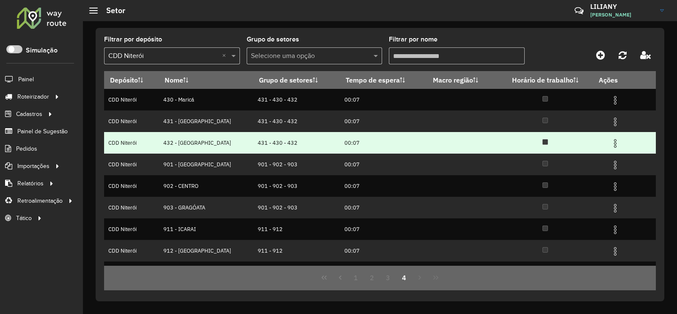
click at [611, 143] on img at bounding box center [615, 143] width 10 height 10
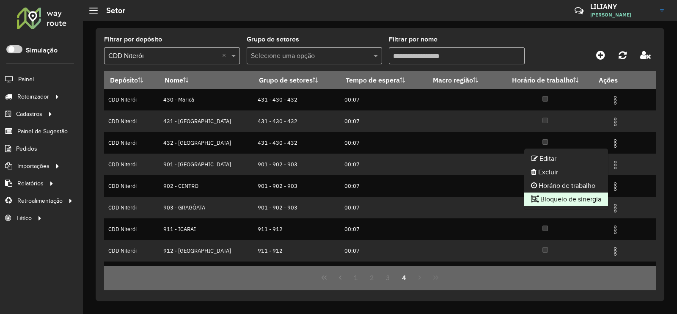
click at [583, 196] on li "Bloqueio de sinergia" at bounding box center [566, 200] width 84 height 14
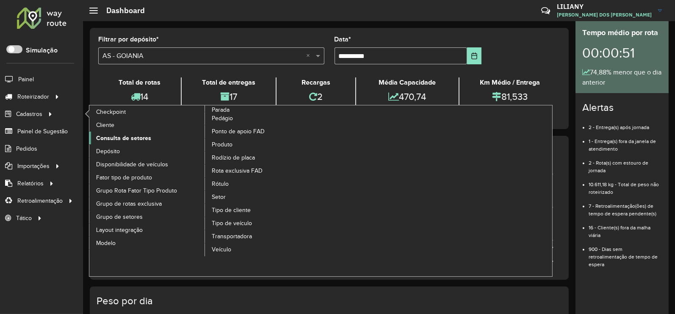
click at [110, 137] on span "Consulta de setores" at bounding box center [123, 138] width 55 height 9
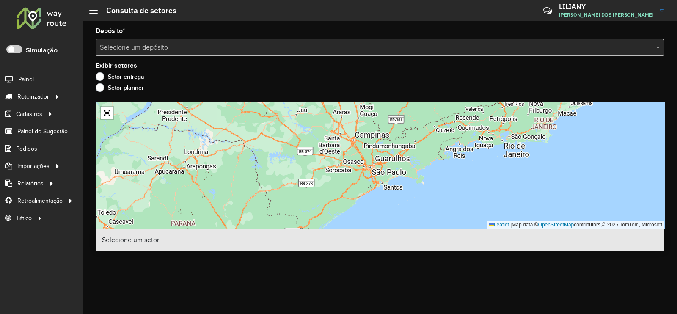
click at [169, 47] on input "text" at bounding box center [371, 48] width 543 height 10
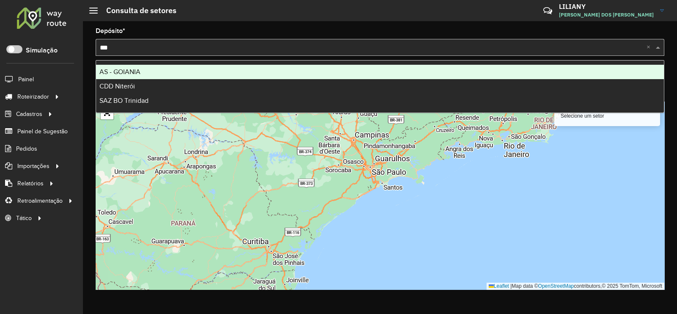
type input "****"
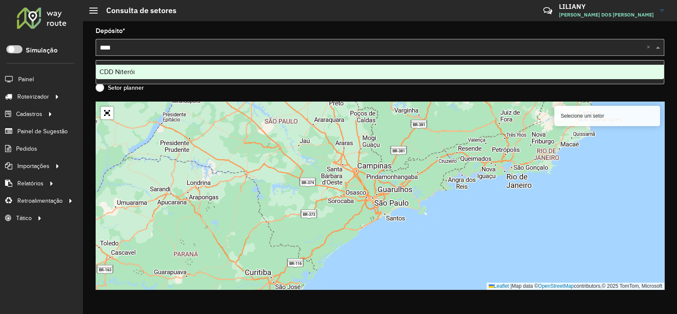
click at [143, 75] on div "CDD Niterói" at bounding box center [380, 72] width 568 height 14
